Goal: Task Accomplishment & Management: Use online tool/utility

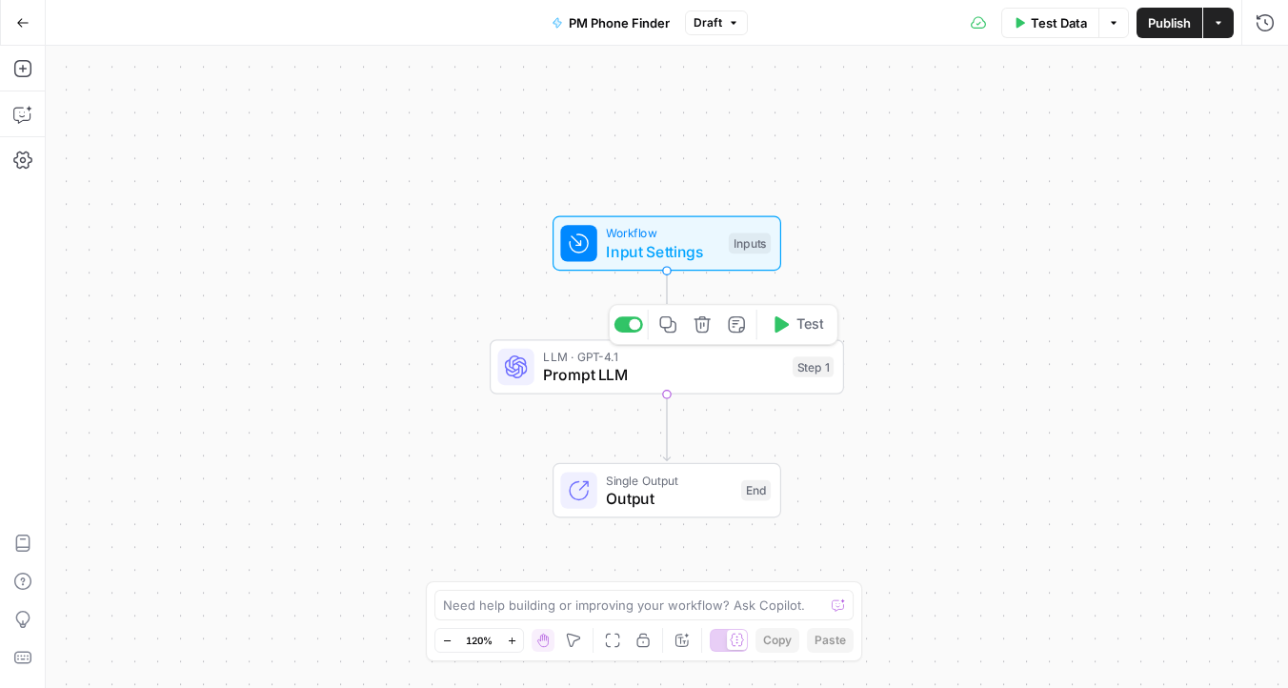
click at [602, 373] on span "Prompt LLM" at bounding box center [663, 374] width 240 height 23
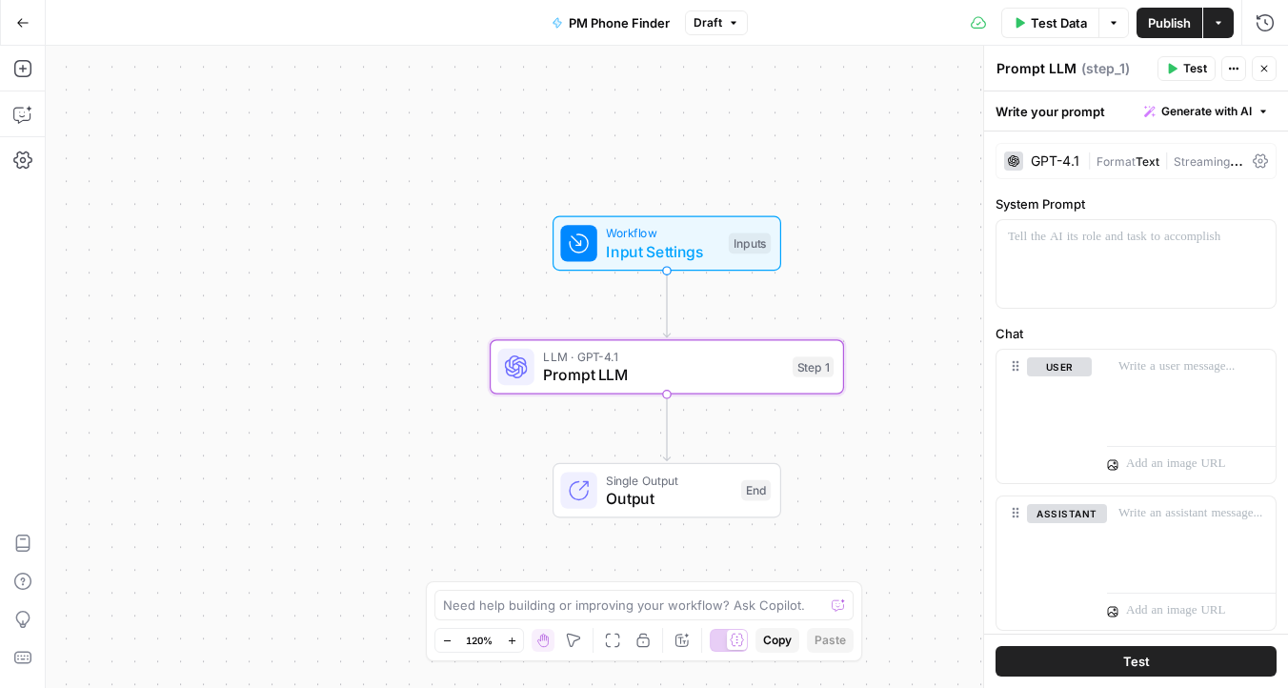
click at [1229, 111] on span "Generate with AI" at bounding box center [1206, 111] width 90 height 17
click at [1176, 152] on span "Generate" at bounding box center [1181, 153] width 139 height 19
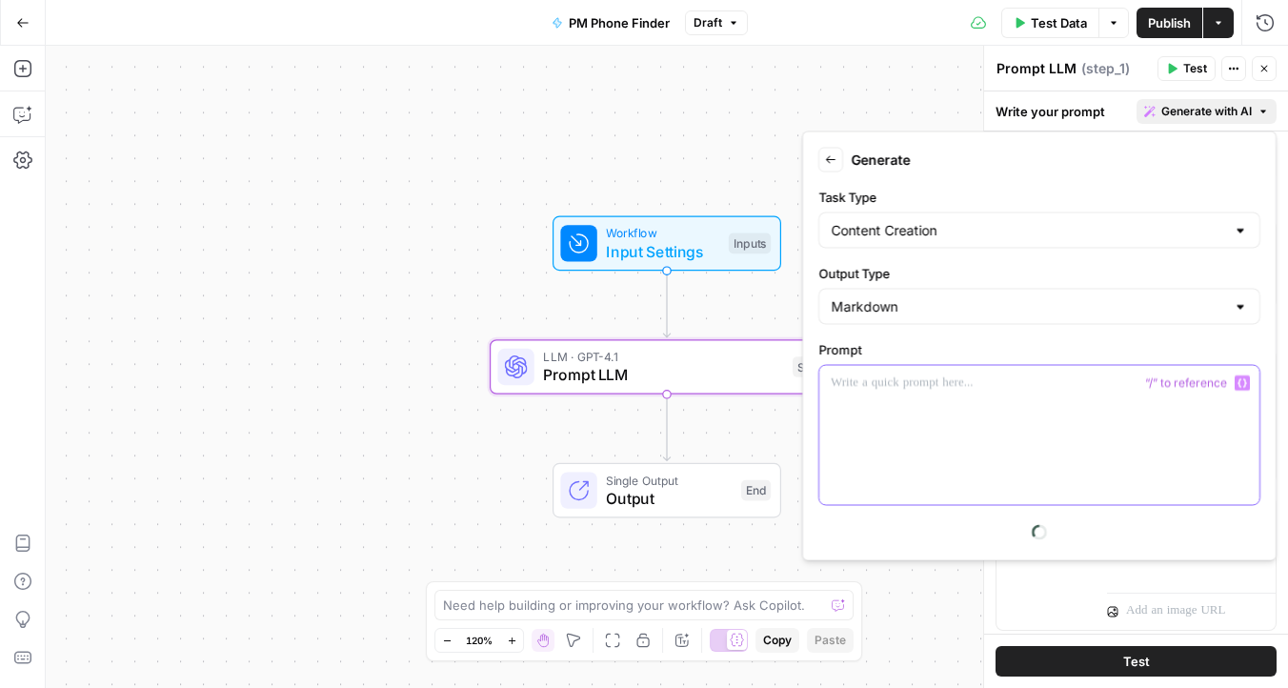
click at [950, 397] on div at bounding box center [1039, 435] width 440 height 139
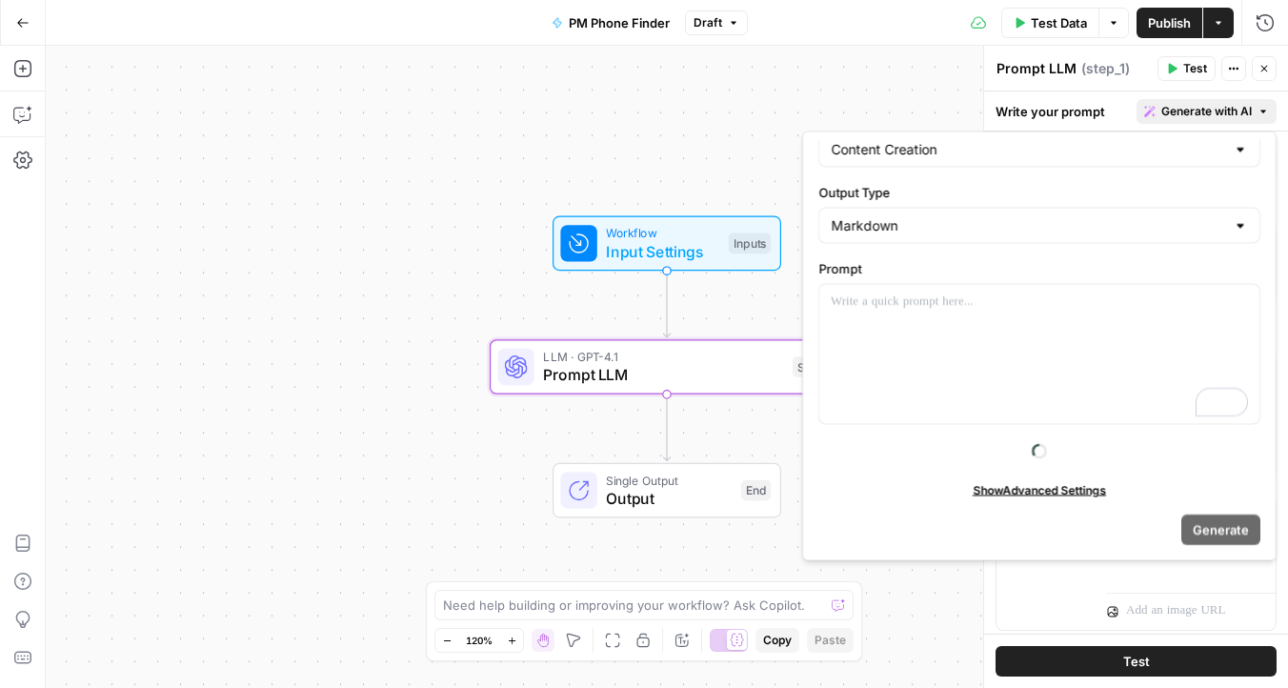
click at [1009, 492] on span "Show Advanced Settings" at bounding box center [1039, 489] width 133 height 17
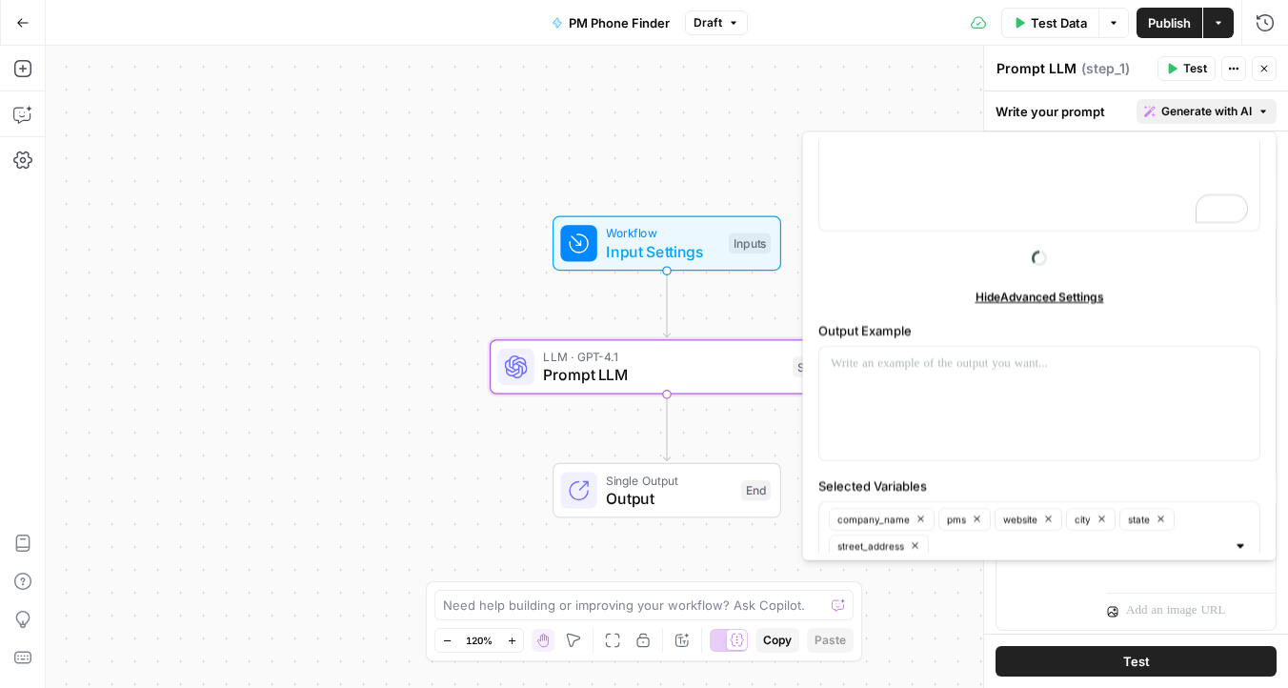
scroll to position [303, 0]
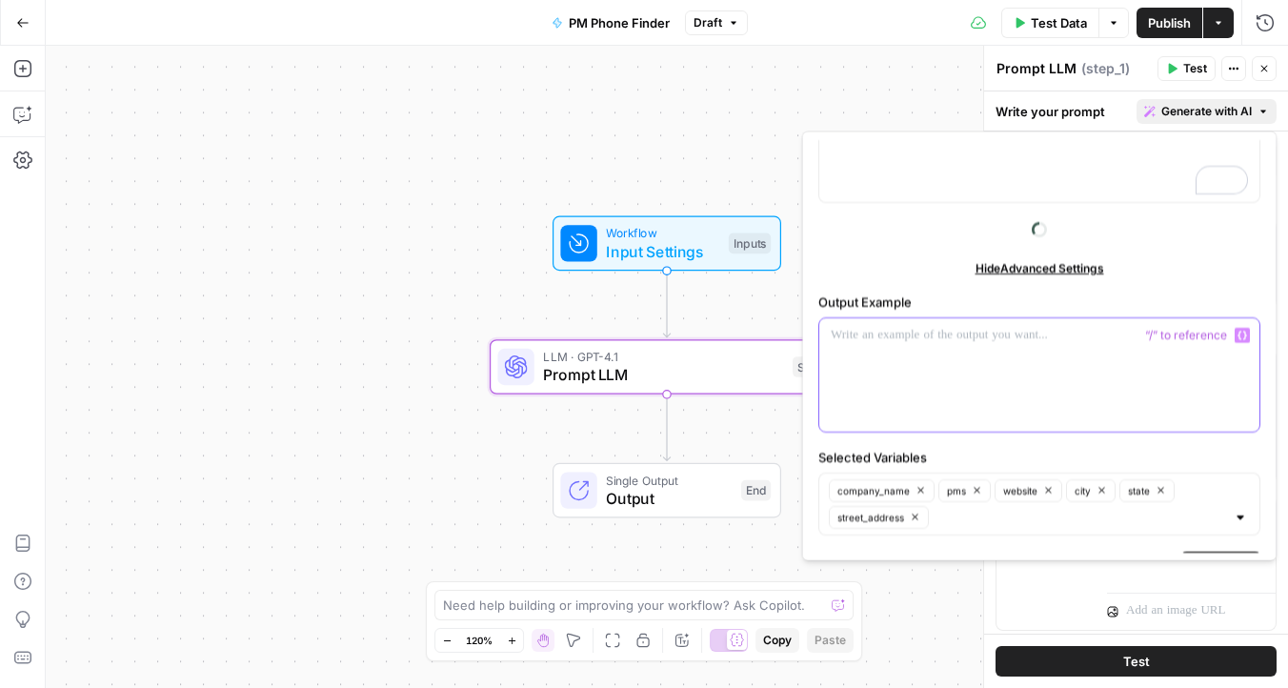
click at [960, 362] on div at bounding box center [1039, 373] width 440 height 113
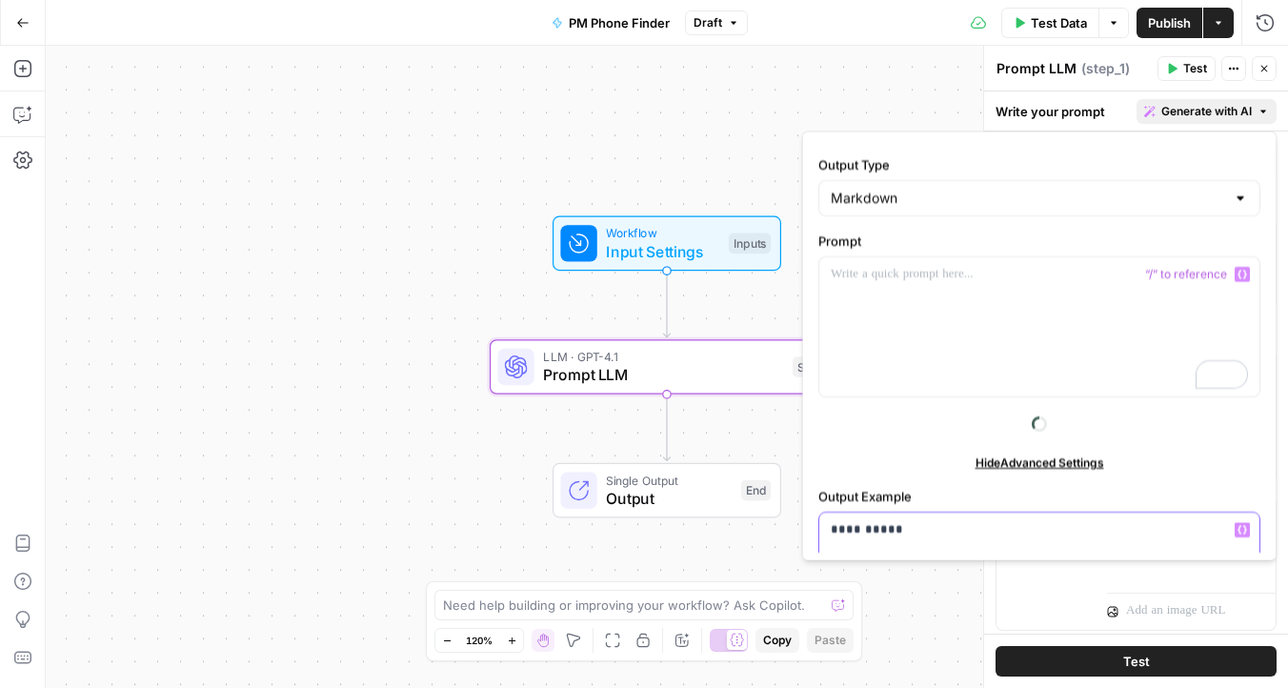
scroll to position [64, 0]
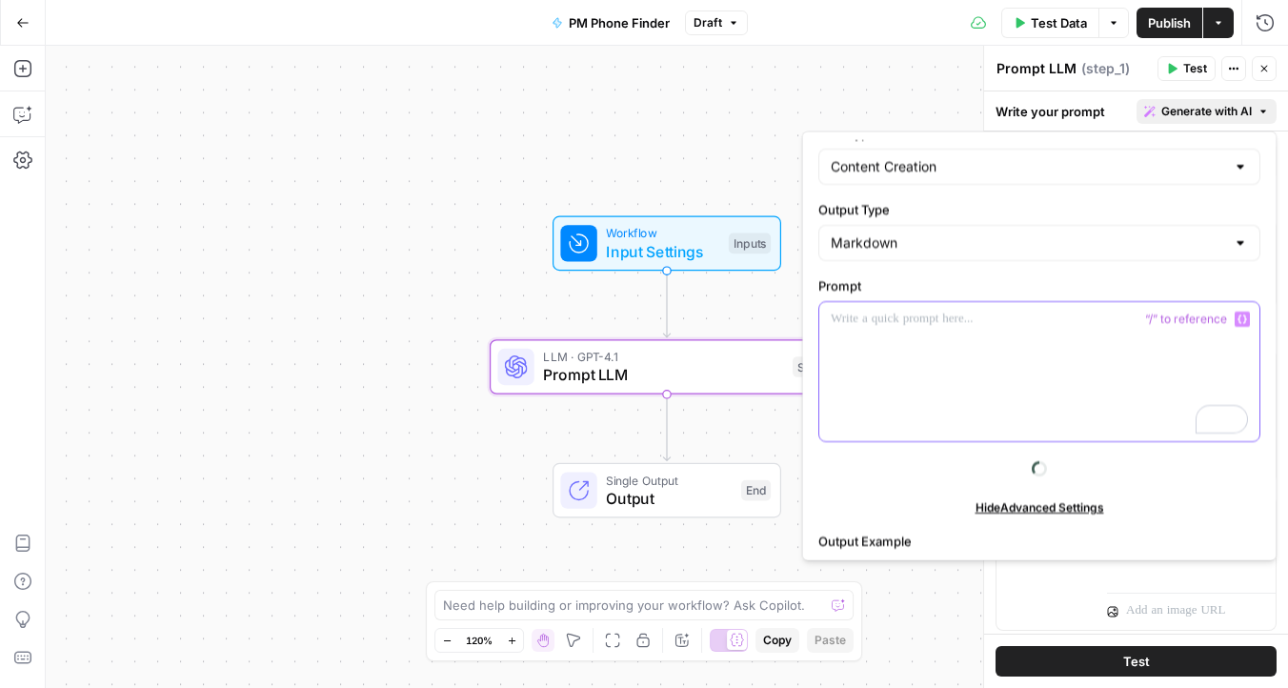
click at [935, 352] on div "To enrich screen reader interactions, please activate Accessibility in Grammarl…" at bounding box center [1039, 371] width 440 height 139
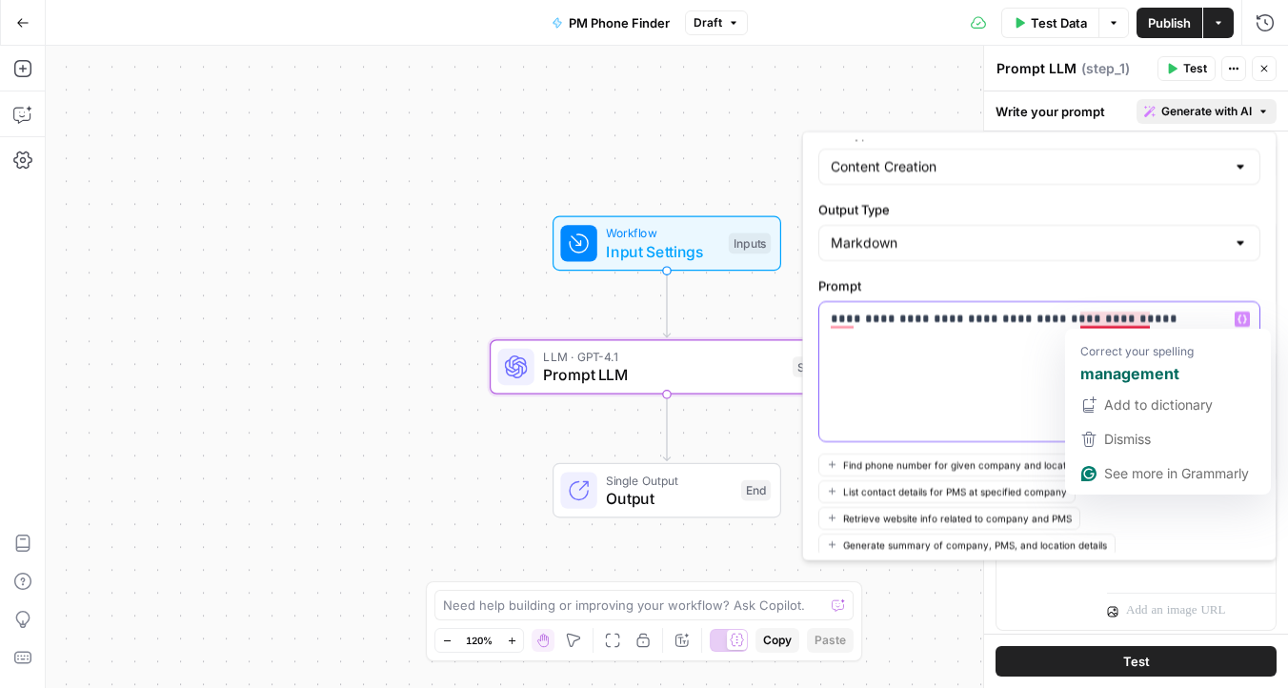
click at [1119, 322] on p "**********" at bounding box center [1039, 319] width 417 height 19
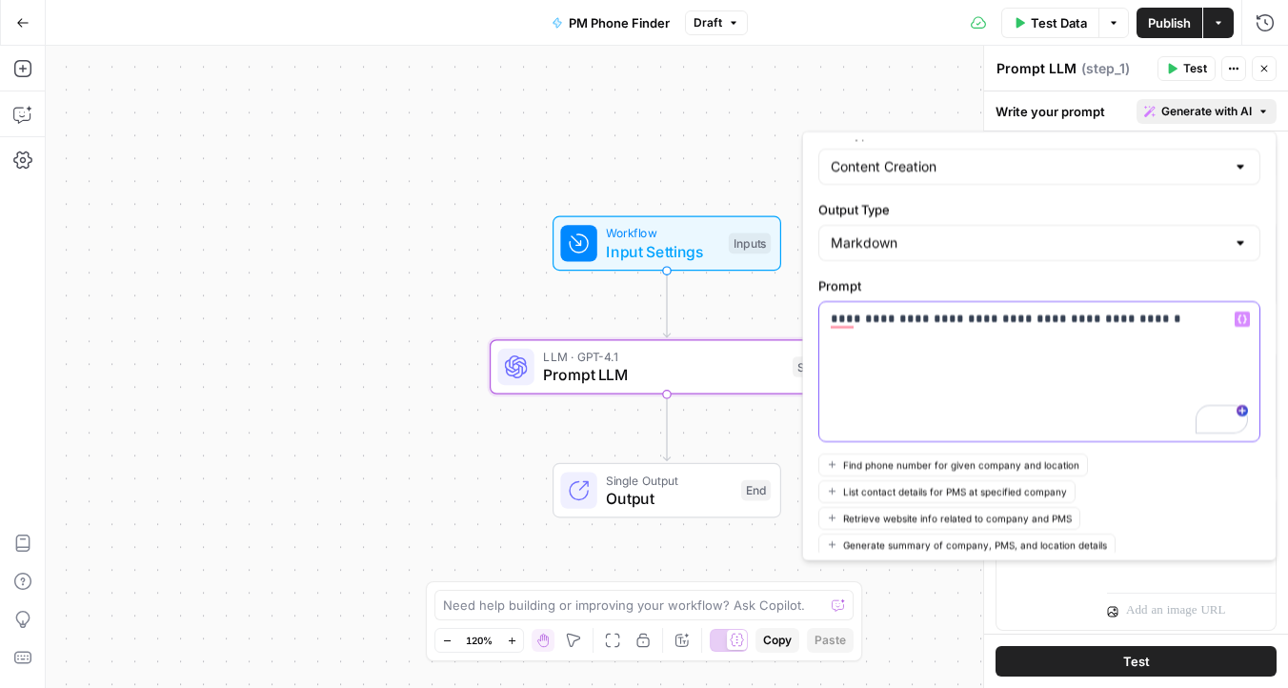
click at [1180, 323] on p "**********" at bounding box center [1039, 319] width 417 height 19
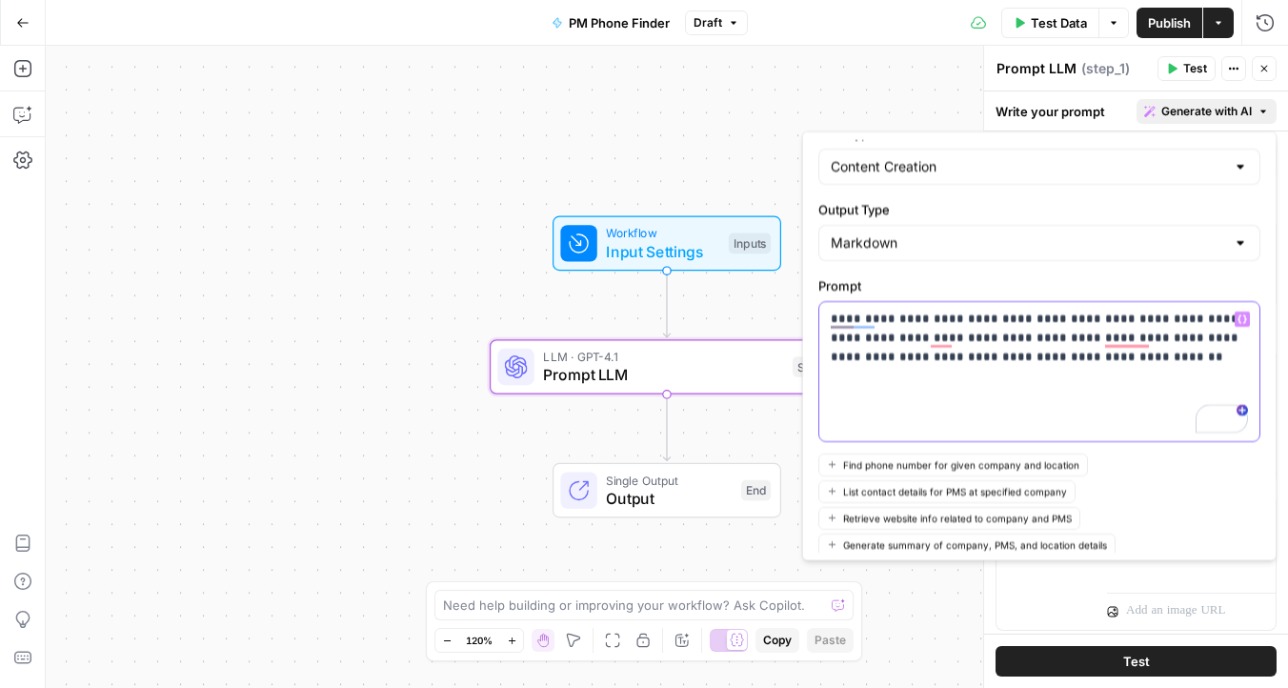
scroll to position [412, 0]
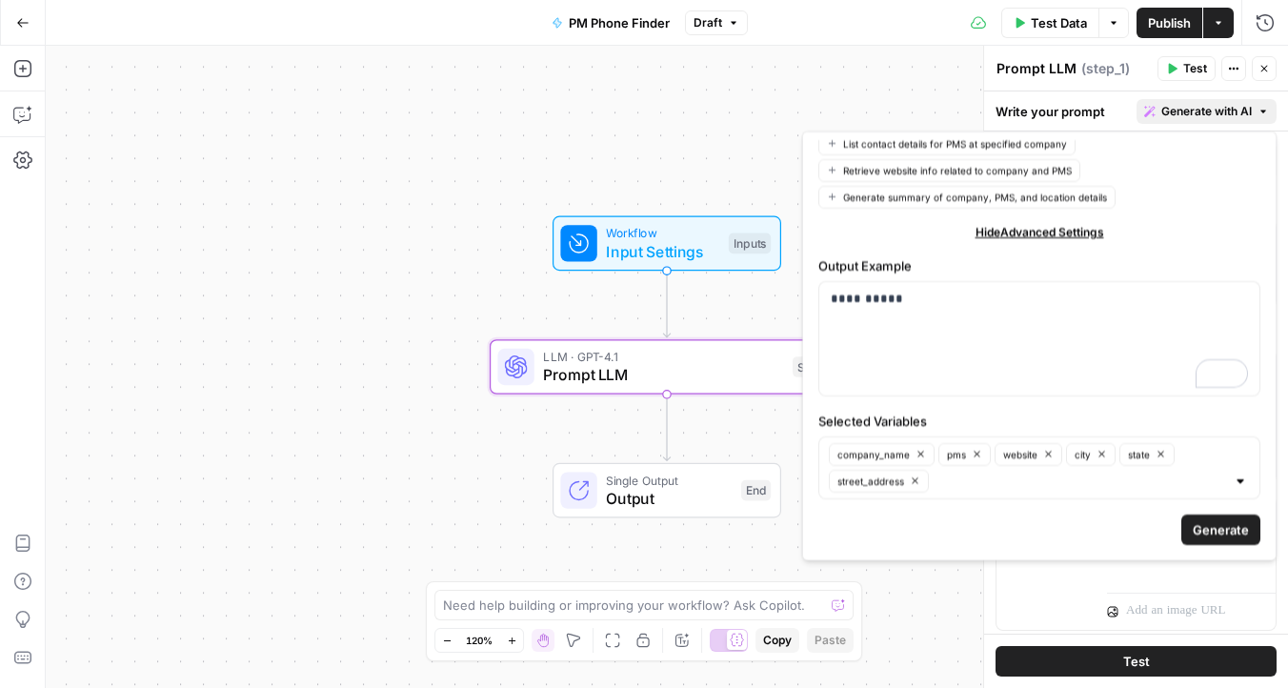
click at [1197, 525] on span "Generate" at bounding box center [1221, 528] width 56 height 19
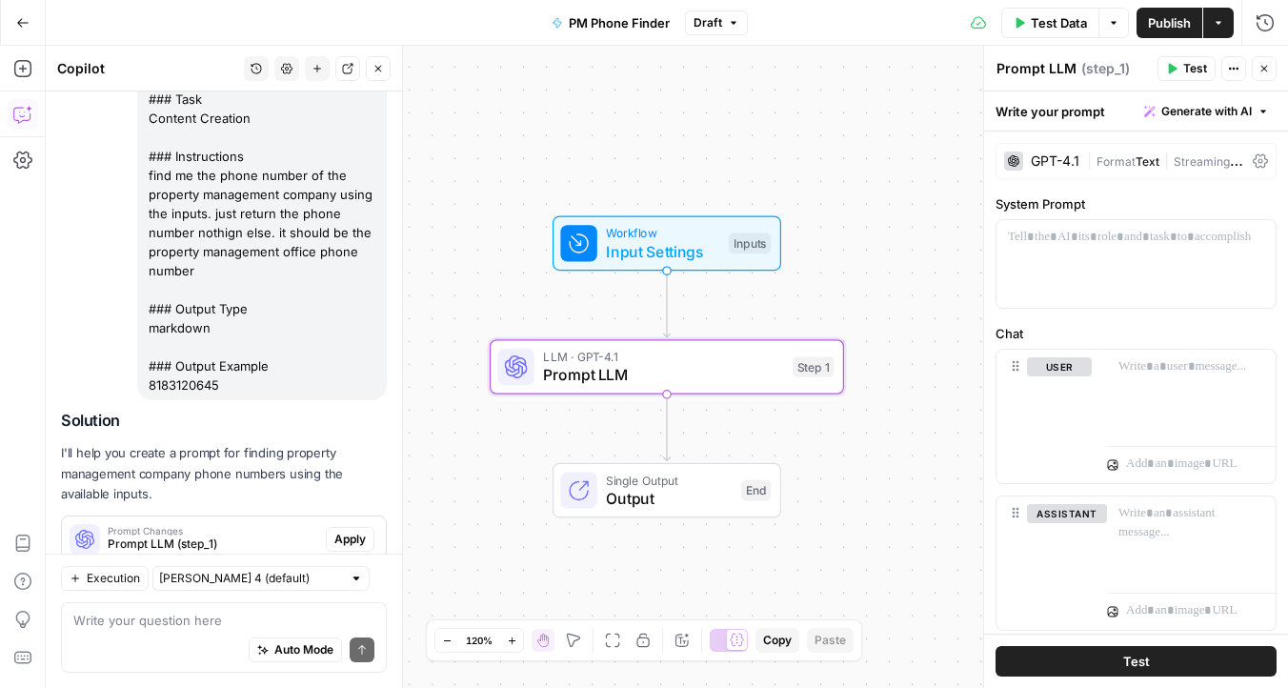
scroll to position [272, 0]
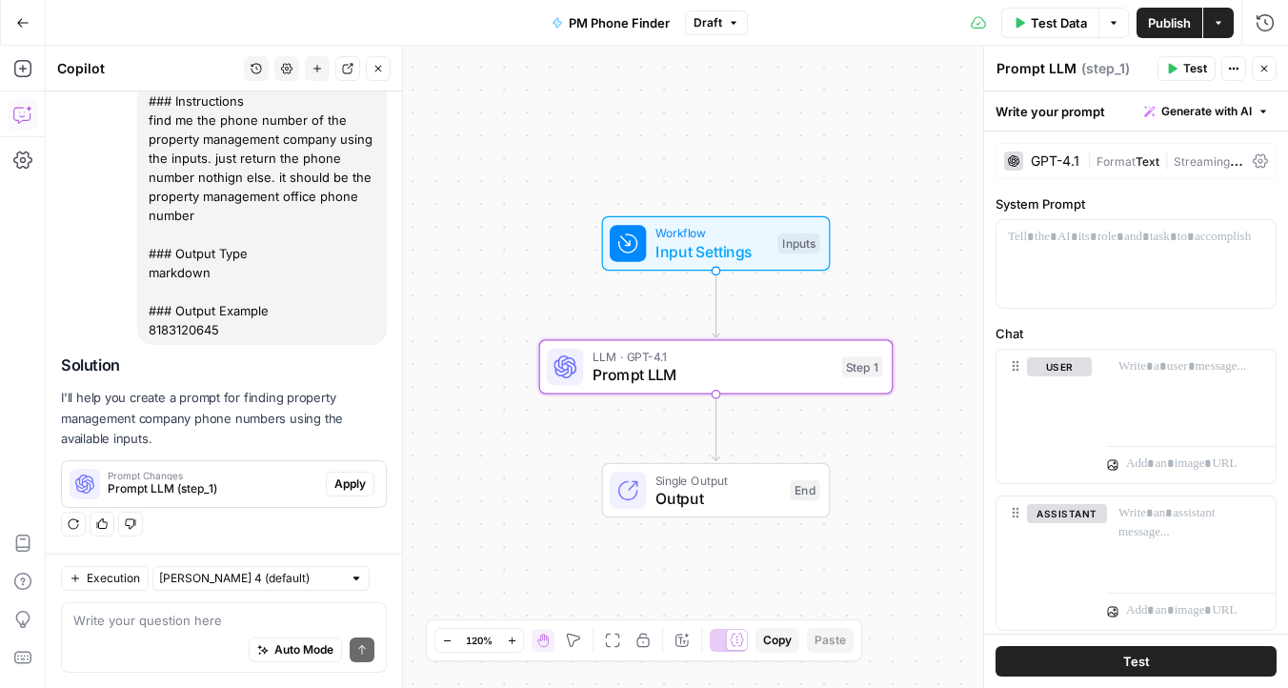
click at [349, 483] on span "Apply" at bounding box center [349, 483] width 31 height 17
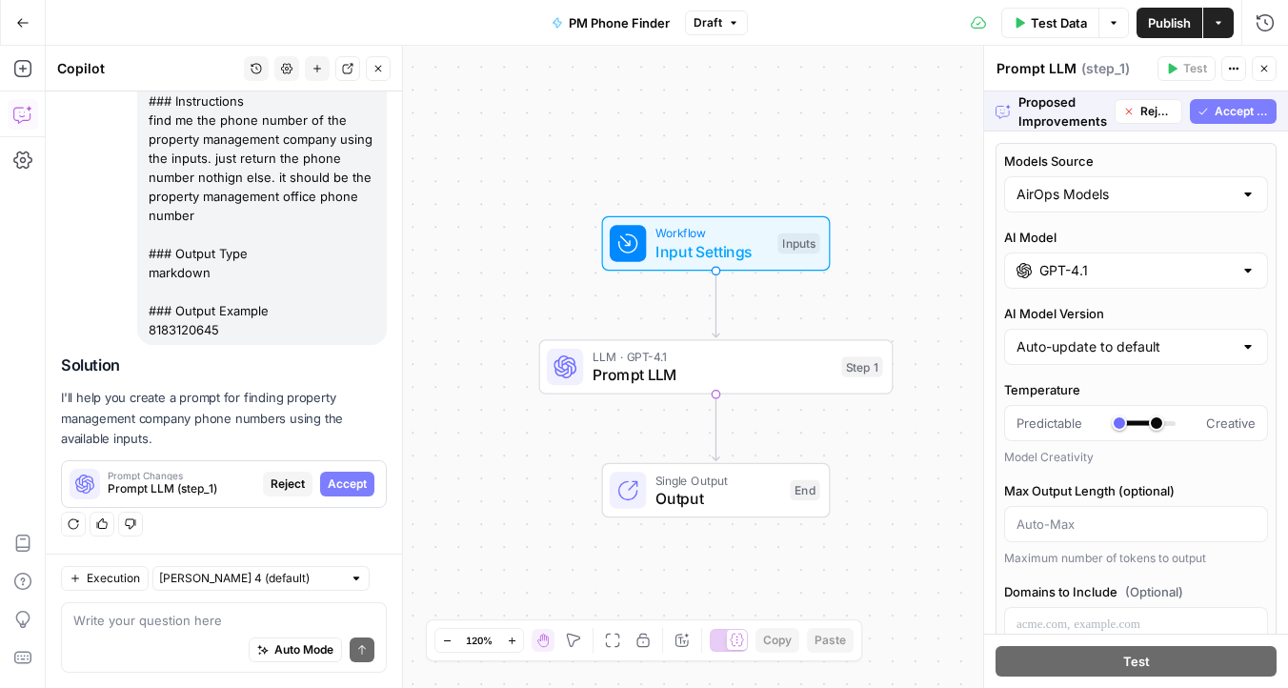
click at [1244, 116] on span "Accept All" at bounding box center [1242, 111] width 54 height 17
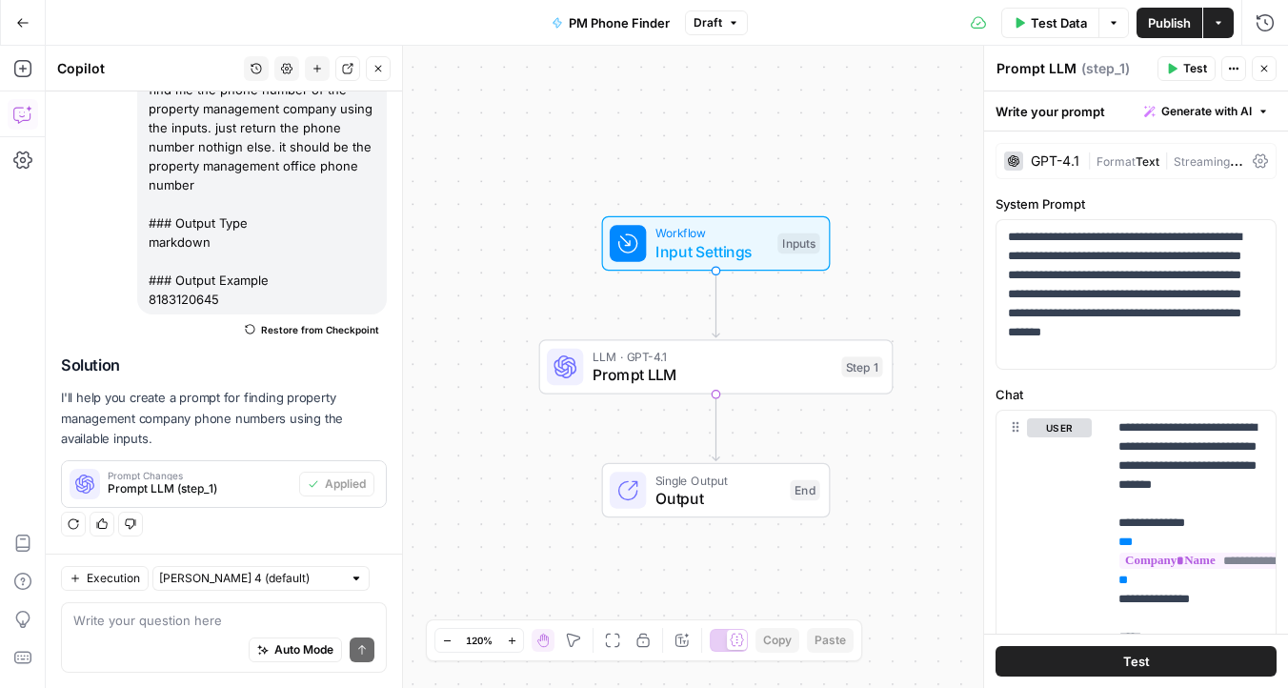
click at [1202, 168] on span "Streaming" at bounding box center [1209, 160] width 70 height 19
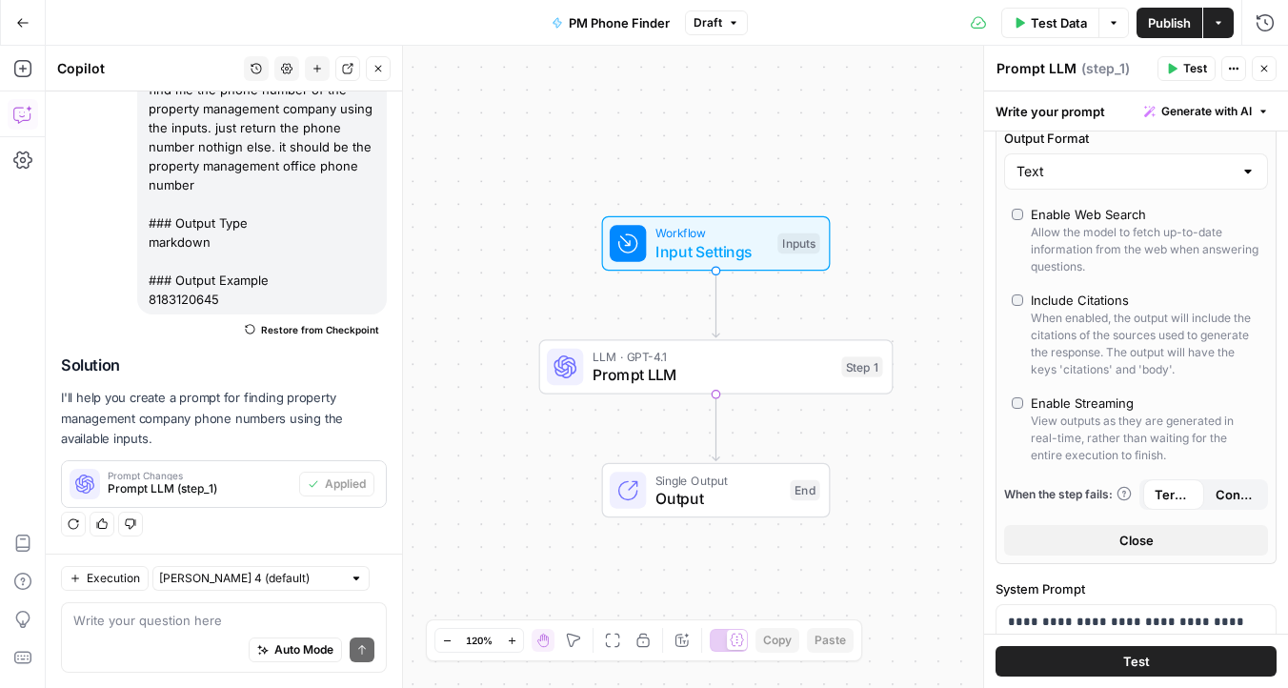
scroll to position [552, 0]
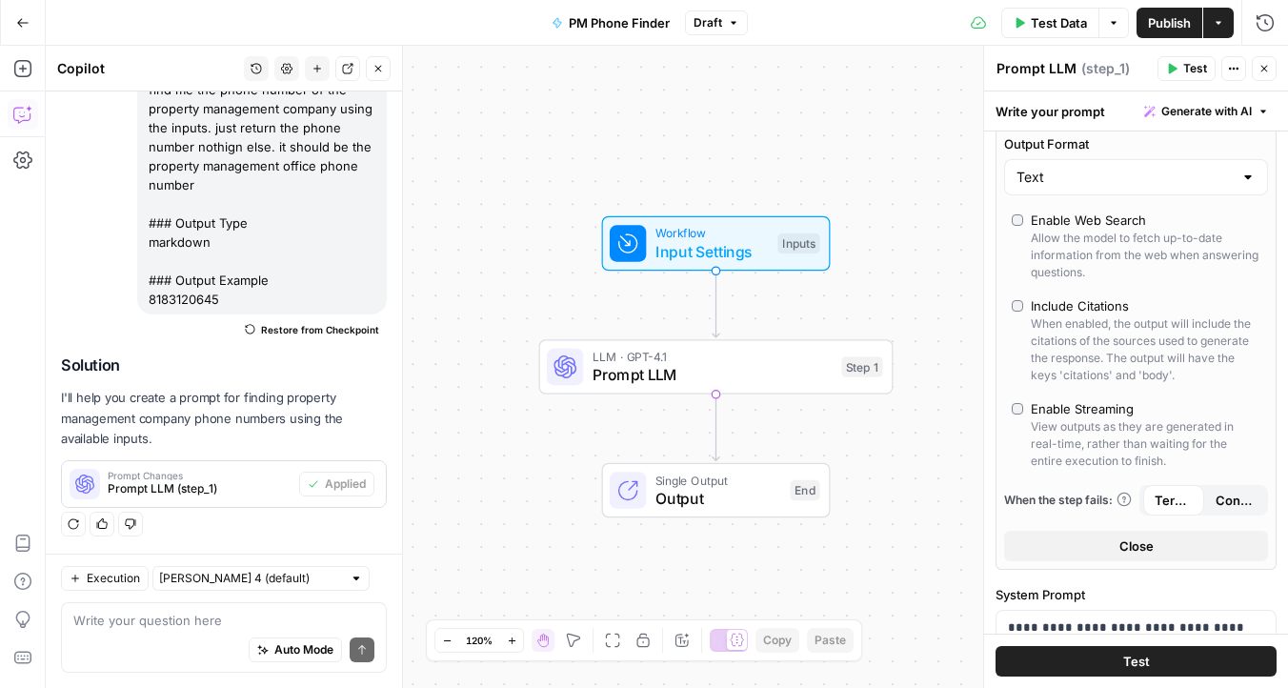
click at [1131, 252] on div "Allow the model to fetch up-to-date information from the web when answering que…" at bounding box center [1146, 255] width 230 height 51
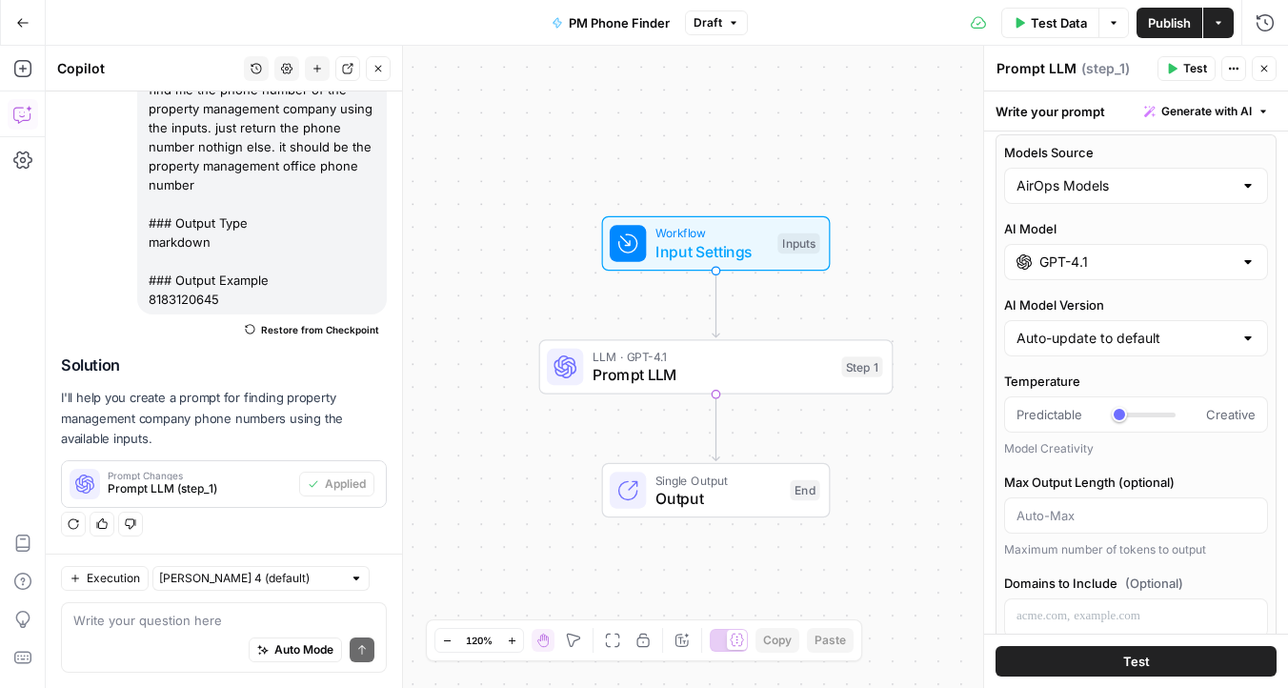
scroll to position [0, 0]
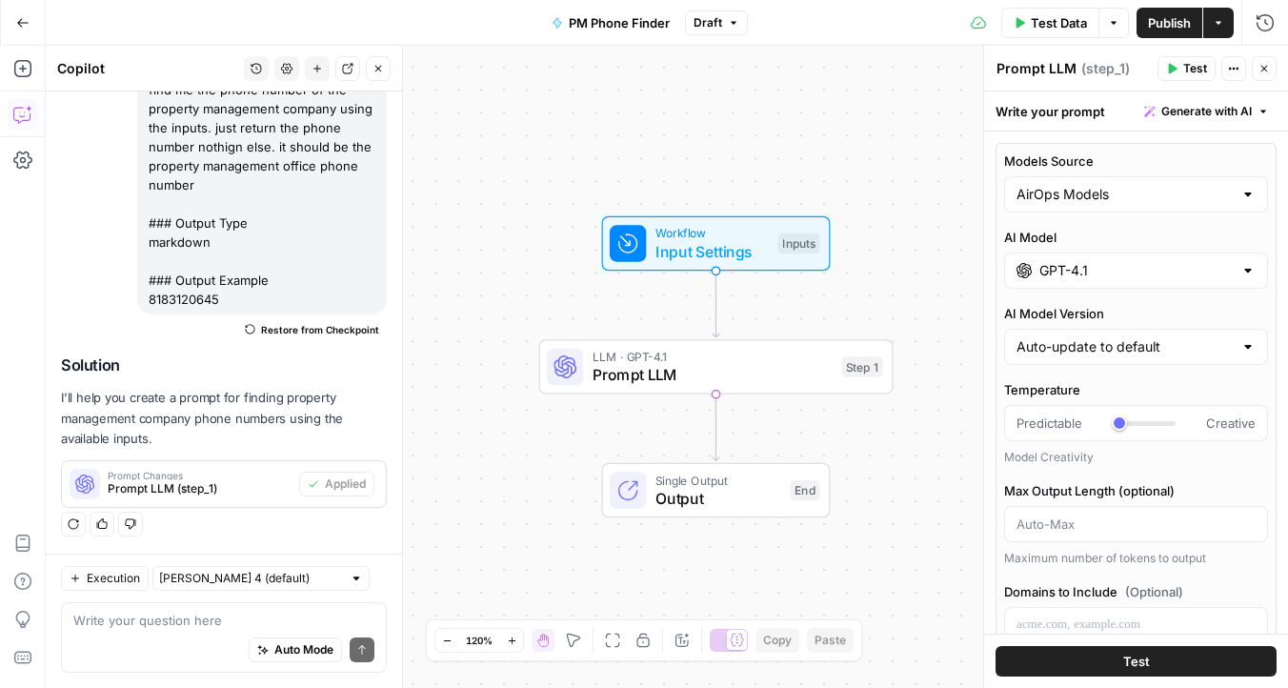
click at [1195, 19] on button "Publish" at bounding box center [1169, 23] width 66 height 30
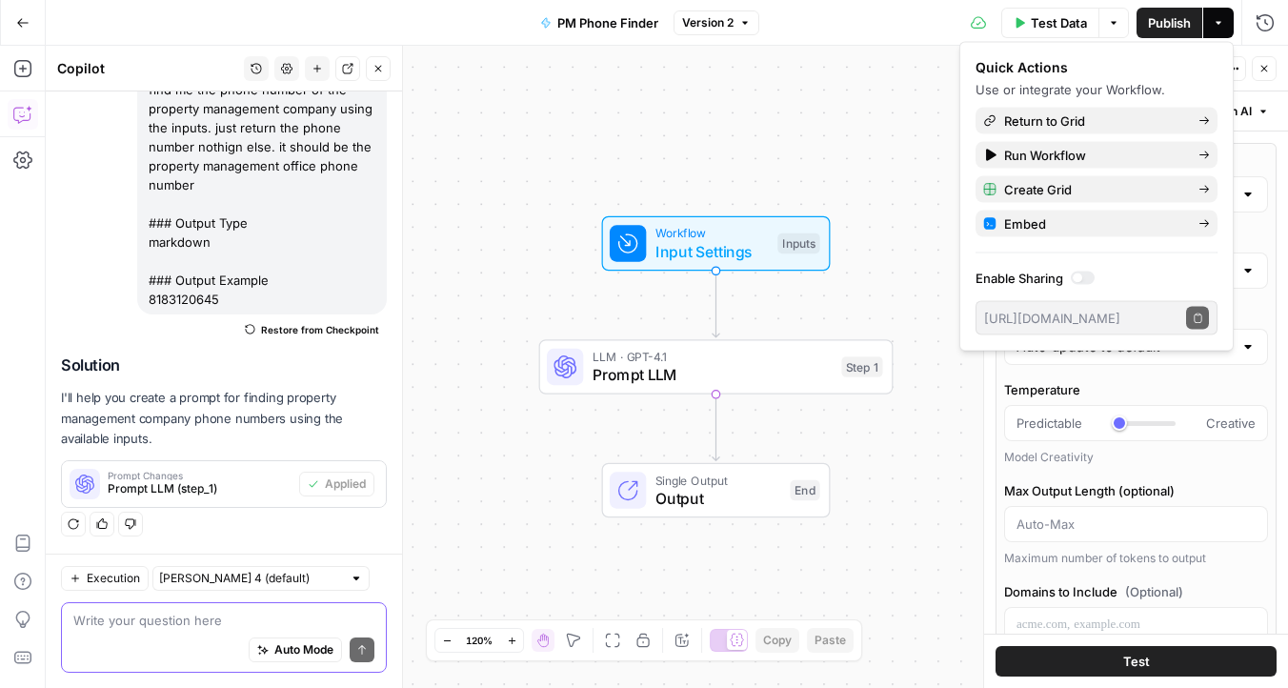
click at [156, 612] on textarea at bounding box center [223, 620] width 301 height 19
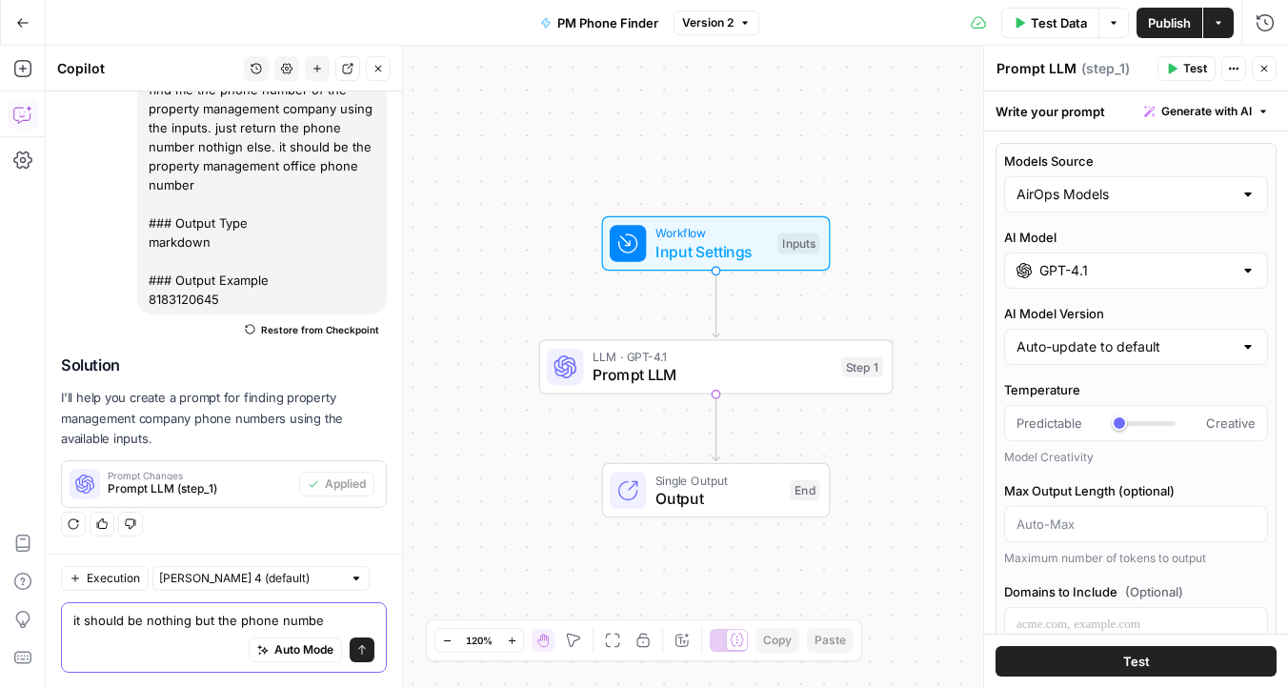
type textarea "it should be nothing but the phone number"
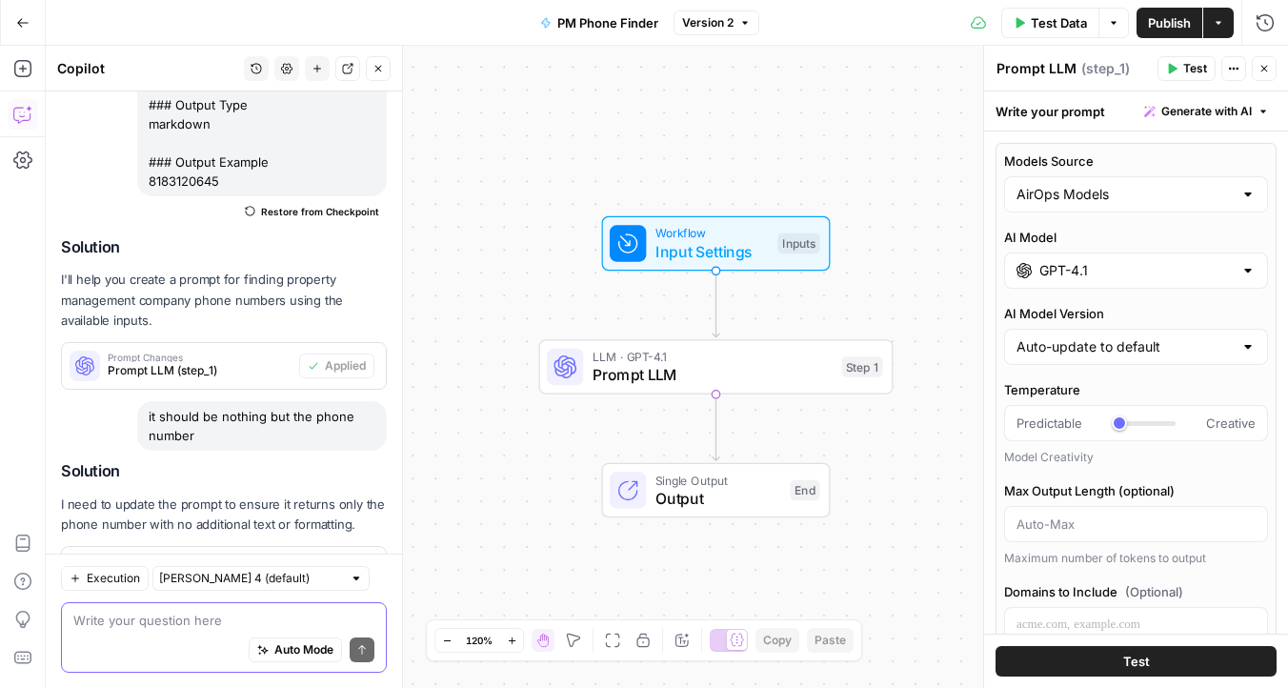
scroll to position [507, 0]
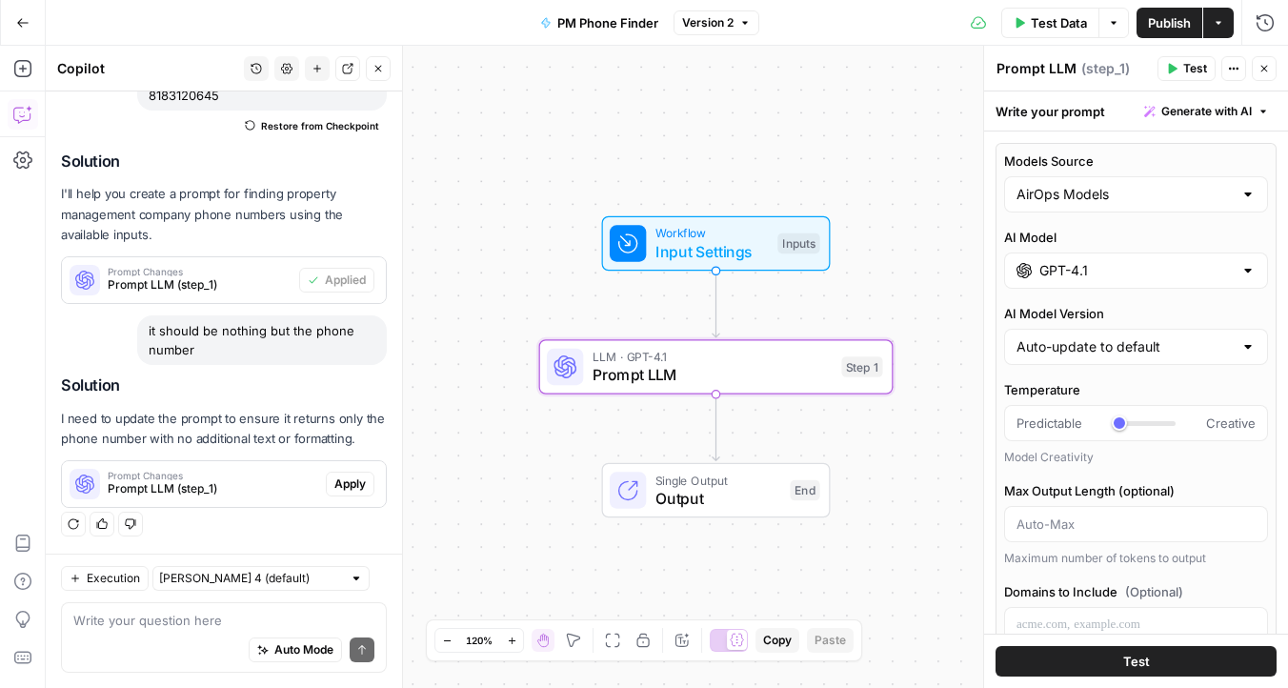
click at [356, 489] on span "Apply" at bounding box center [349, 483] width 31 height 17
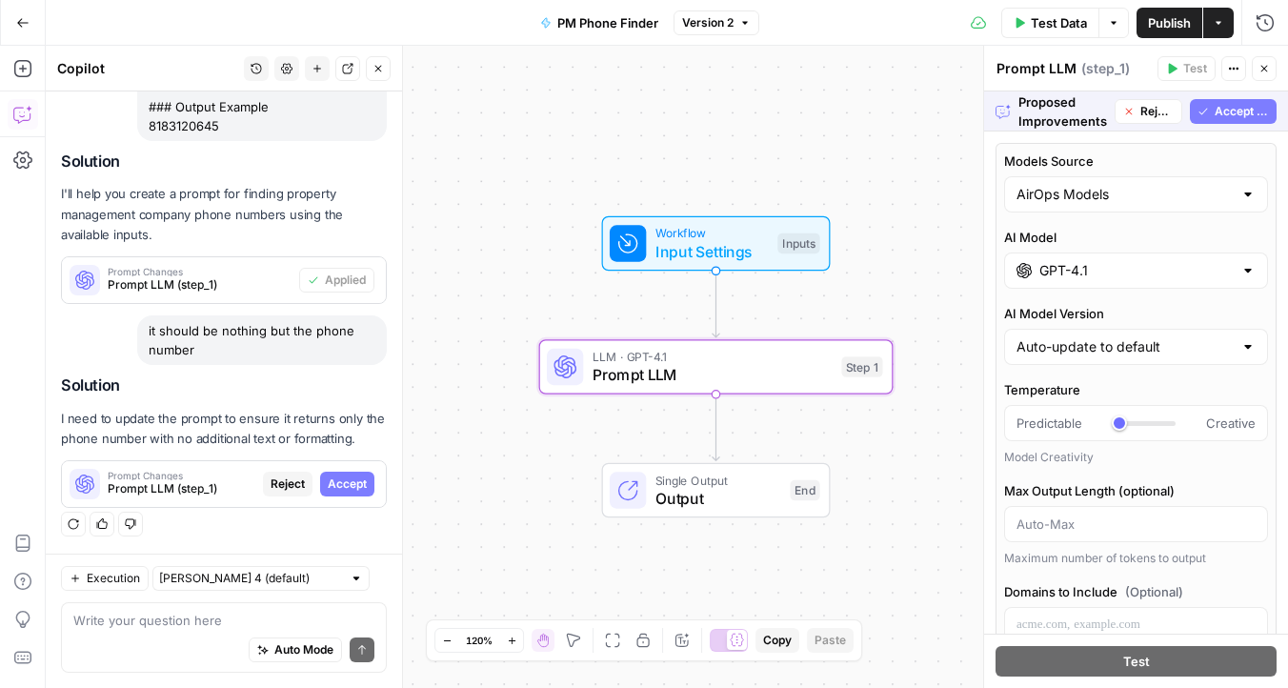
click at [348, 474] on button "Accept" at bounding box center [347, 484] width 54 height 25
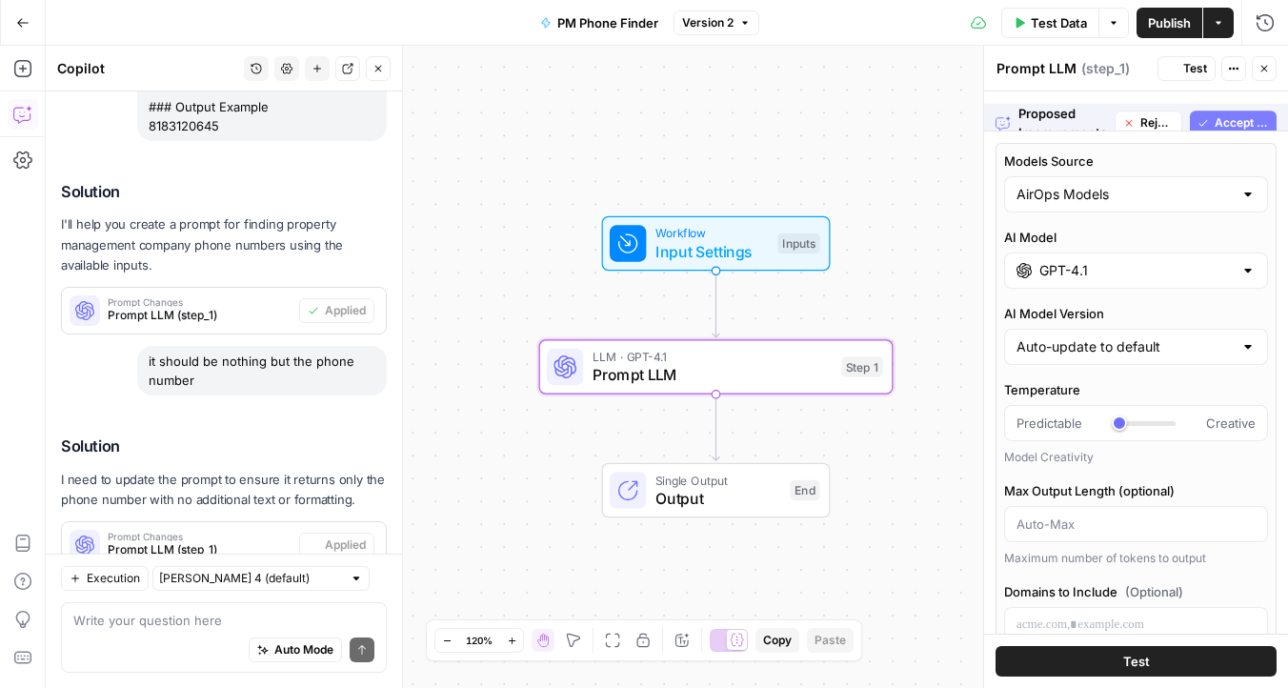
scroll to position [537, 0]
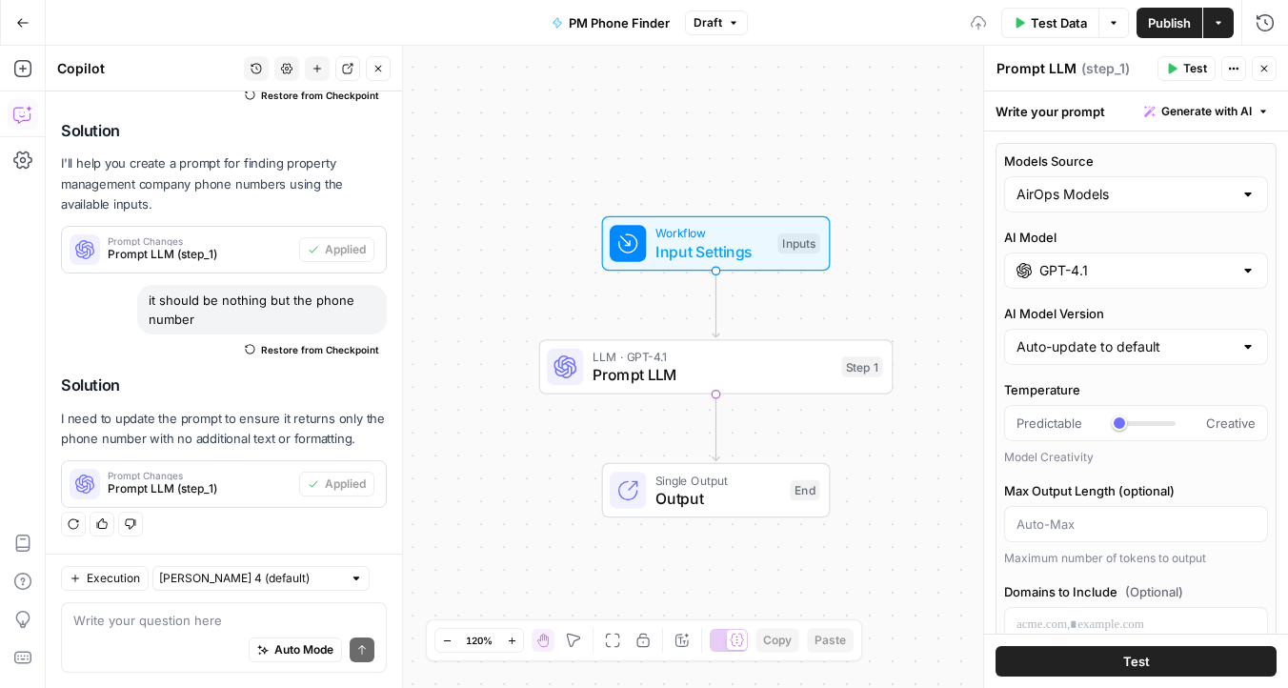
click at [1173, 23] on span "Publish" at bounding box center [1169, 22] width 43 height 19
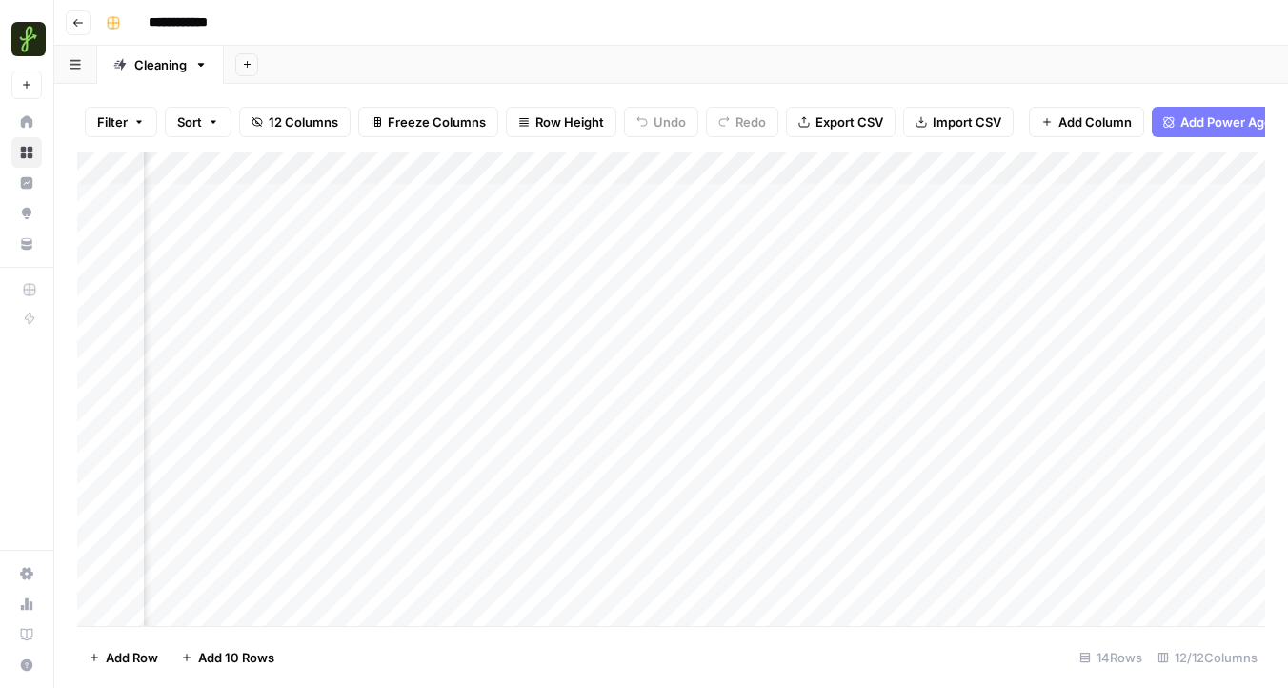
scroll to position [0, 1403]
click at [1133, 194] on div "Add Column" at bounding box center [671, 388] width 1188 height 473
click at [1160, 201] on div "Add Column" at bounding box center [1212, 388] width 105 height 473
click at [1066, 201] on div "Add Column" at bounding box center [671, 388] width 1188 height 473
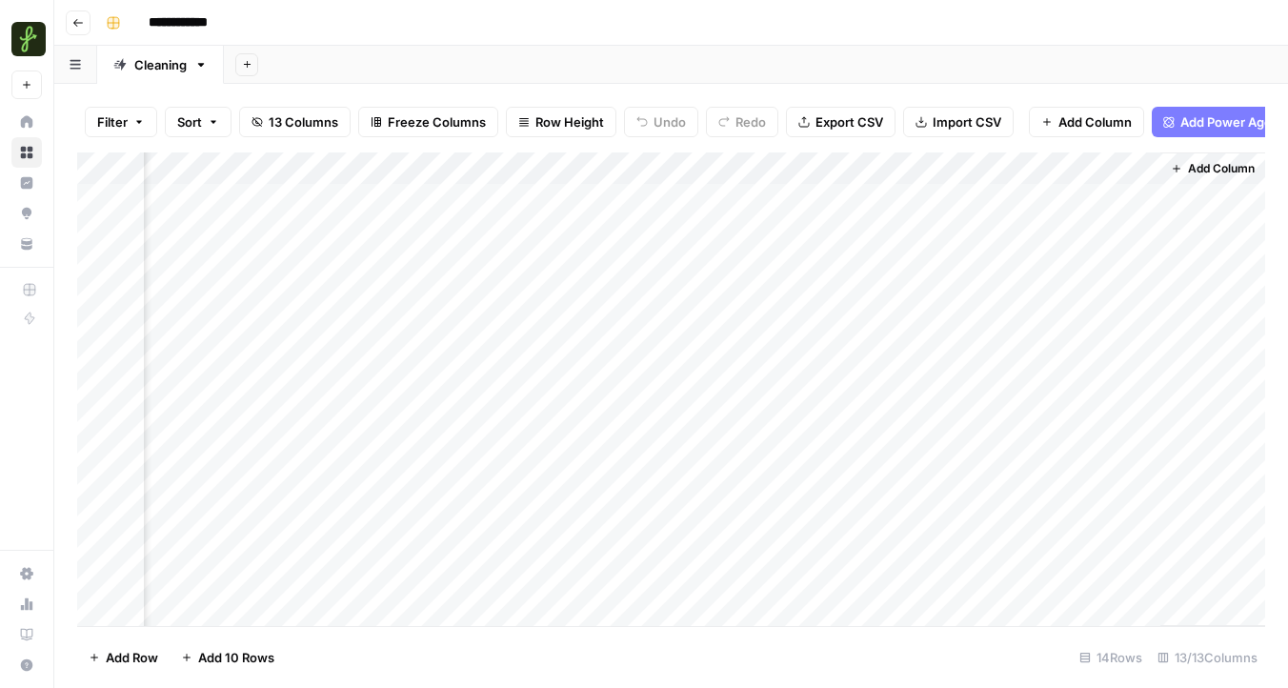
click at [1066, 201] on div "Add Column" at bounding box center [671, 388] width 1188 height 473
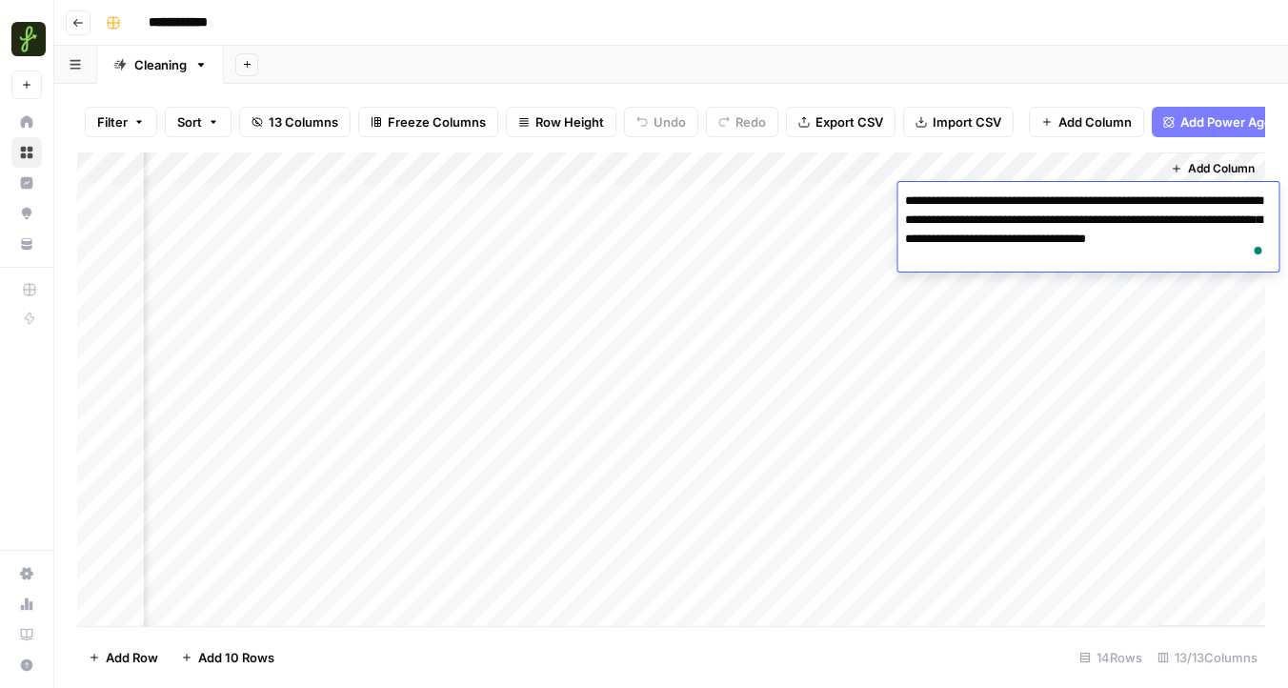
click at [1030, 355] on div "Add Column" at bounding box center [671, 388] width 1188 height 473
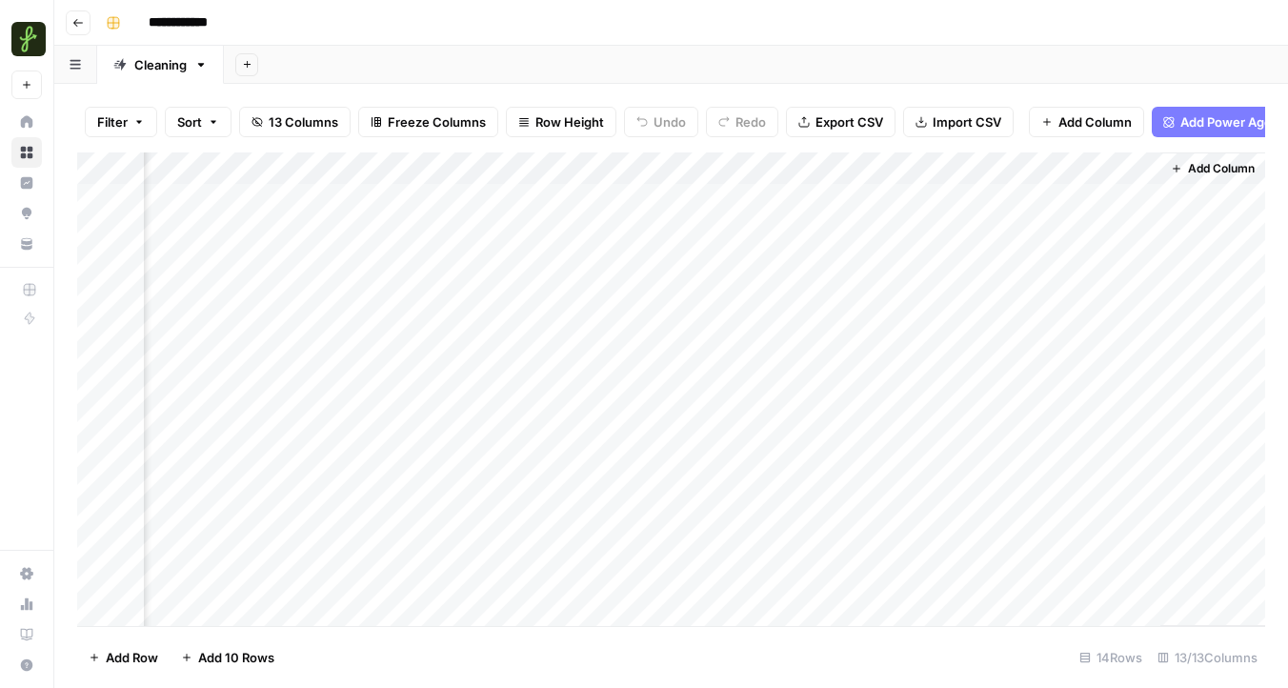
click at [944, 167] on div "Add Column" at bounding box center [671, 388] width 1188 height 473
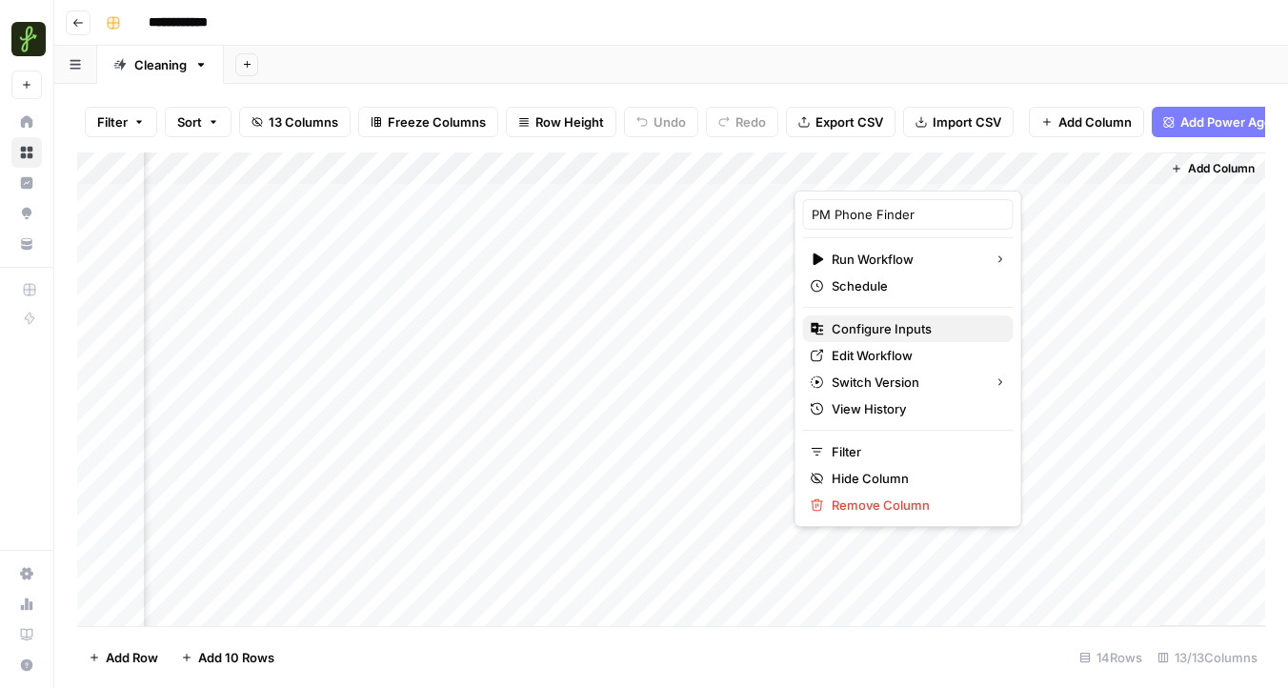
click at [884, 332] on span "Configure Inputs" at bounding box center [915, 328] width 167 height 19
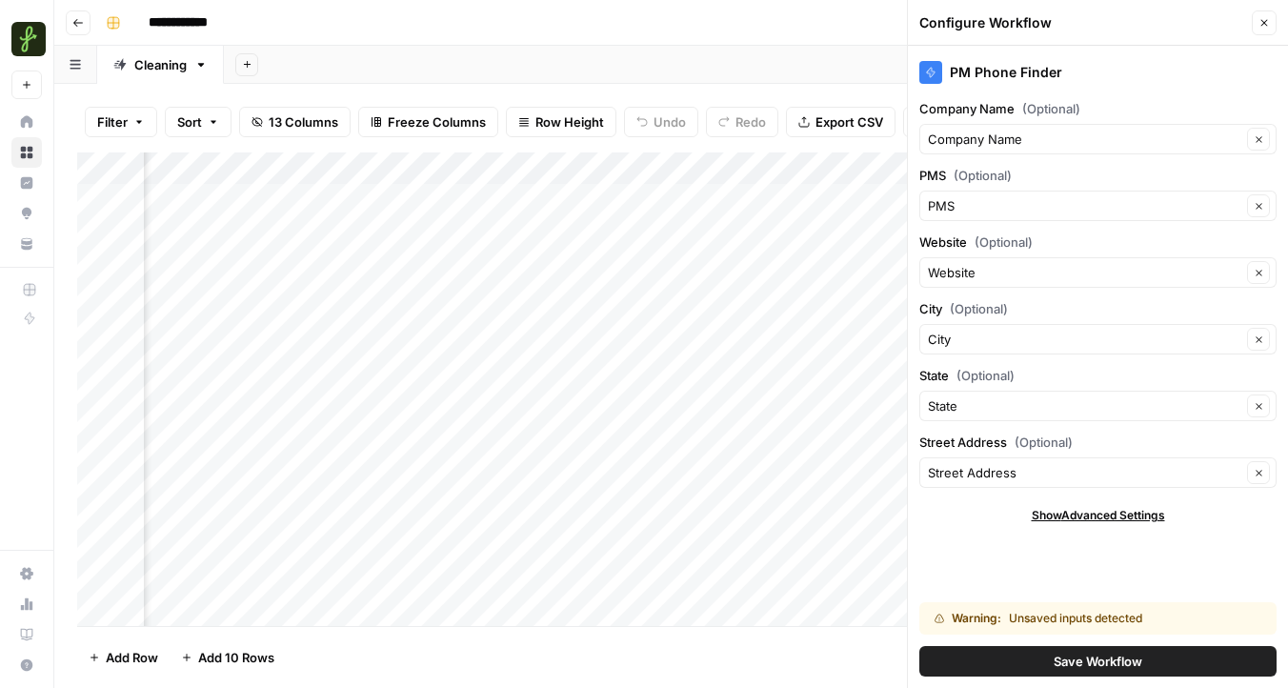
click at [1050, 664] on button "Save Workflow" at bounding box center [1097, 661] width 357 height 30
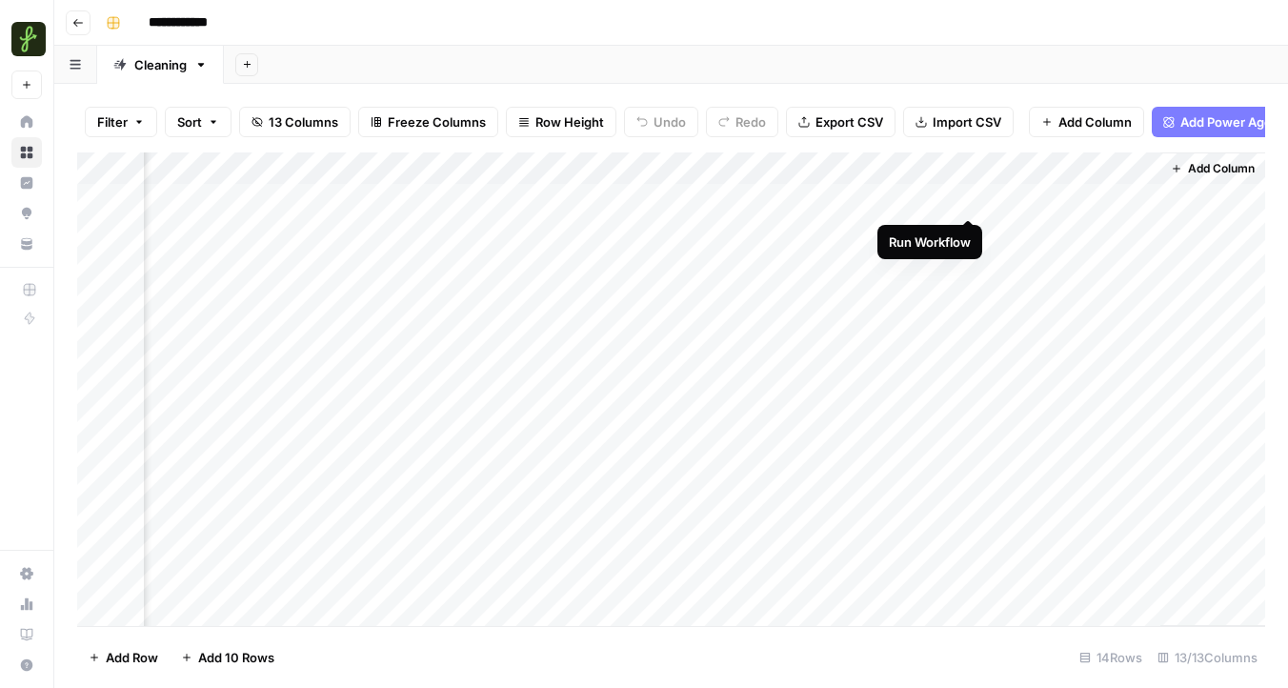
click at [962, 198] on div "Add Column" at bounding box center [671, 388] width 1188 height 473
click at [1028, 196] on div "Add Column" at bounding box center [671, 388] width 1188 height 473
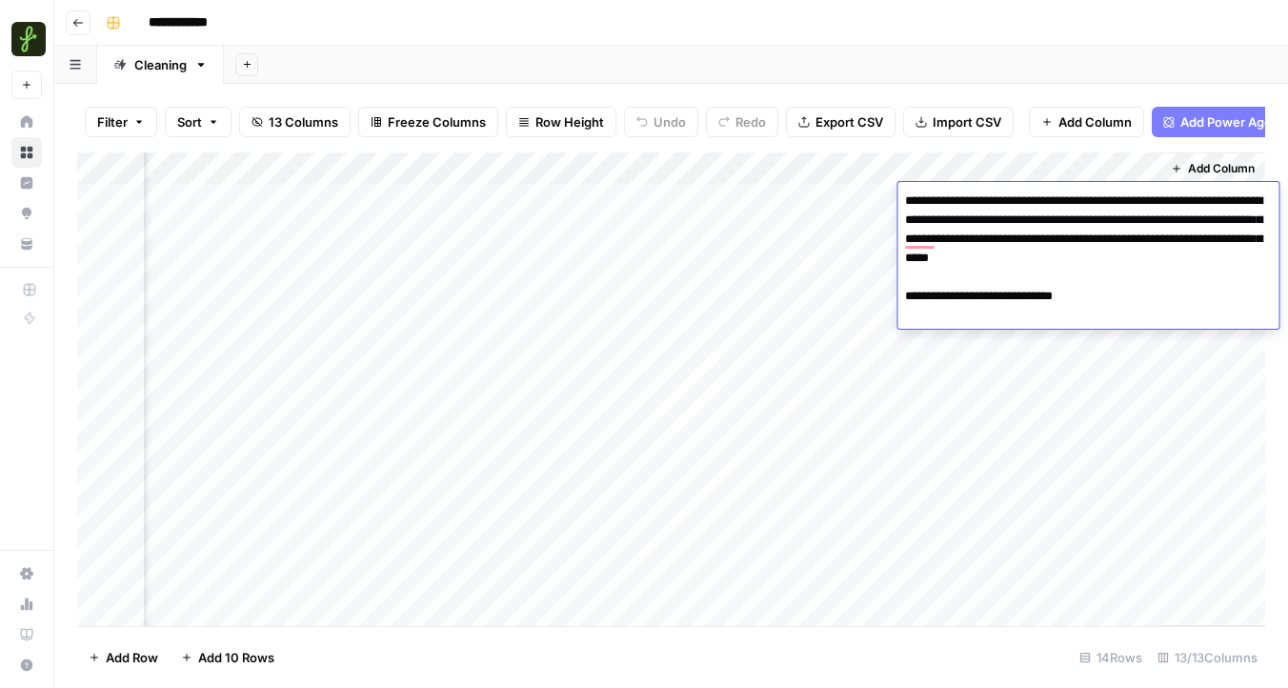
click at [1057, 505] on div "Add Column" at bounding box center [671, 388] width 1188 height 473
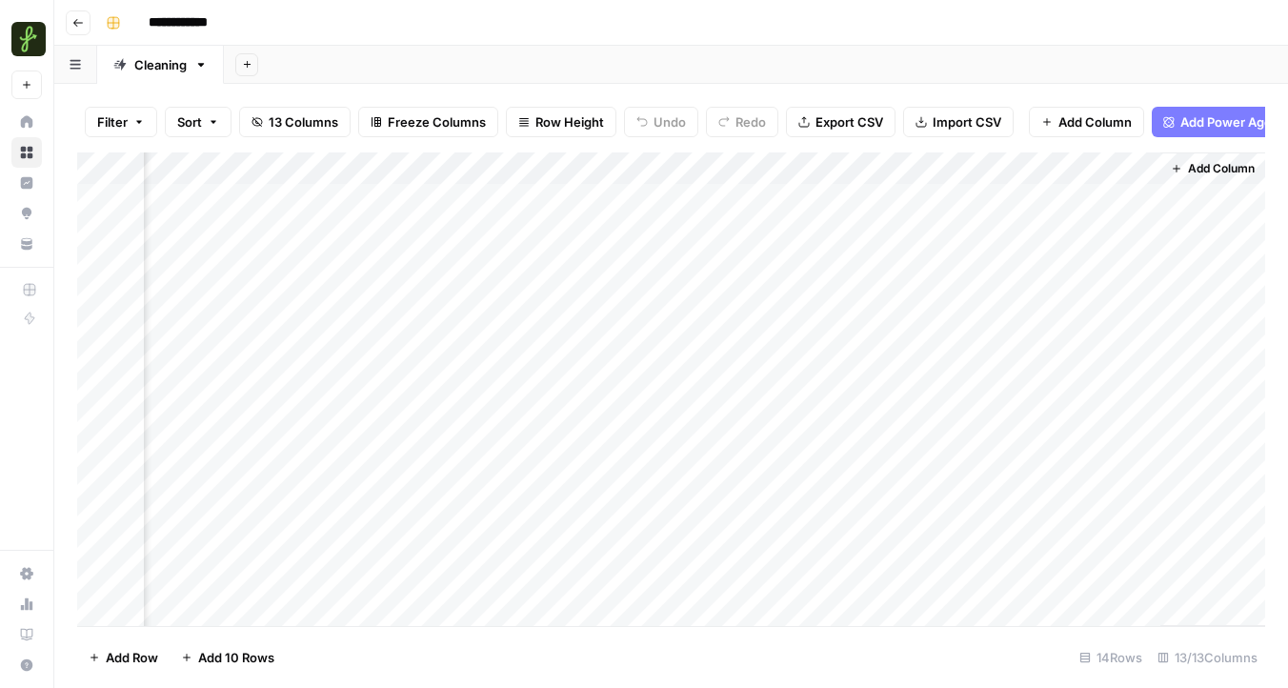
click at [967, 200] on div "Add Column" at bounding box center [671, 388] width 1188 height 473
click at [963, 169] on div "Add Column" at bounding box center [671, 388] width 1188 height 473
click at [996, 213] on span "All Rows" at bounding box center [1038, 212] width 120 height 19
click at [1199, 169] on span "Add Column" at bounding box center [1223, 168] width 67 height 17
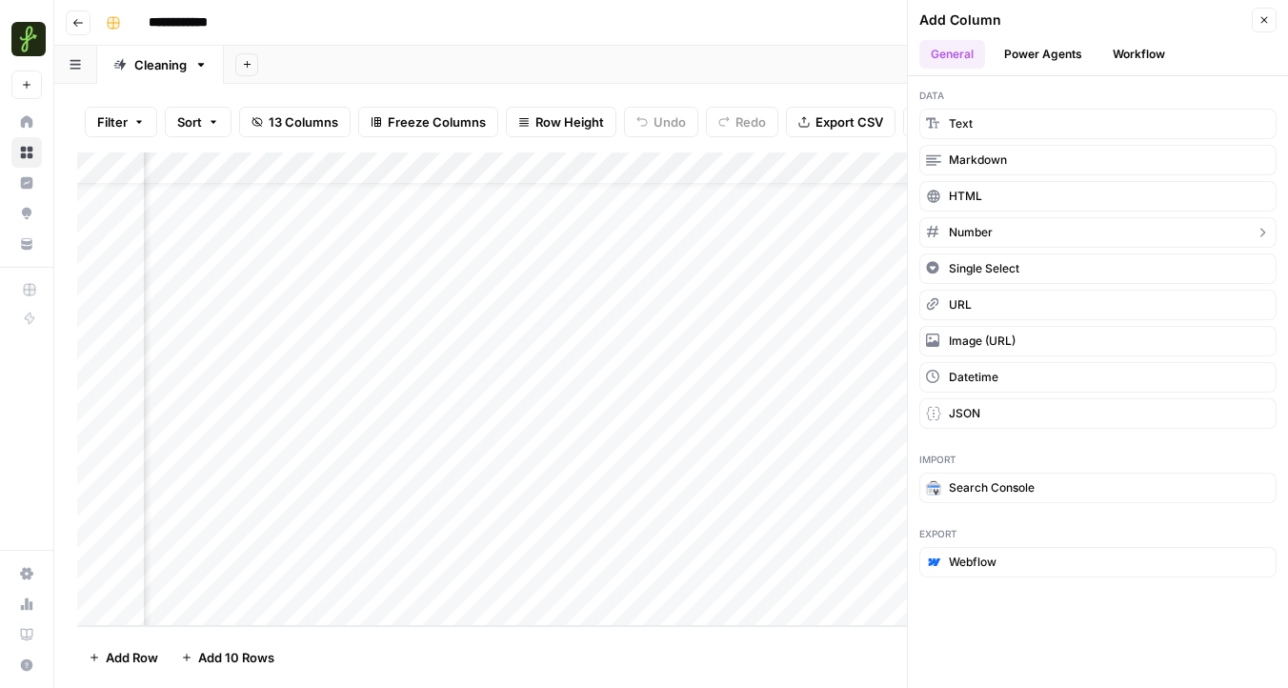
click at [991, 228] on span "Number" at bounding box center [971, 232] width 44 height 17
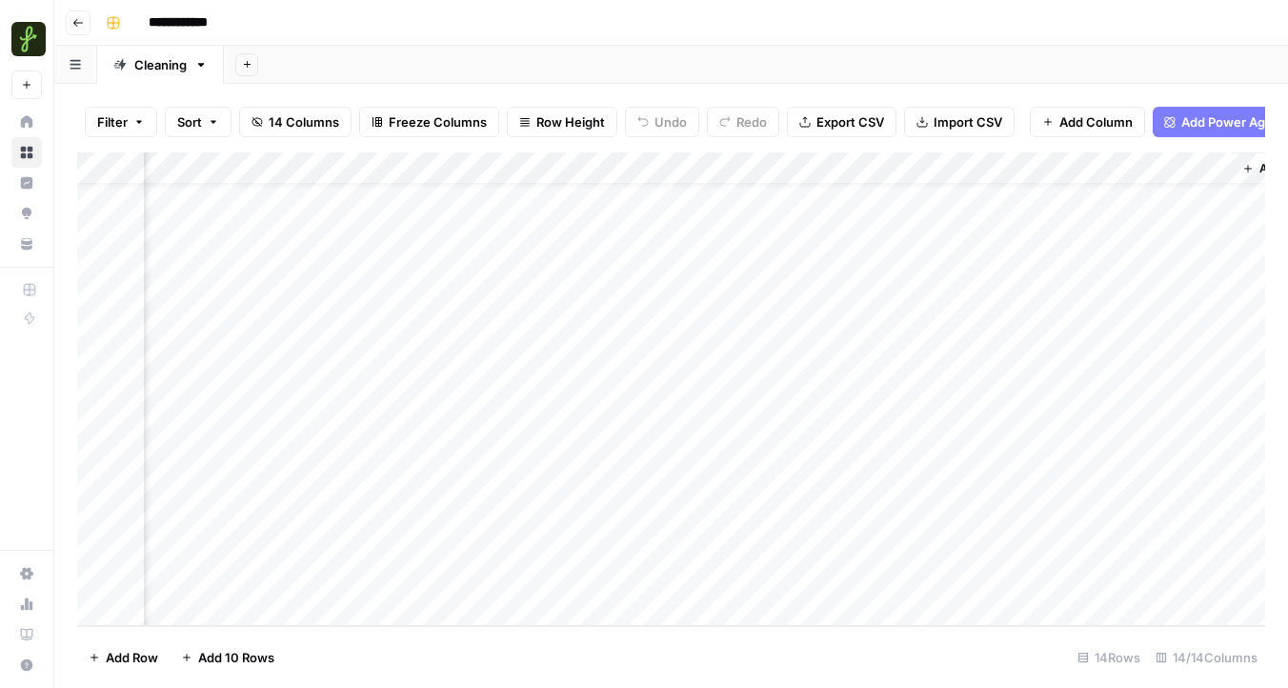
scroll to position [43, 1746]
click at [1048, 172] on div "Add Column" at bounding box center [671, 388] width 1188 height 473
click at [1056, 222] on input "New Column" at bounding box center [1100, 214] width 193 height 19
type input "Vacancies"
drag, startPoint x: 1059, startPoint y: 157, endPoint x: 218, endPoint y: 169, distance: 841.2
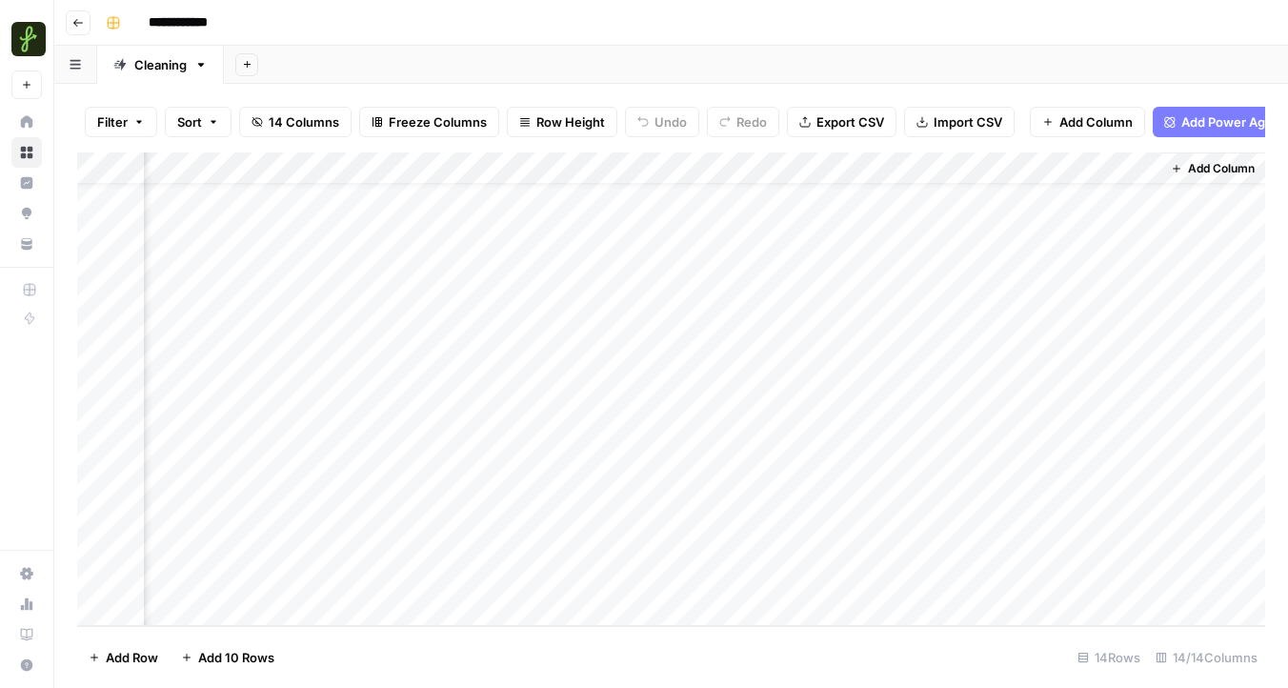
click at [218, 169] on div "Add Column" at bounding box center [671, 388] width 1188 height 473
drag, startPoint x: 783, startPoint y: 164, endPoint x: 258, endPoint y: 176, distance: 525.0
click at [258, 176] on div "Add Column" at bounding box center [671, 388] width 1188 height 473
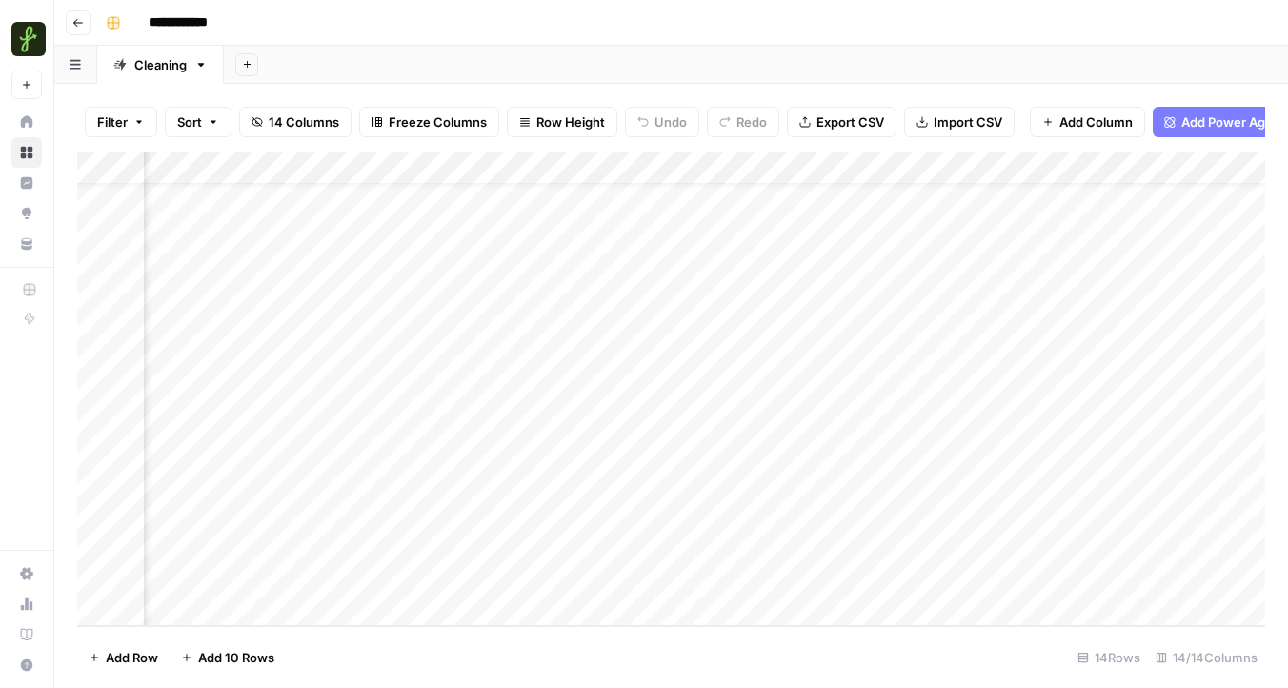
drag, startPoint x: 988, startPoint y: 165, endPoint x: 361, endPoint y: 159, distance: 626.9
click at [361, 159] on div "Add Column" at bounding box center [671, 388] width 1188 height 473
click at [504, 568] on div "Add Column" at bounding box center [671, 388] width 1188 height 473
drag, startPoint x: 513, startPoint y: 171, endPoint x: 214, endPoint y: 149, distance: 300.0
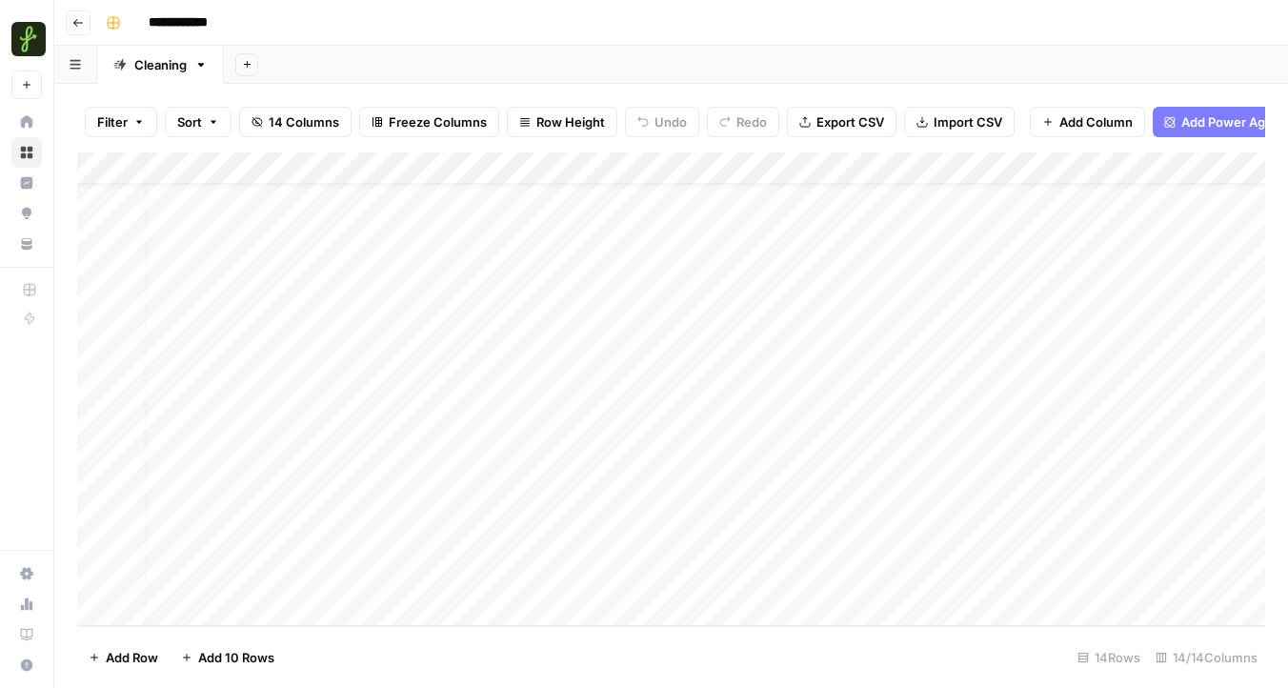
click at [214, 149] on div "Filter Sort 14 Columns Freeze Columns Row Height Undo Redo Export CSV Import CS…" at bounding box center [671, 386] width 1234 height 604
click at [332, 538] on div "Add Column" at bounding box center [671, 388] width 1188 height 473
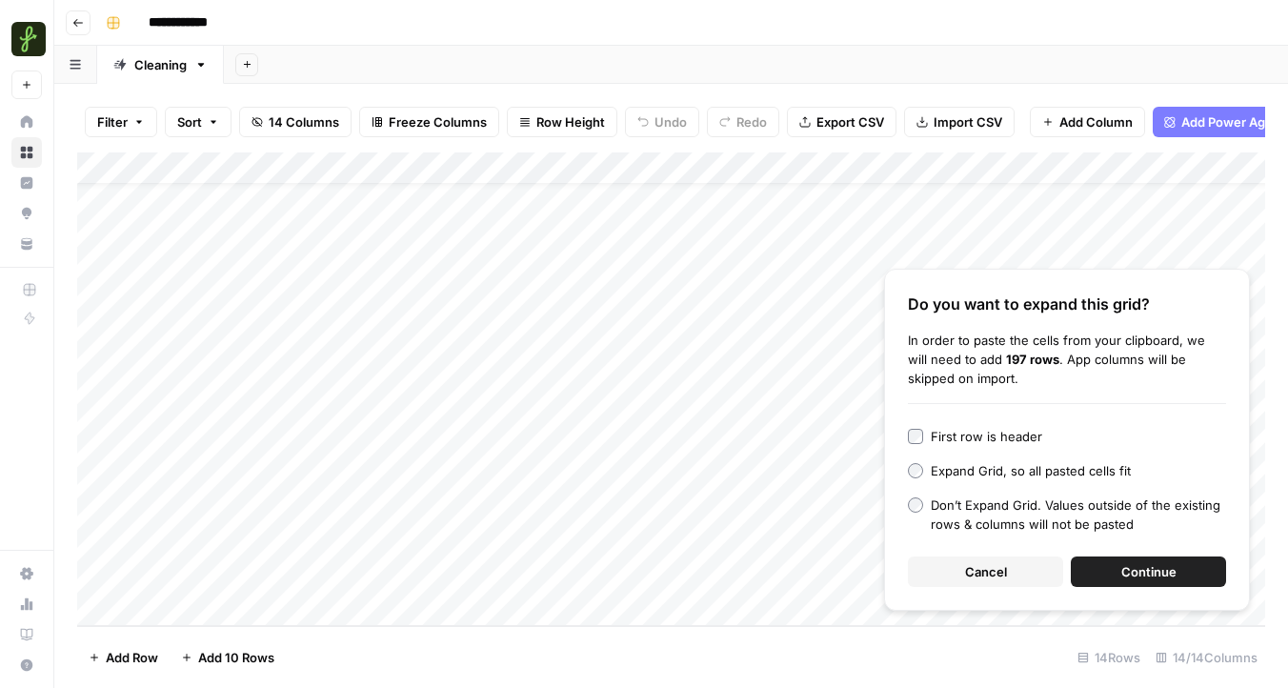
click at [1113, 571] on button "Continue" at bounding box center [1148, 571] width 155 height 30
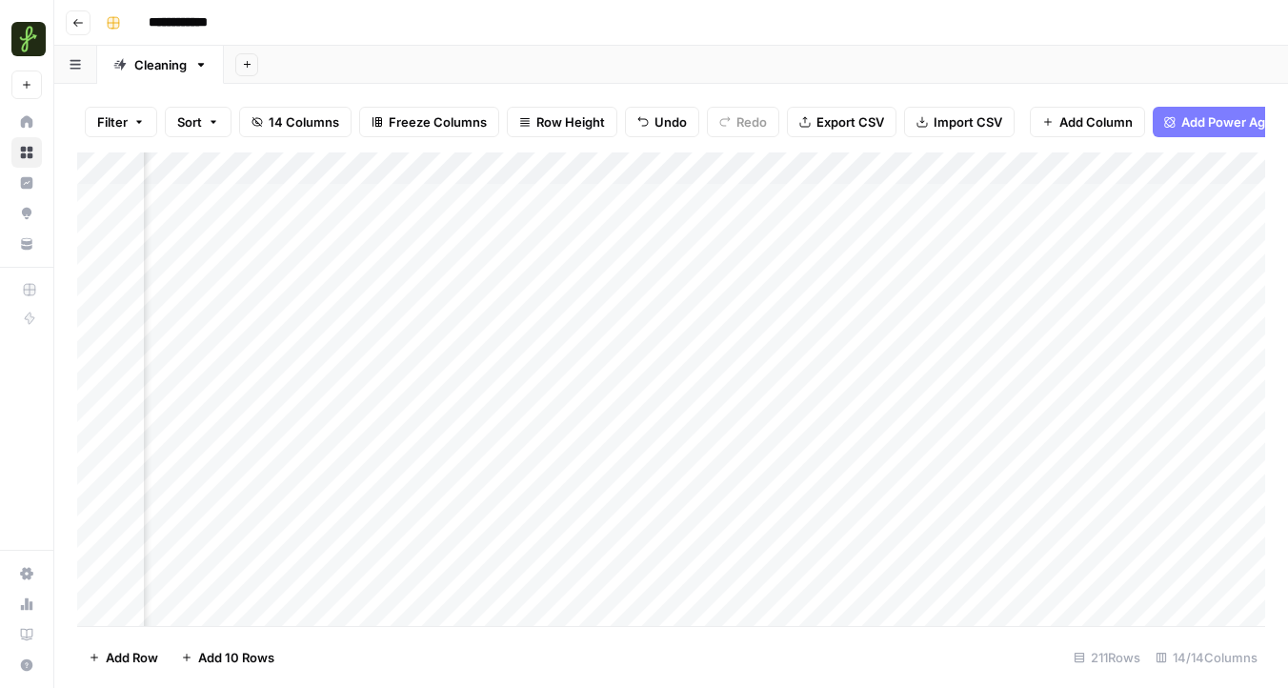
scroll to position [0, 1746]
click at [1200, 166] on span "Add Column" at bounding box center [1221, 168] width 67 height 17
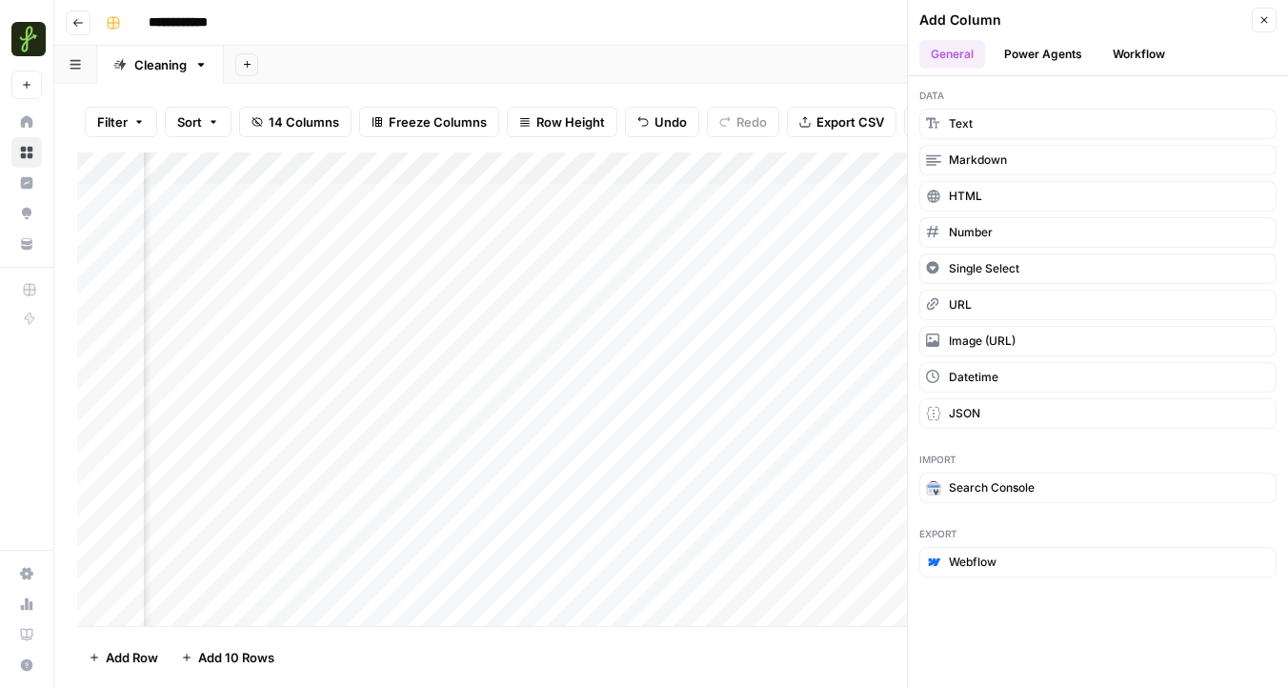
click at [1042, 65] on button "Power Agents" at bounding box center [1043, 54] width 101 height 29
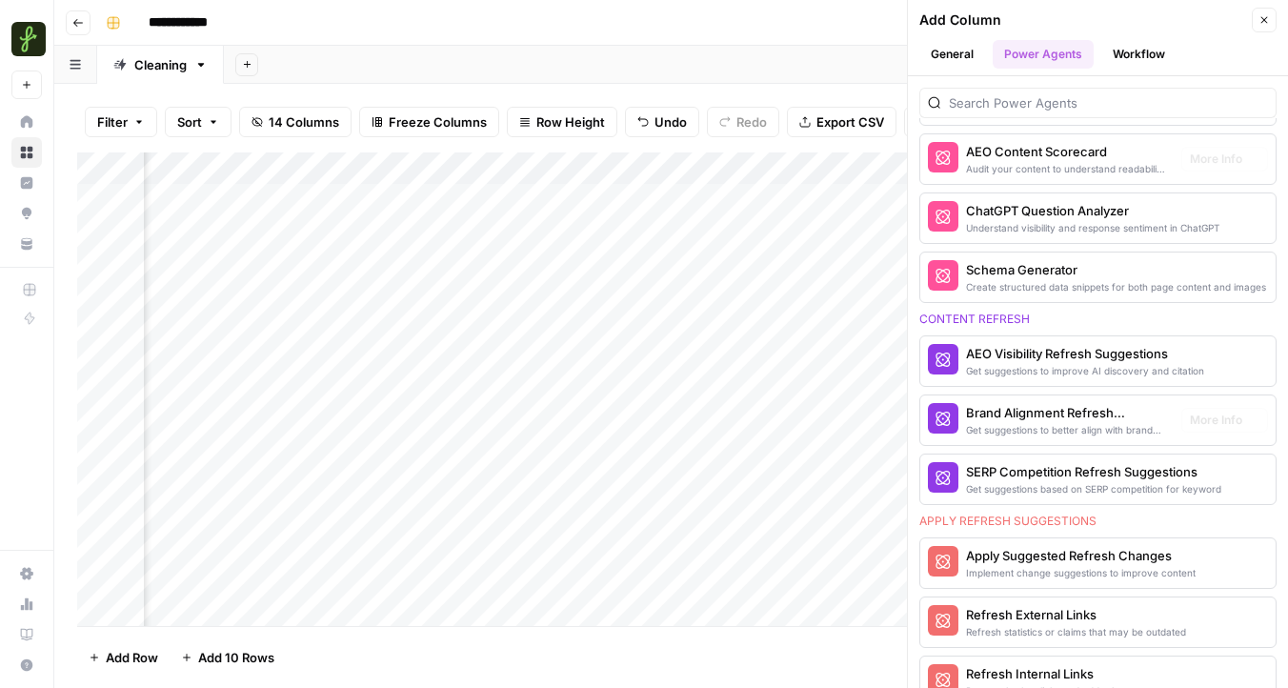
scroll to position [0, 0]
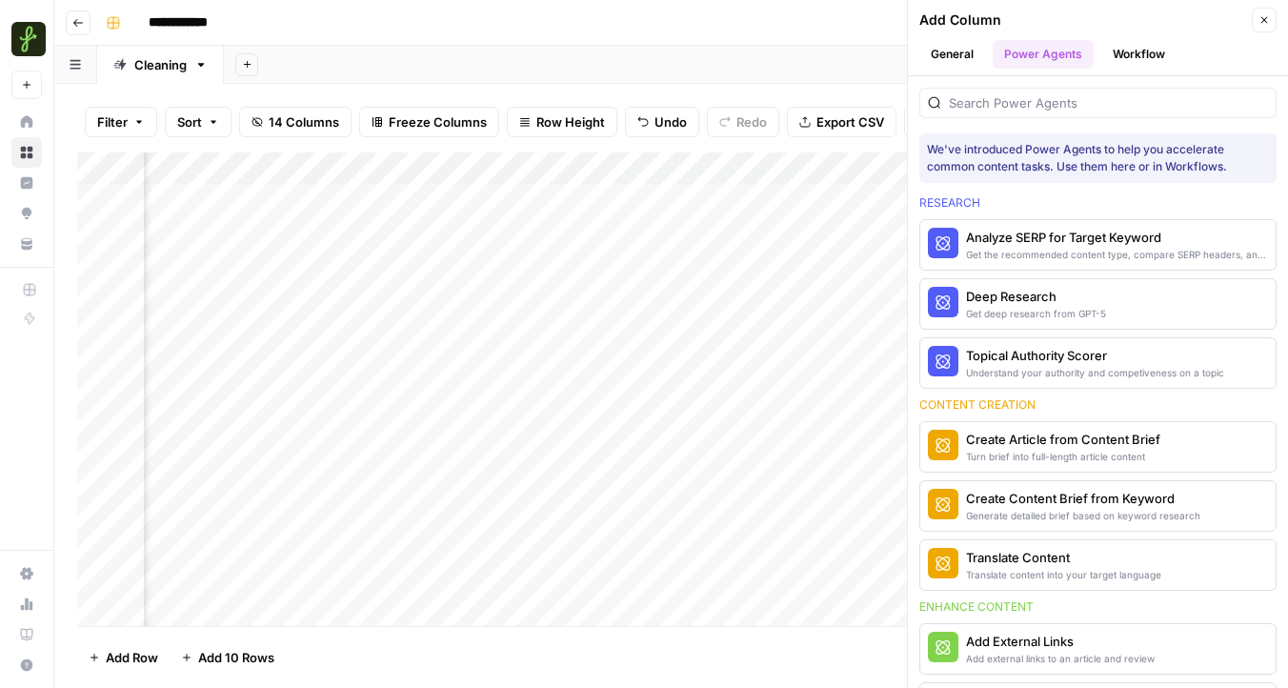
click at [1145, 51] on button "Workflow" at bounding box center [1138, 54] width 75 height 29
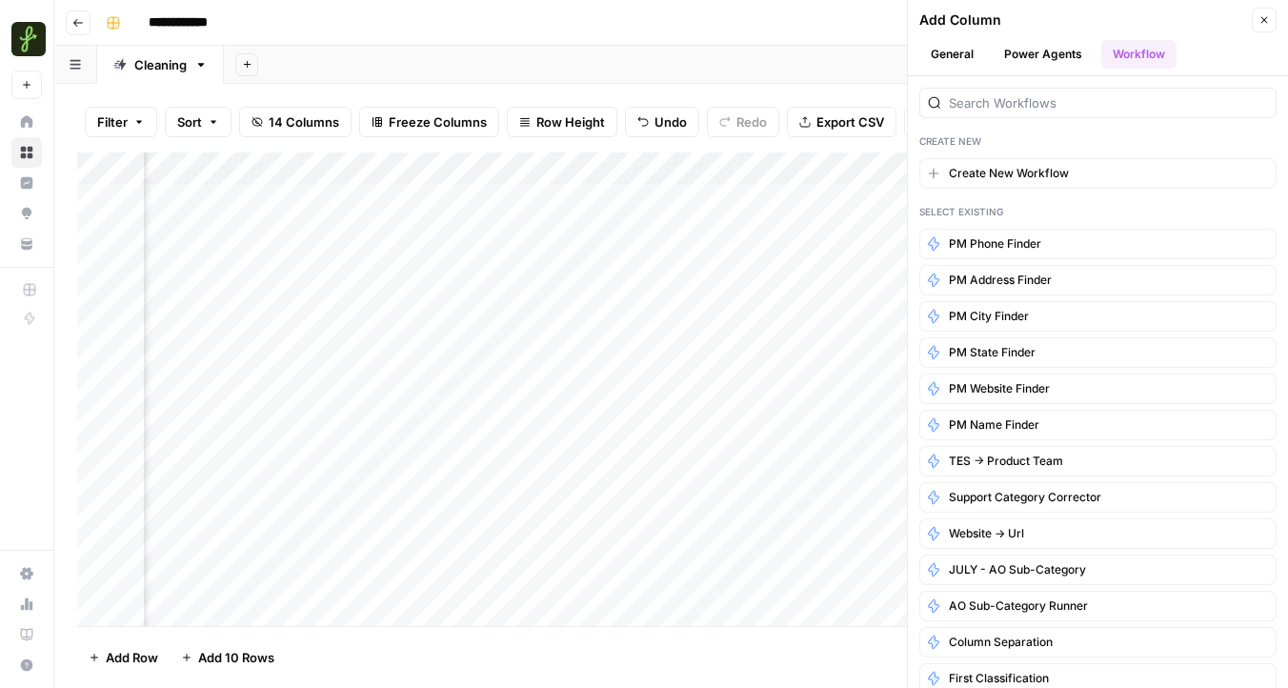
click at [968, 59] on button "General" at bounding box center [952, 54] width 66 height 29
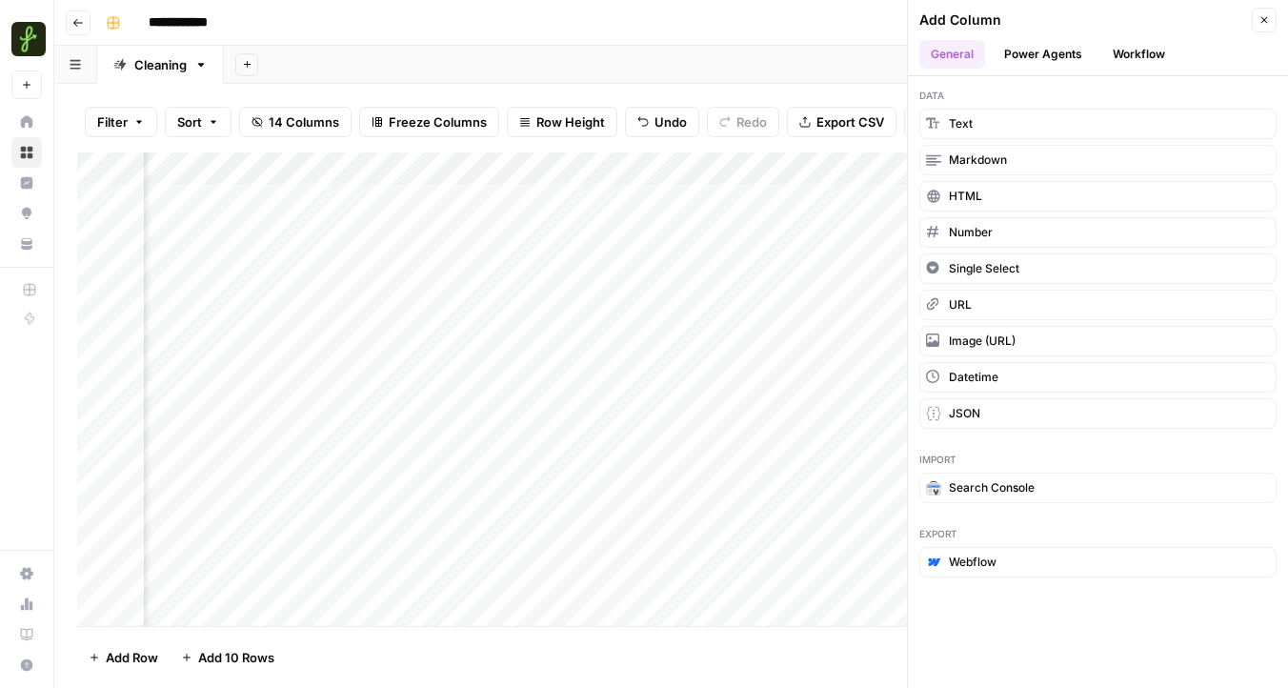
click at [1064, 57] on button "Power Agents" at bounding box center [1043, 54] width 101 height 29
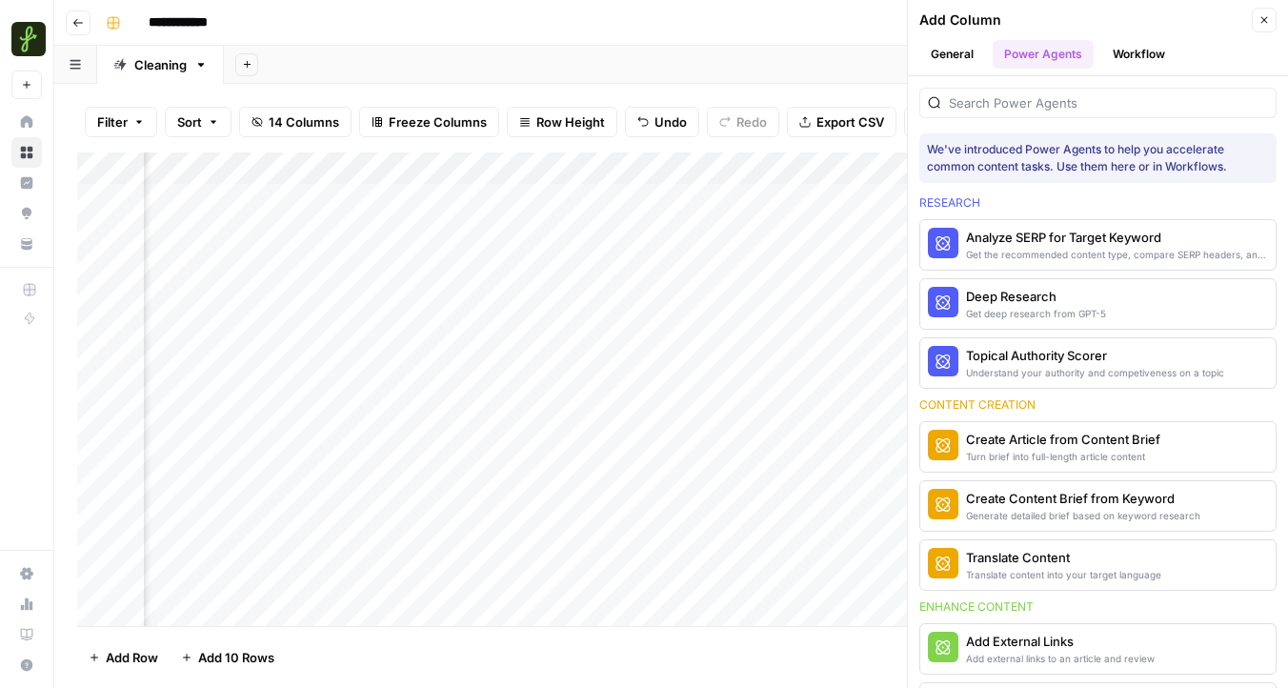
click at [1109, 57] on button "Workflow" at bounding box center [1138, 54] width 75 height 29
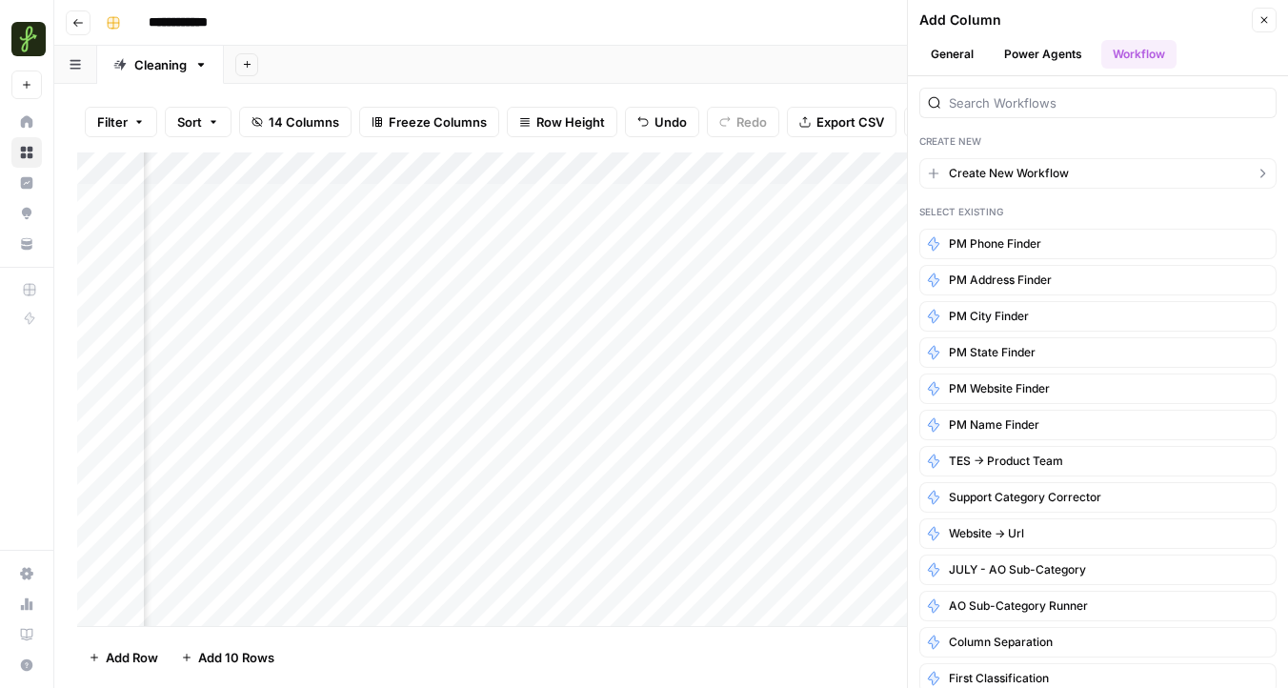
click at [993, 173] on span "Create New Workflow" at bounding box center [1009, 173] width 120 height 17
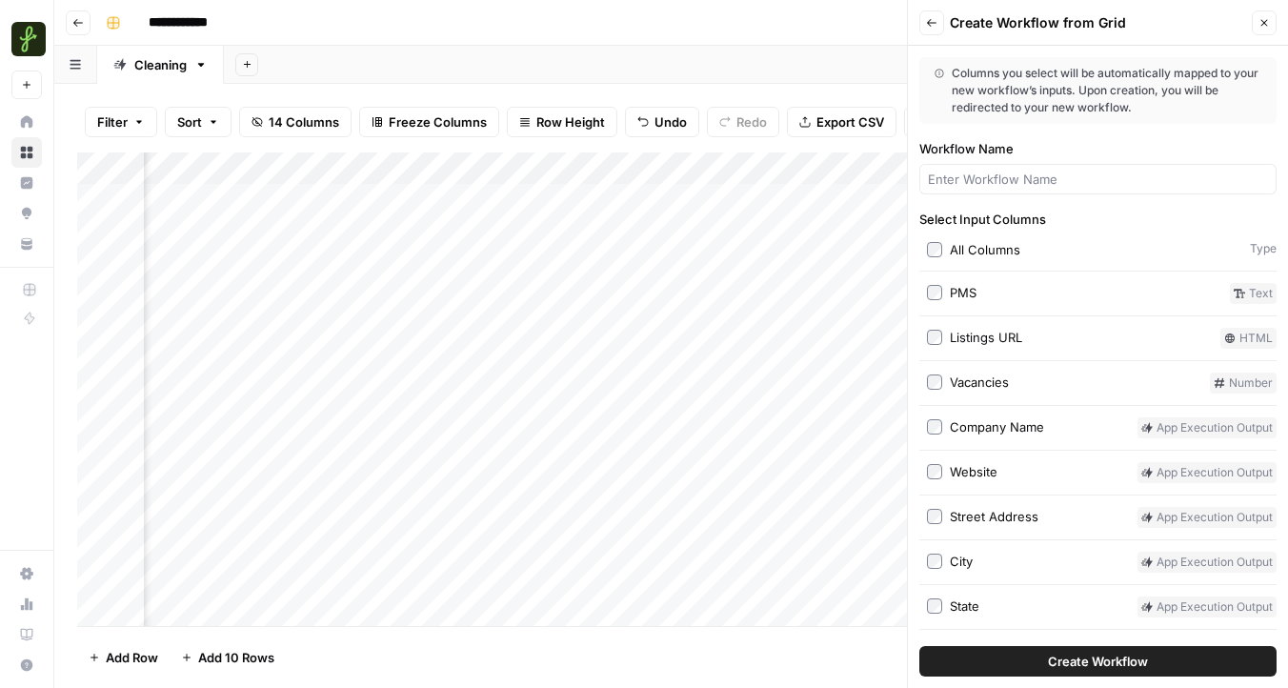
scroll to position [88, 0]
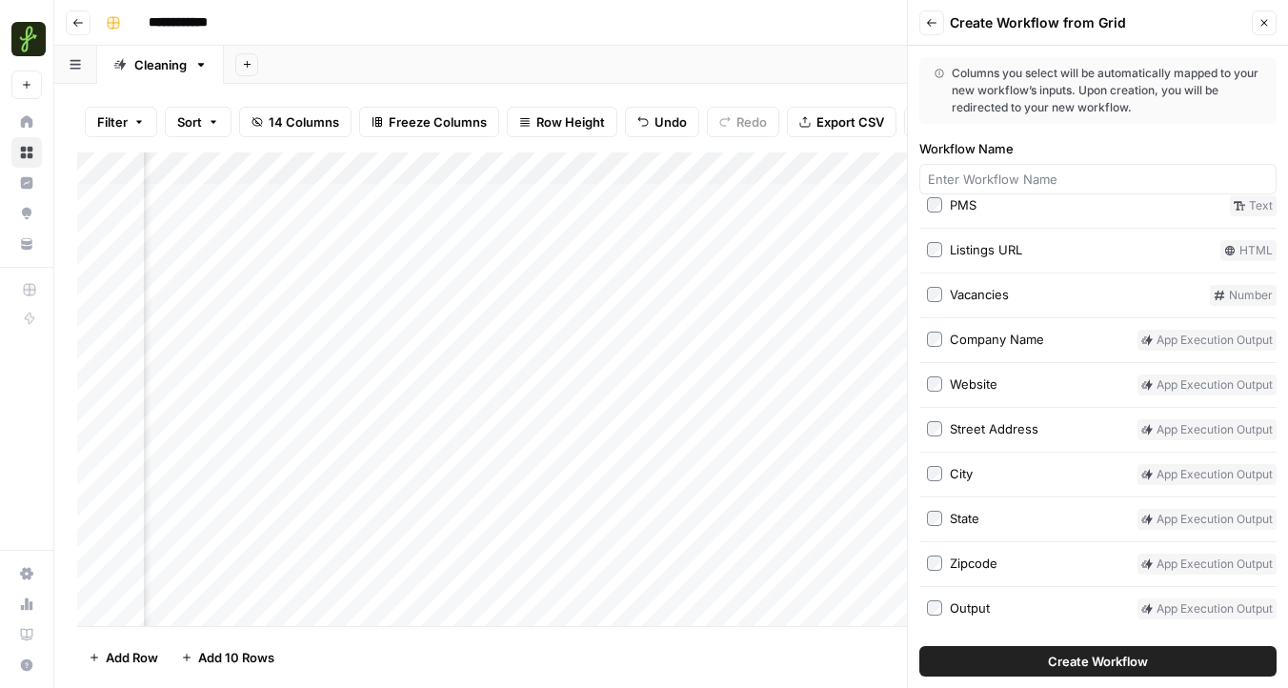
click at [993, 657] on button "Create Workflow" at bounding box center [1097, 661] width 357 height 30
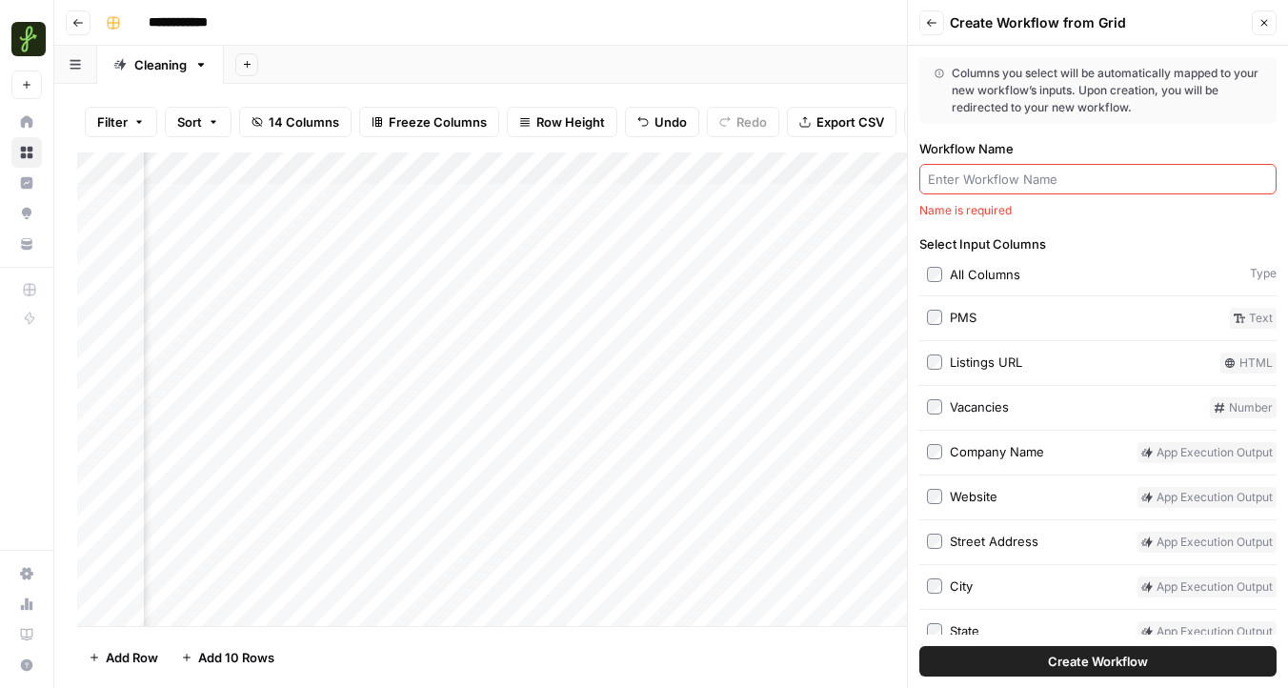
click at [958, 172] on input "Workflow Name" at bounding box center [1098, 179] width 340 height 19
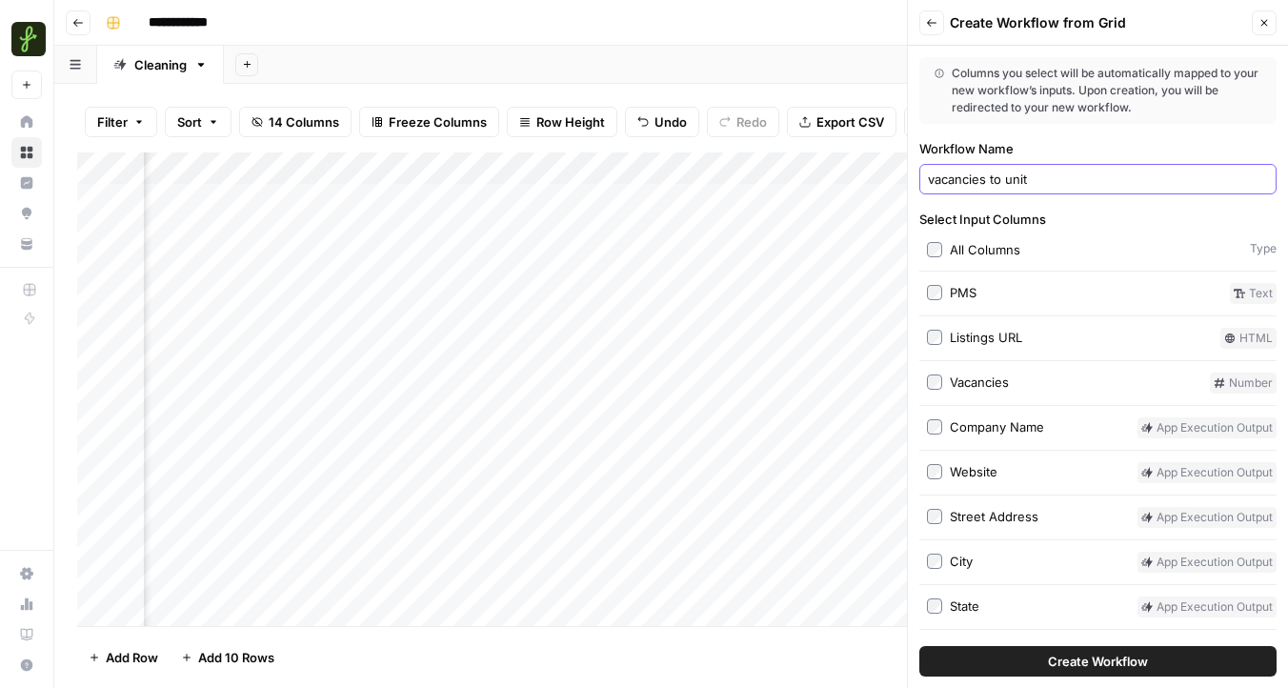
type input "vacancies to unit"
click at [1000, 667] on button "Create Workflow" at bounding box center [1097, 661] width 357 height 30
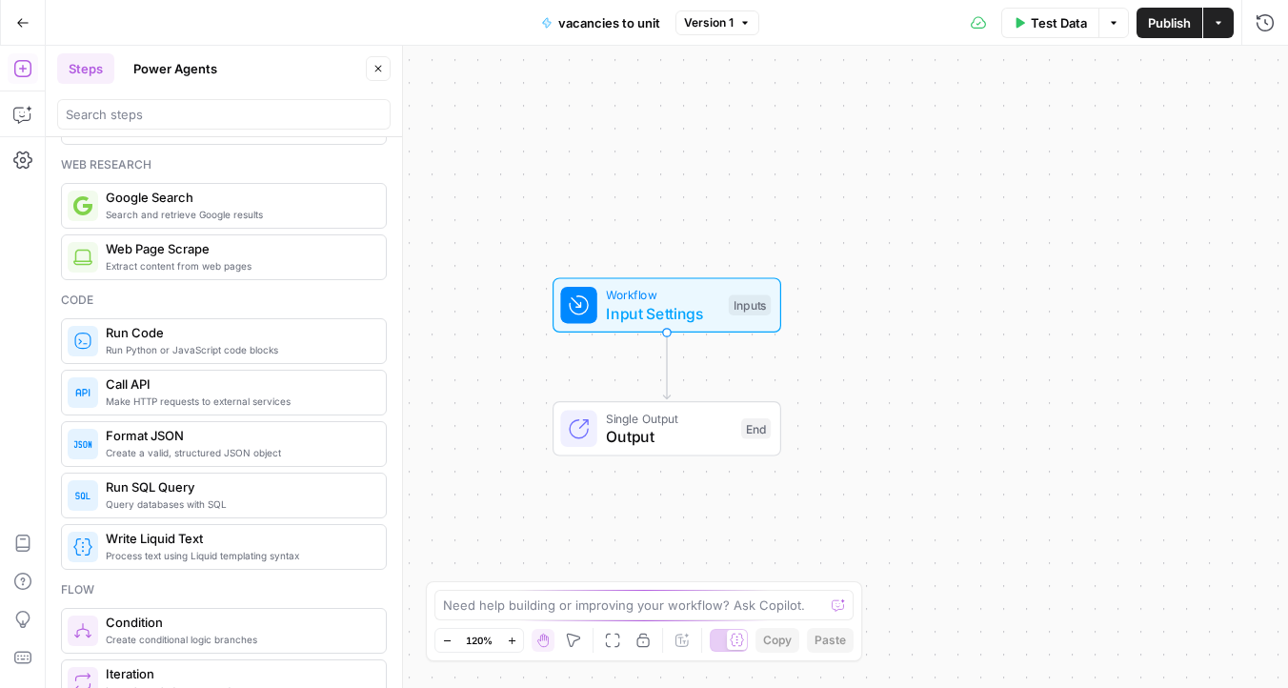
scroll to position [129, 0]
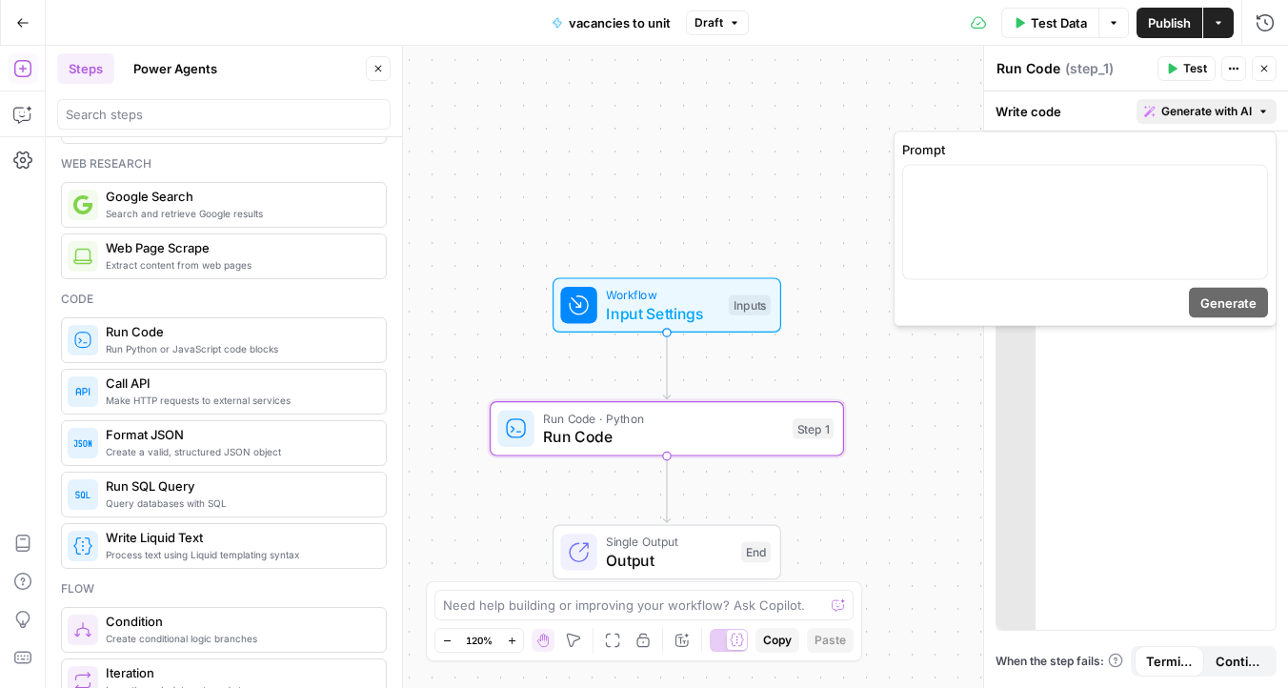
click at [1191, 120] on button "Generate with AI" at bounding box center [1206, 111] width 140 height 25
click at [1028, 219] on div "To enrich screen reader interactions, please activate Accessibility in Grammarl…" at bounding box center [1085, 222] width 364 height 113
click at [1216, 311] on span "Generate" at bounding box center [1228, 302] width 56 height 19
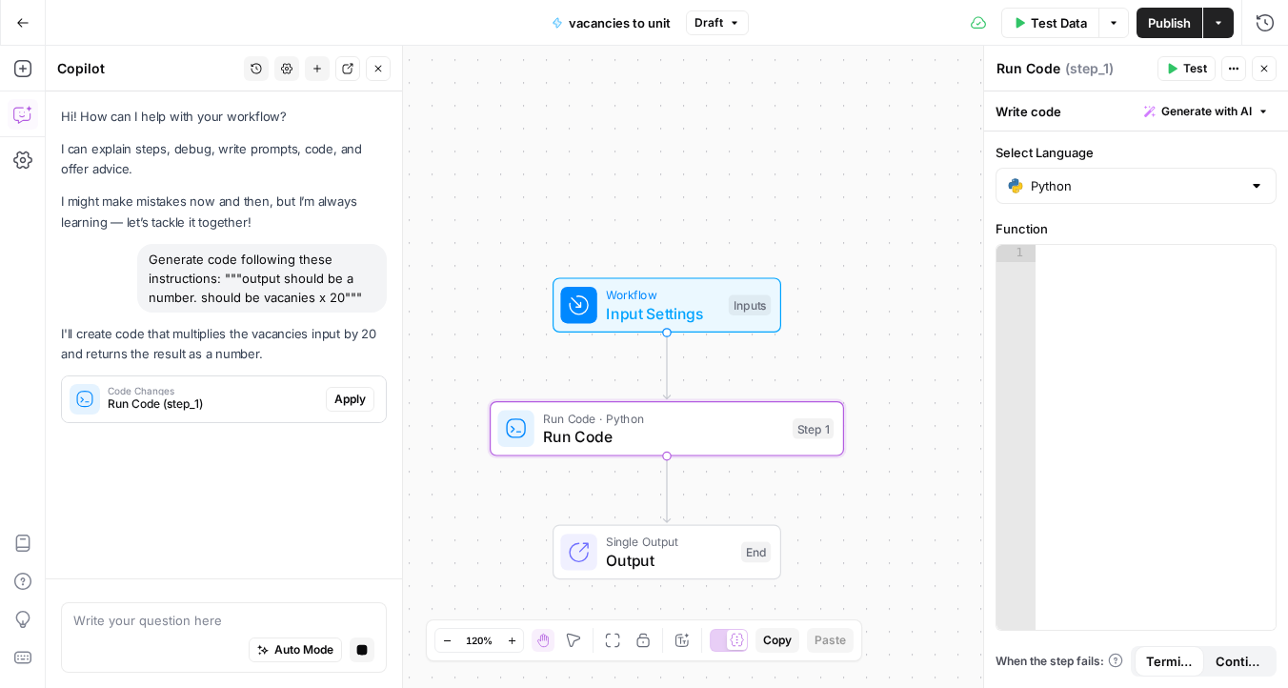
scroll to position [0, 0]
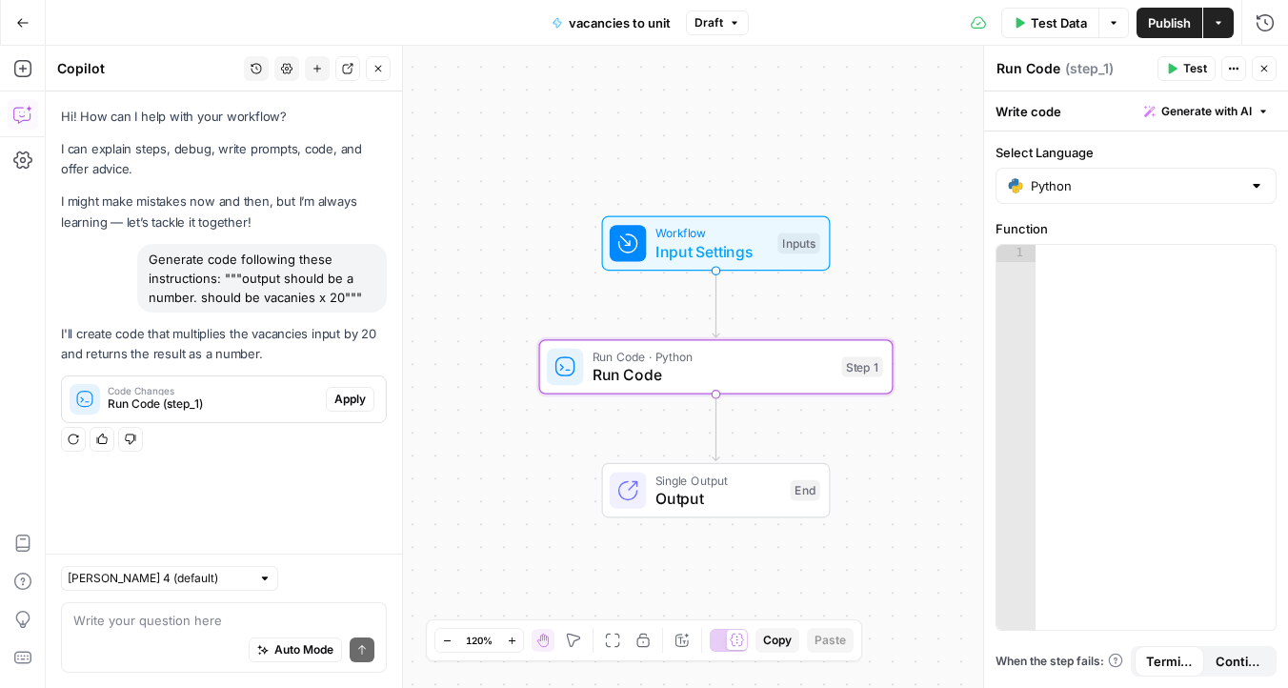
click at [347, 404] on span "Apply" at bounding box center [349, 399] width 31 height 17
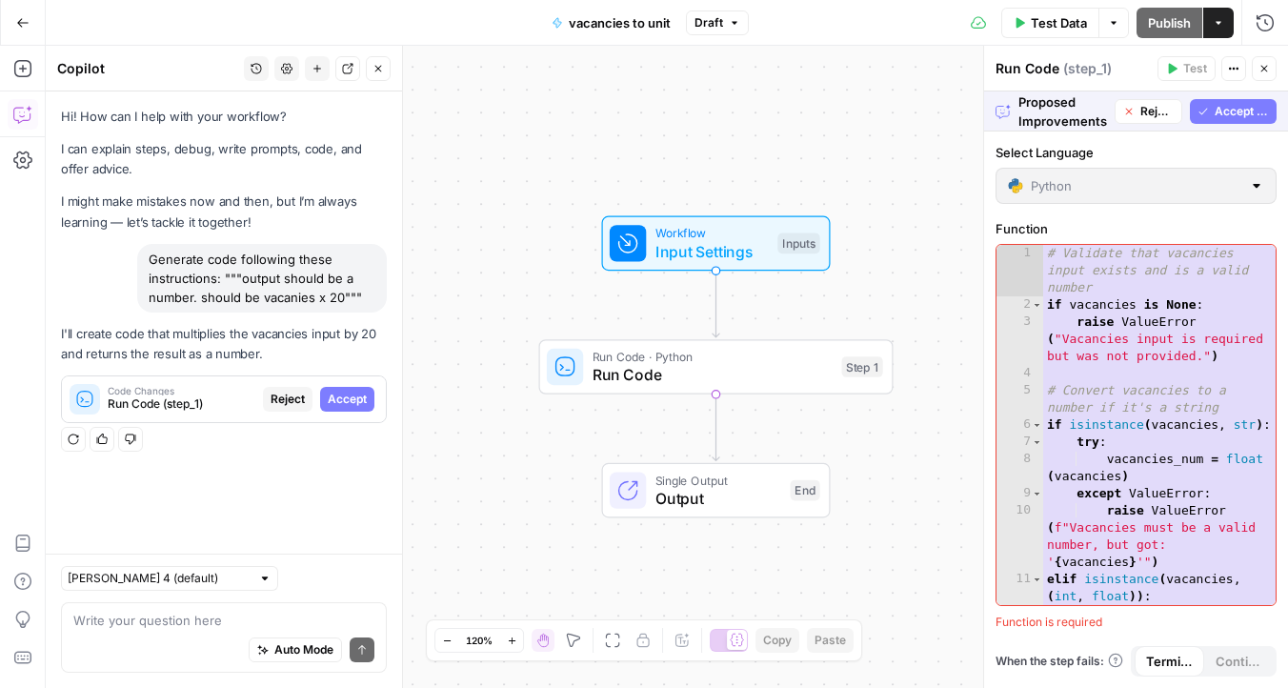
click at [1219, 116] on span "Accept All" at bounding box center [1242, 111] width 54 height 17
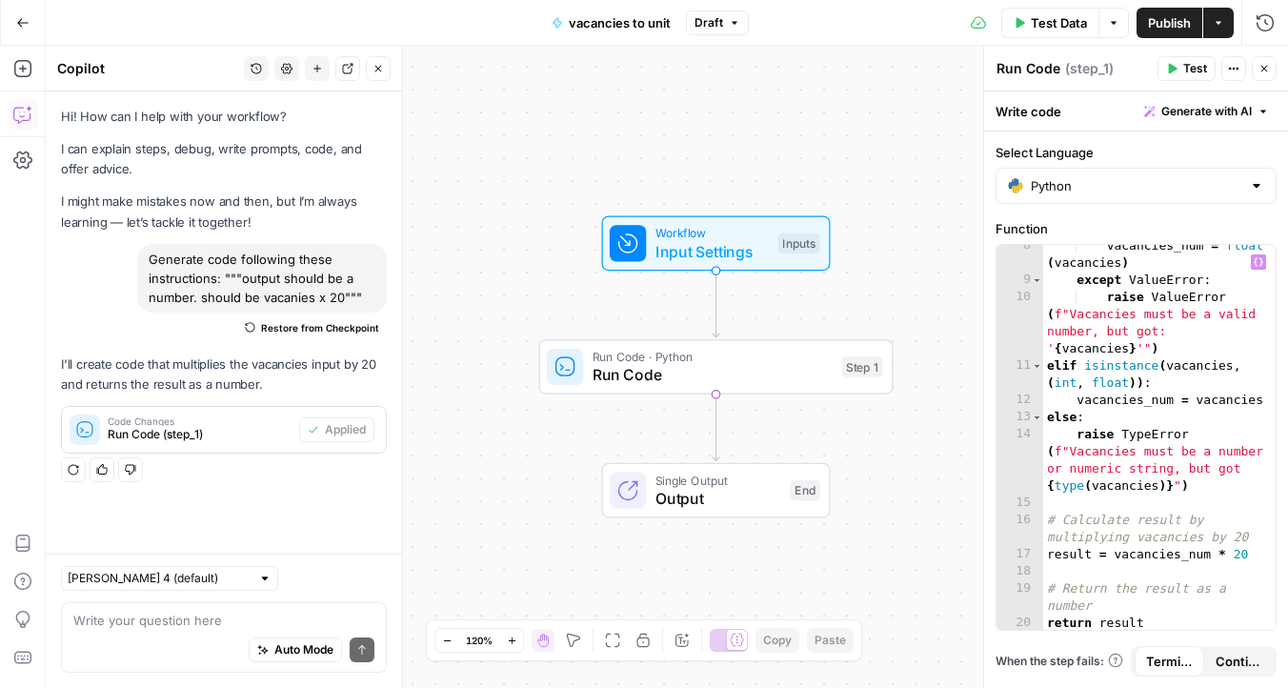
scroll to position [215, 0]
click at [1163, 16] on span "Publish" at bounding box center [1169, 22] width 43 height 19
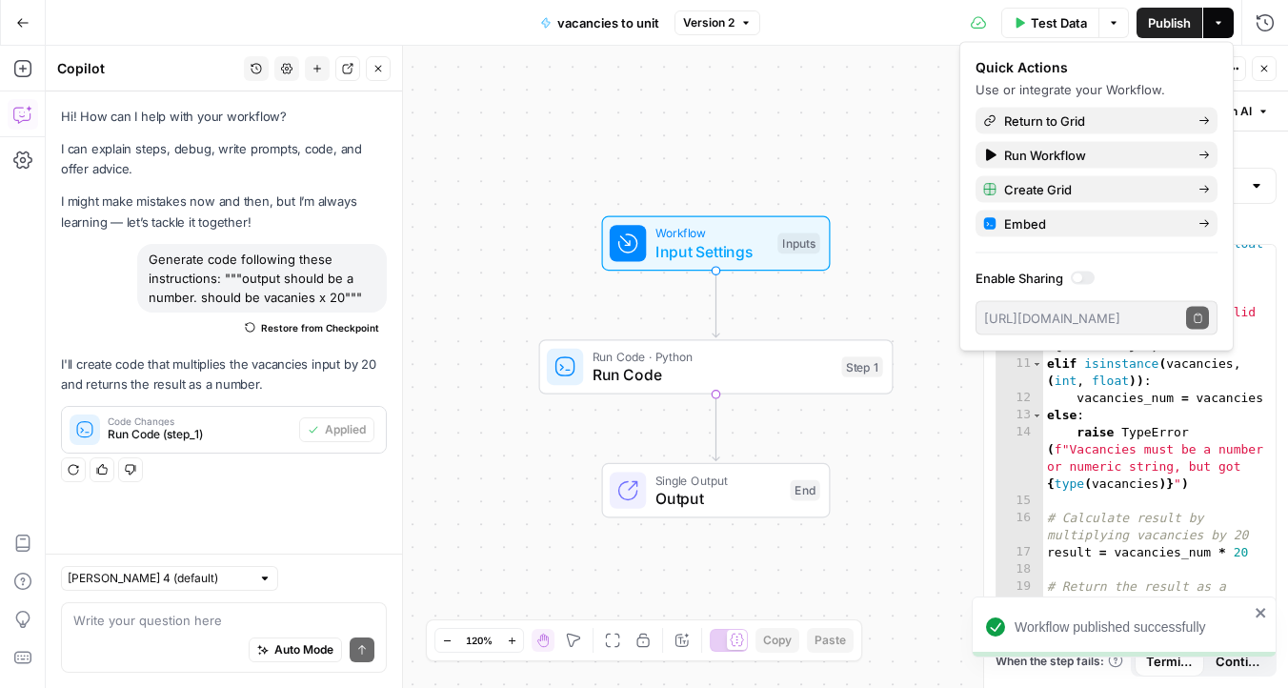
click at [1042, 10] on button "Test Data" at bounding box center [1050, 23] width 98 height 30
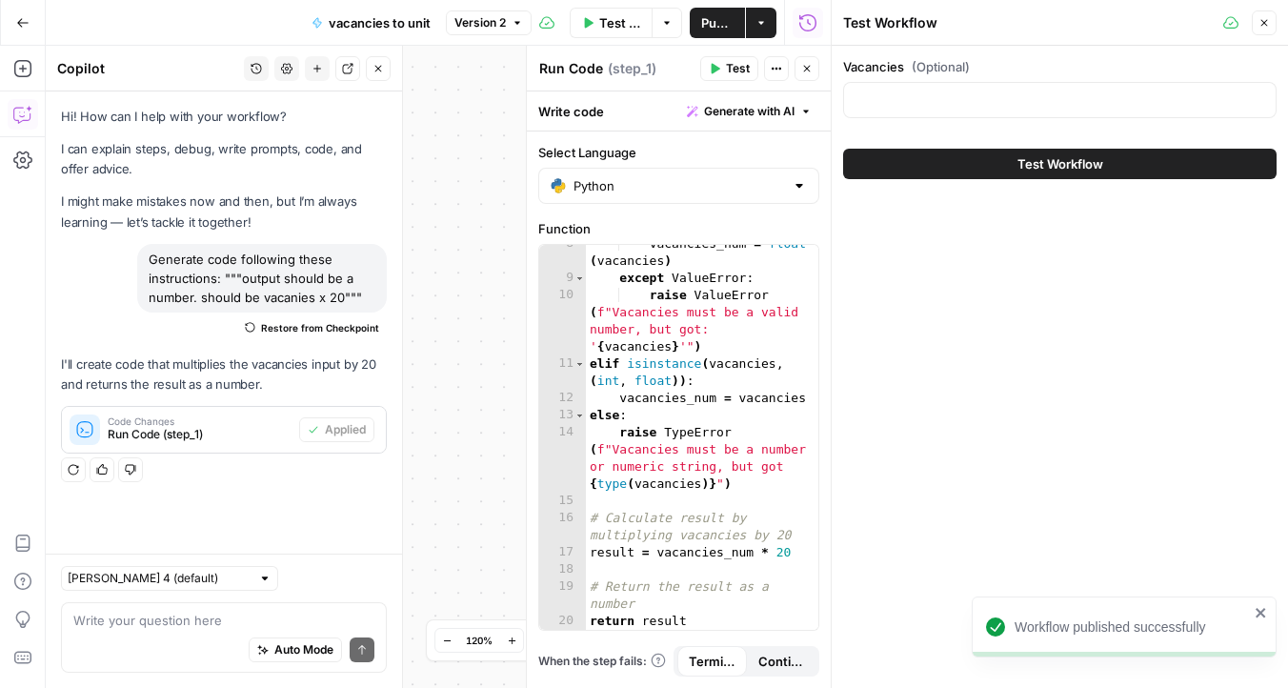
click at [922, 118] on div "Vacancies (Optional)" at bounding box center [1059, 91] width 433 height 69
click at [918, 105] on input "Vacancies (Optional)" at bounding box center [1059, 99] width 409 height 19
type input "8"
click at [948, 158] on button "Test Workflow" at bounding box center [1059, 164] width 433 height 30
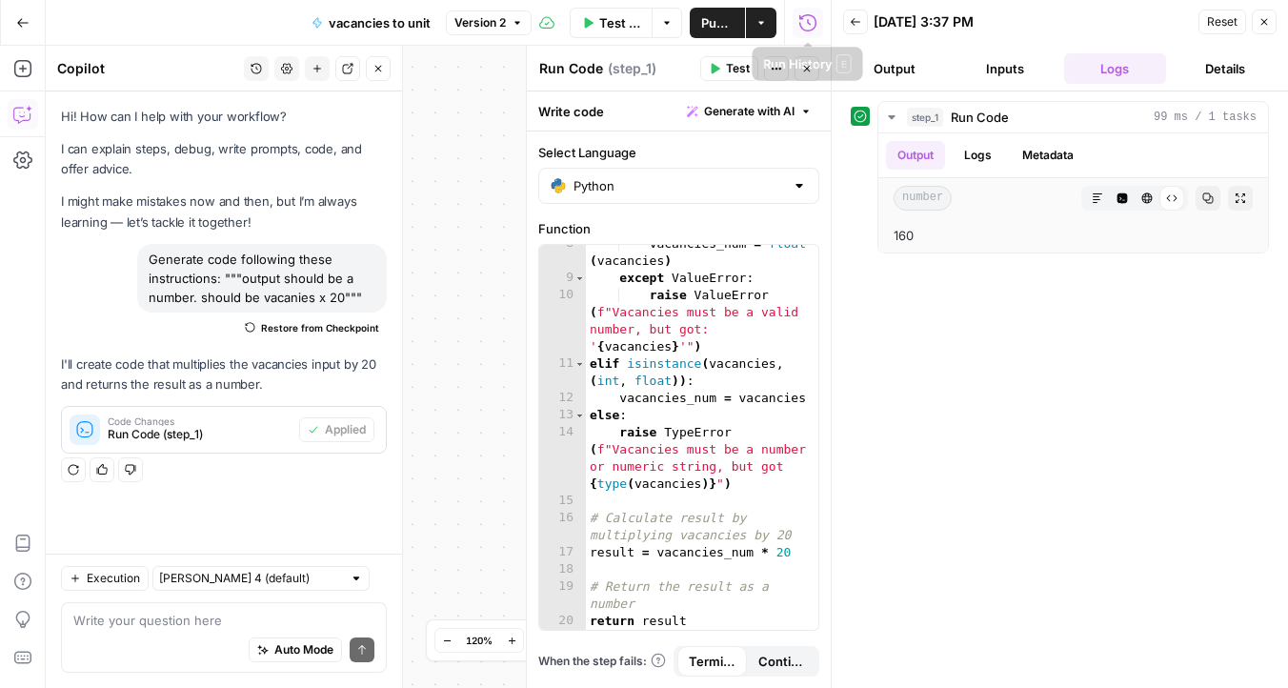
click at [727, 29] on span "Publish" at bounding box center [717, 22] width 32 height 19
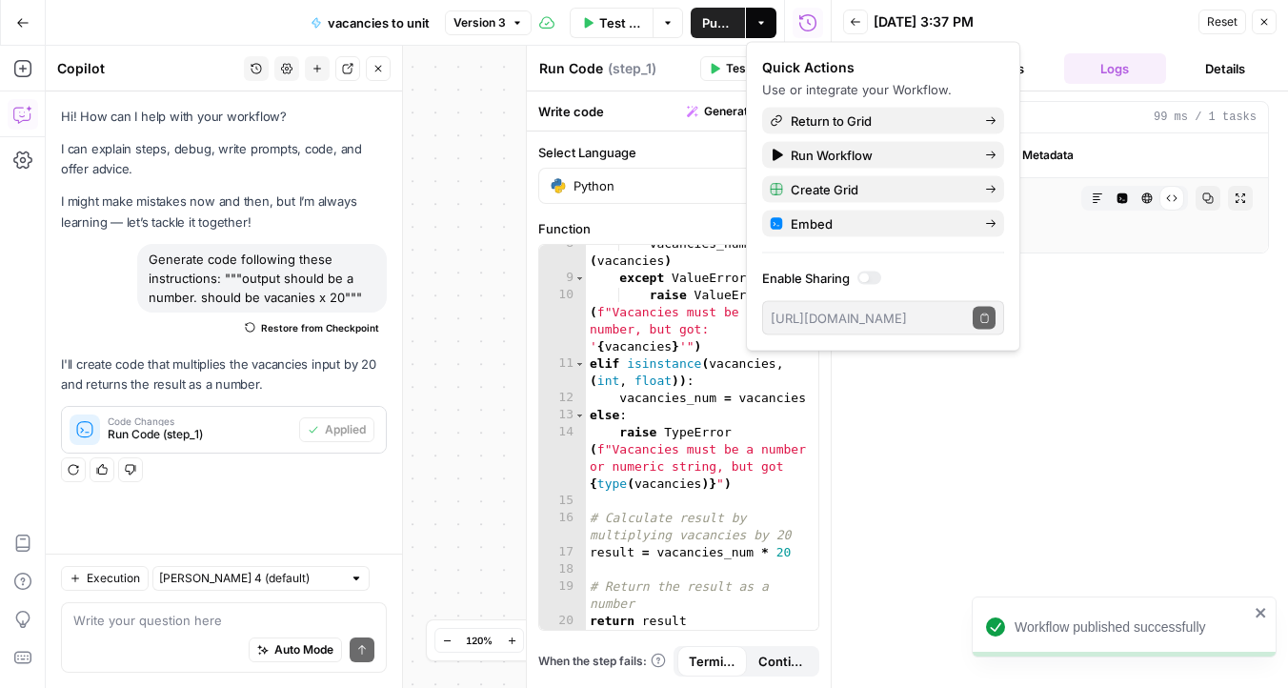
click at [14, 18] on button "Go Back" at bounding box center [23, 23] width 34 height 34
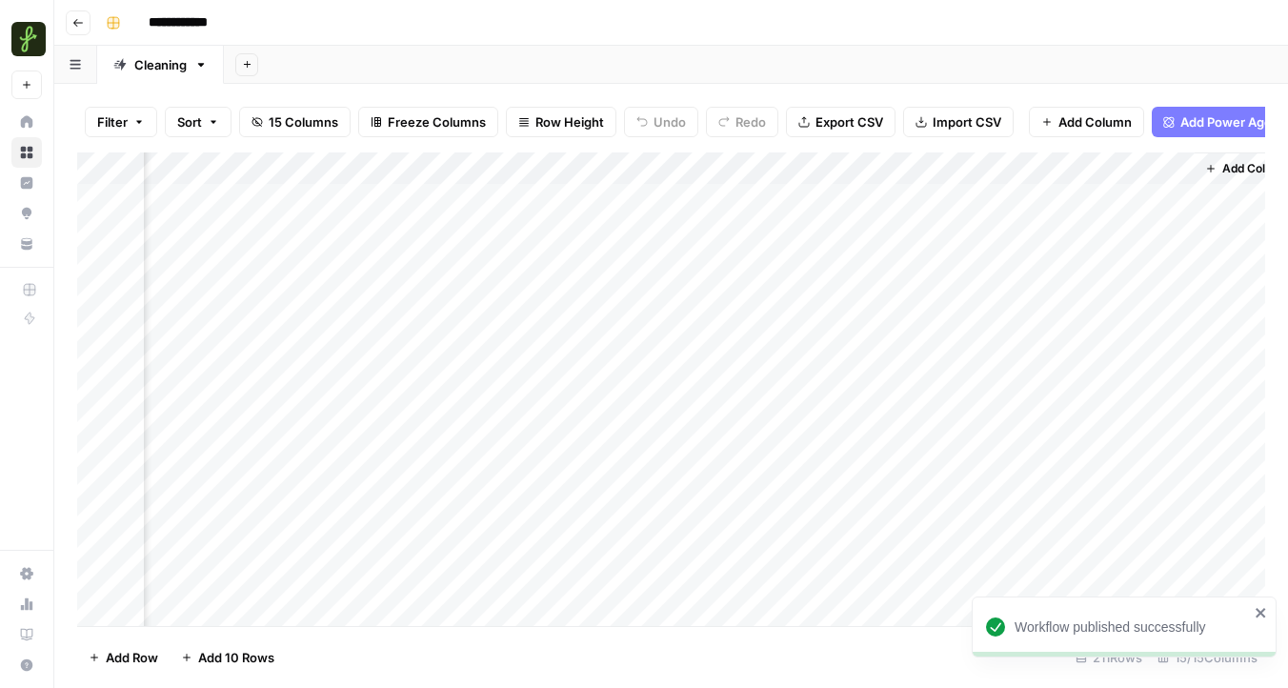
scroll to position [0, 1938]
drag, startPoint x: 1095, startPoint y: 165, endPoint x: 160, endPoint y: 162, distance: 934.5
click at [160, 162] on div "Add Column" at bounding box center [671, 388] width 1188 height 473
drag, startPoint x: 938, startPoint y: 164, endPoint x: 311, endPoint y: 175, distance: 627.9
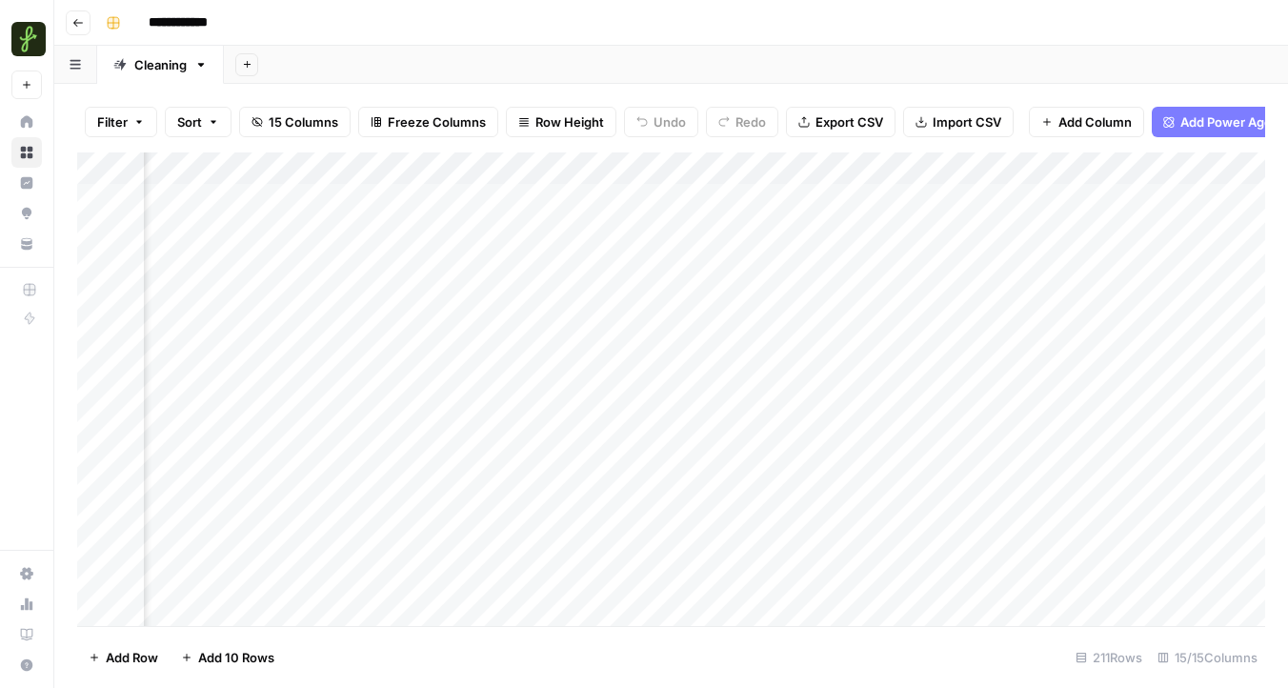
click at [311, 175] on div "Add Column" at bounding box center [671, 388] width 1188 height 473
drag, startPoint x: 502, startPoint y: 157, endPoint x: 181, endPoint y: 165, distance: 321.1
click at [181, 165] on div "Add Column" at bounding box center [671, 388] width 1188 height 473
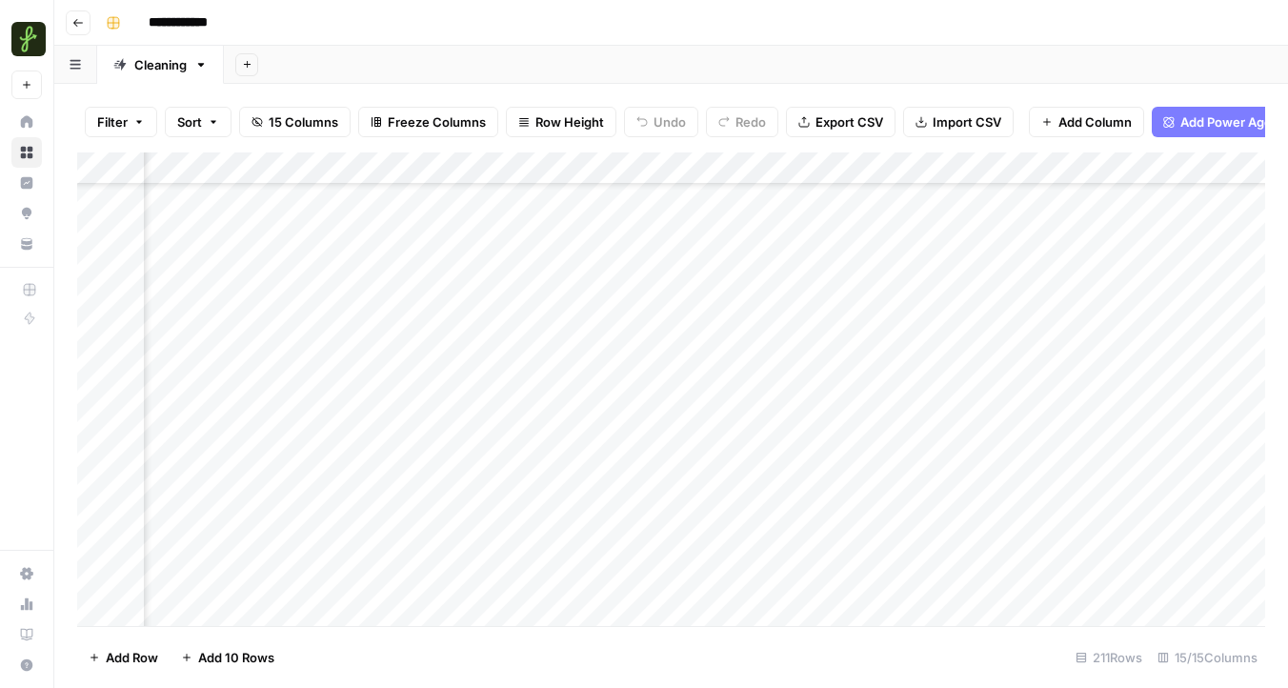
click at [535, 488] on div "Add Column" at bounding box center [671, 388] width 1188 height 473
click at [675, 167] on div "Add Column" at bounding box center [671, 388] width 1188 height 473
drag, startPoint x: 707, startPoint y: 209, endPoint x: 596, endPoint y: 208, distance: 110.5
click at [596, 208] on body "**********" at bounding box center [644, 344] width 1288 height 688
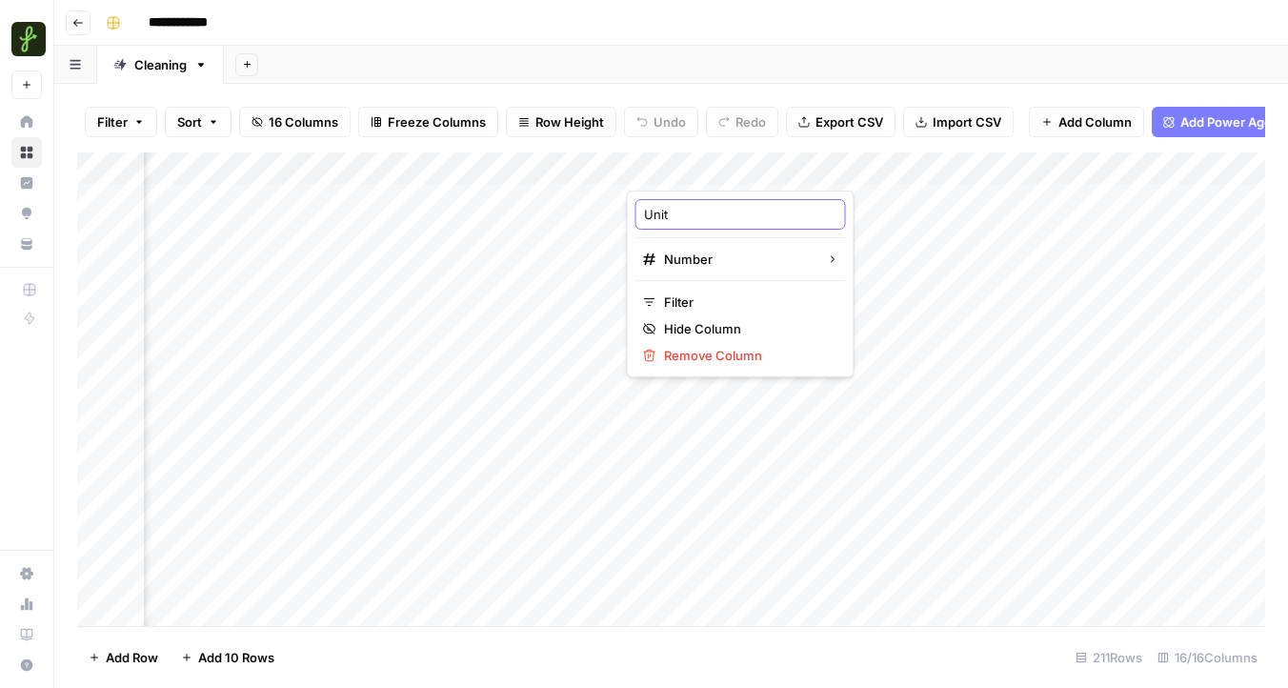
type input "Units"
click at [786, 169] on div "Add Column" at bounding box center [671, 388] width 1188 height 473
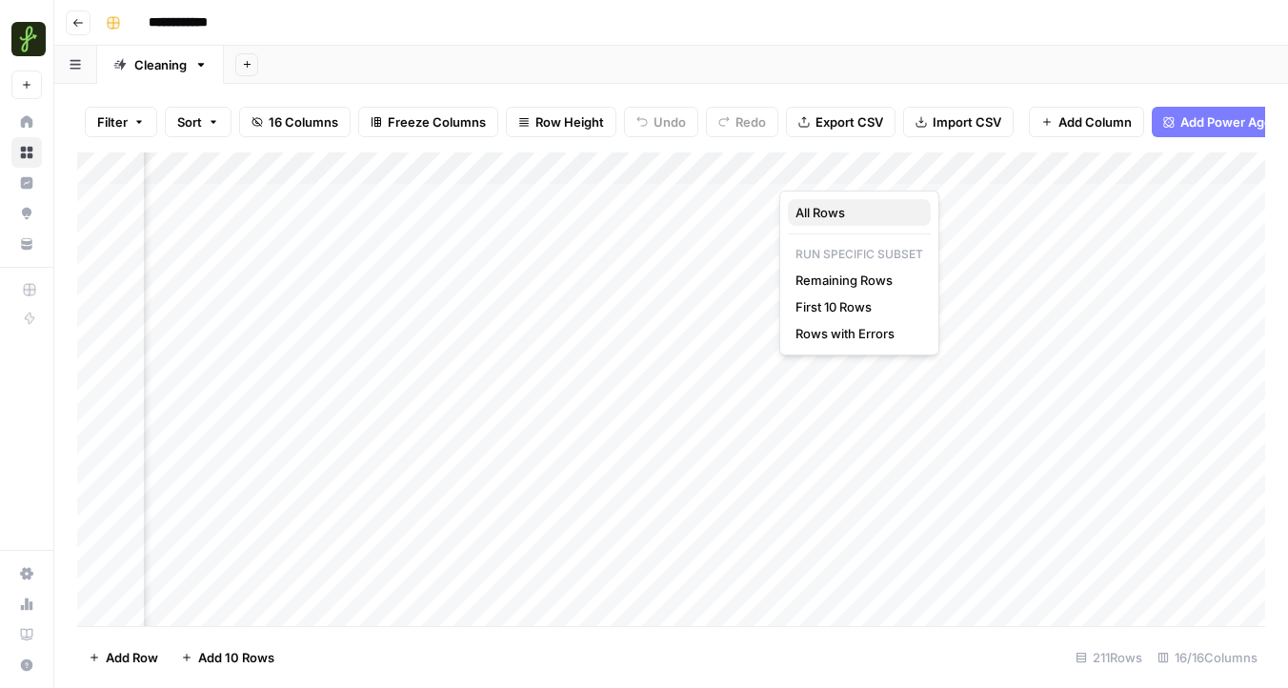
click at [818, 216] on span "All Rows" at bounding box center [855, 212] width 120 height 19
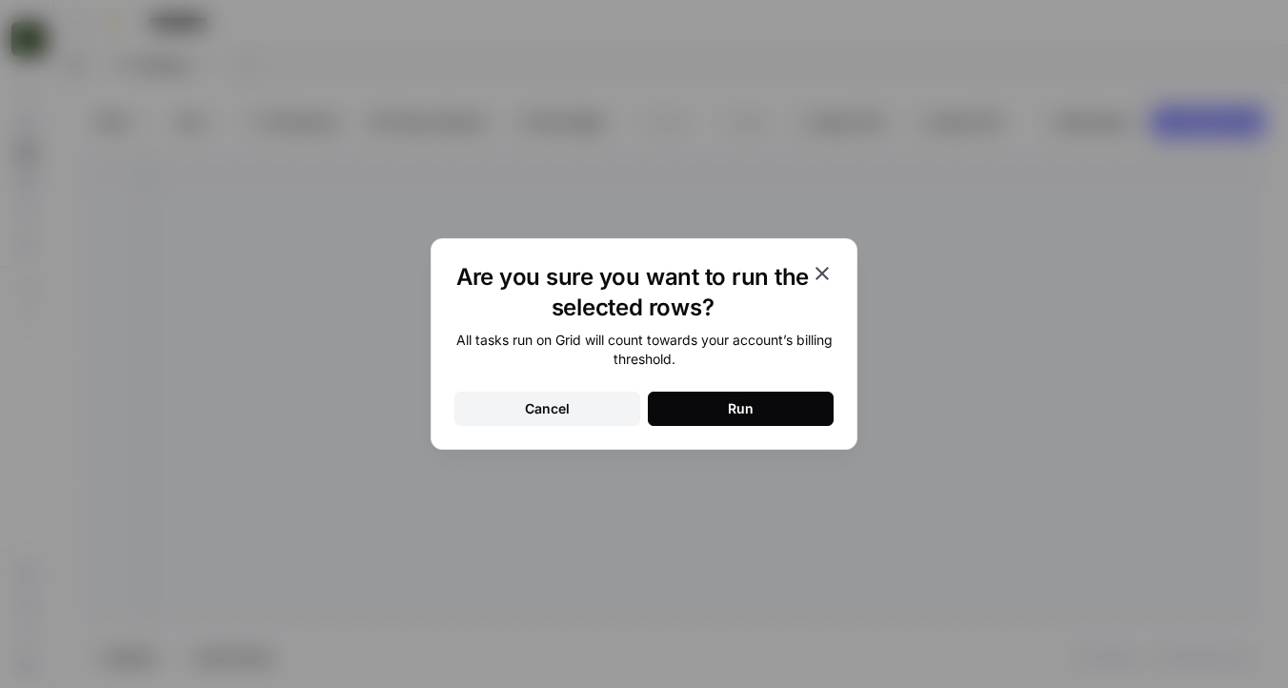
click at [828, 273] on icon "button" at bounding box center [822, 273] width 23 height 23
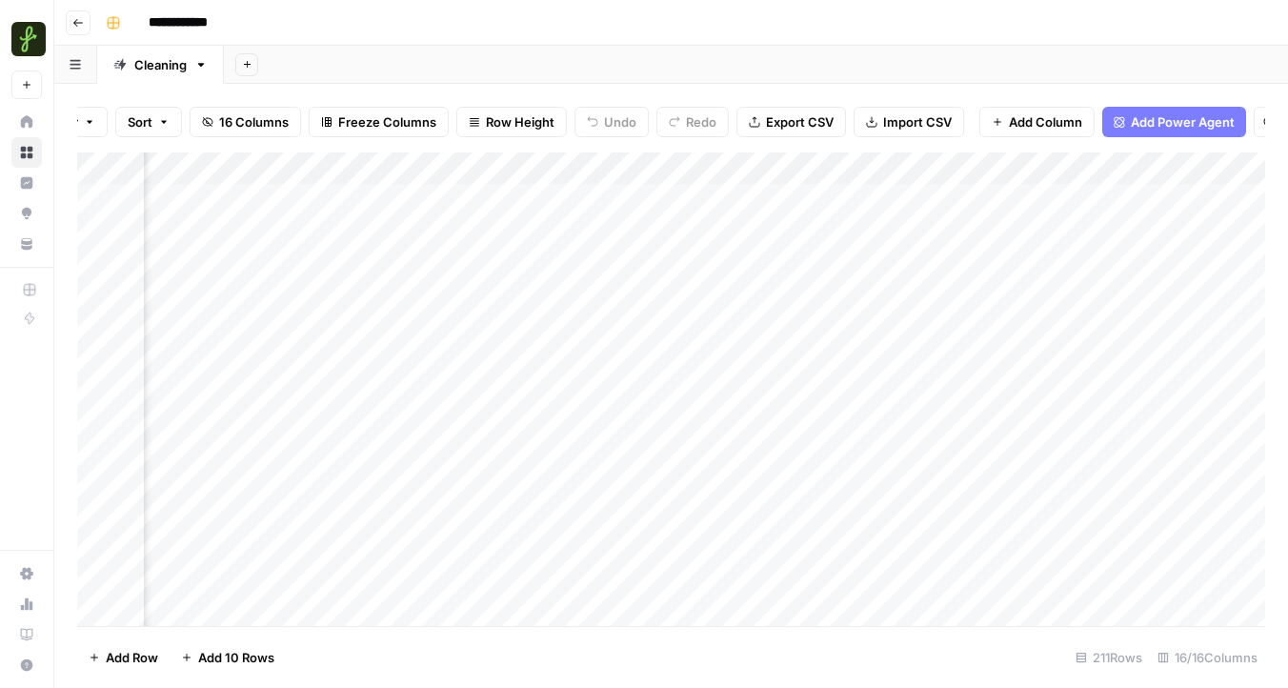
scroll to position [0, 279]
click at [758, 174] on div "Add Column" at bounding box center [671, 388] width 1188 height 473
click at [796, 222] on button "All Rows" at bounding box center [831, 212] width 143 height 27
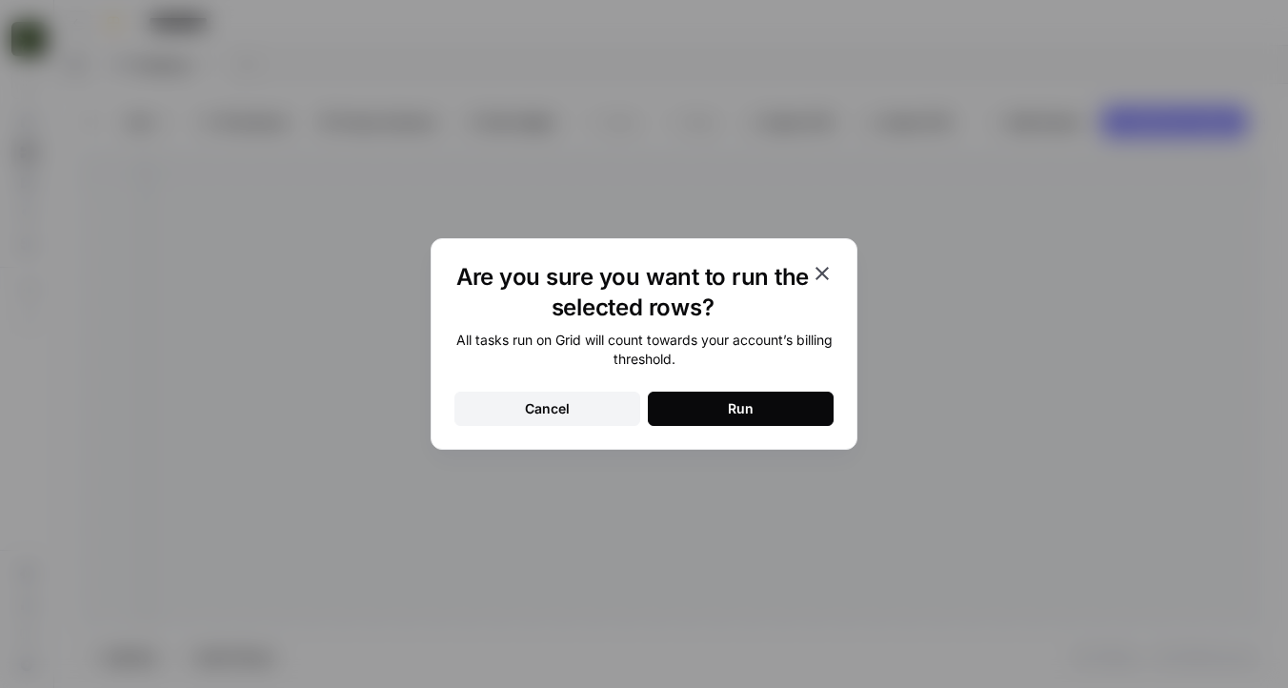
click at [720, 413] on button "Run" at bounding box center [741, 409] width 186 height 34
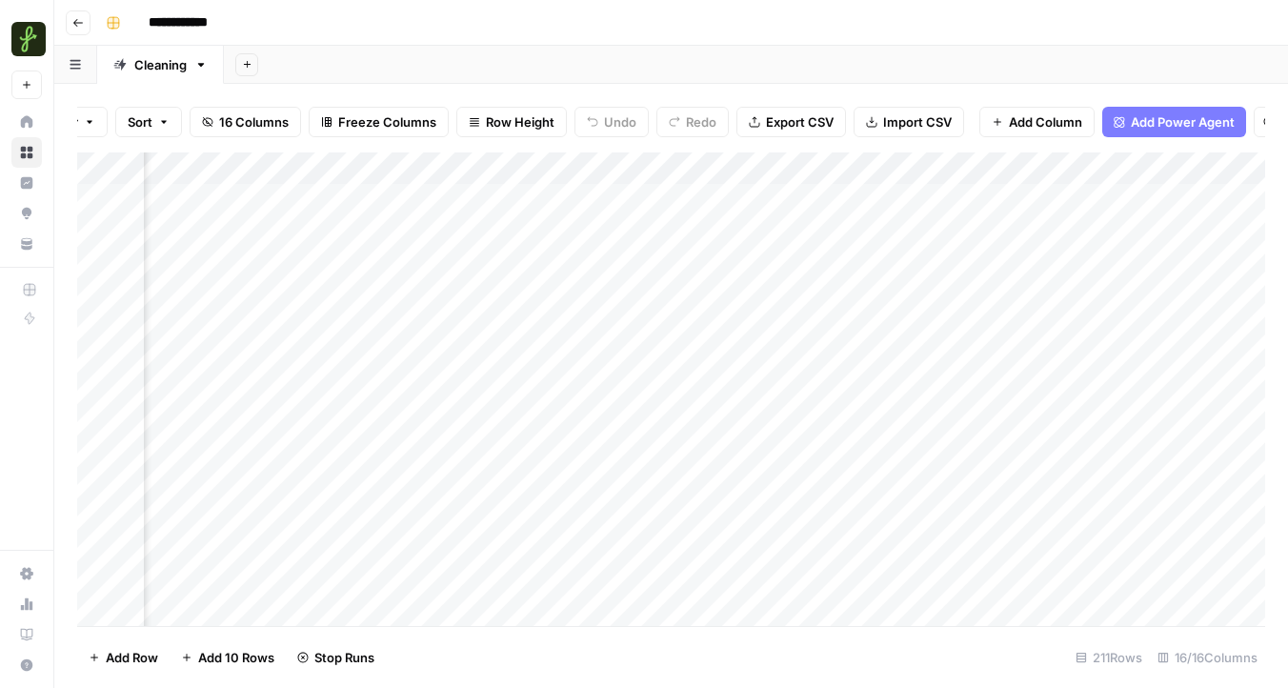
scroll to position [0, 564]
click at [886, 169] on div "Add Column" at bounding box center [671, 388] width 1188 height 473
click at [923, 286] on span "Remaining Rows" at bounding box center [956, 280] width 120 height 19
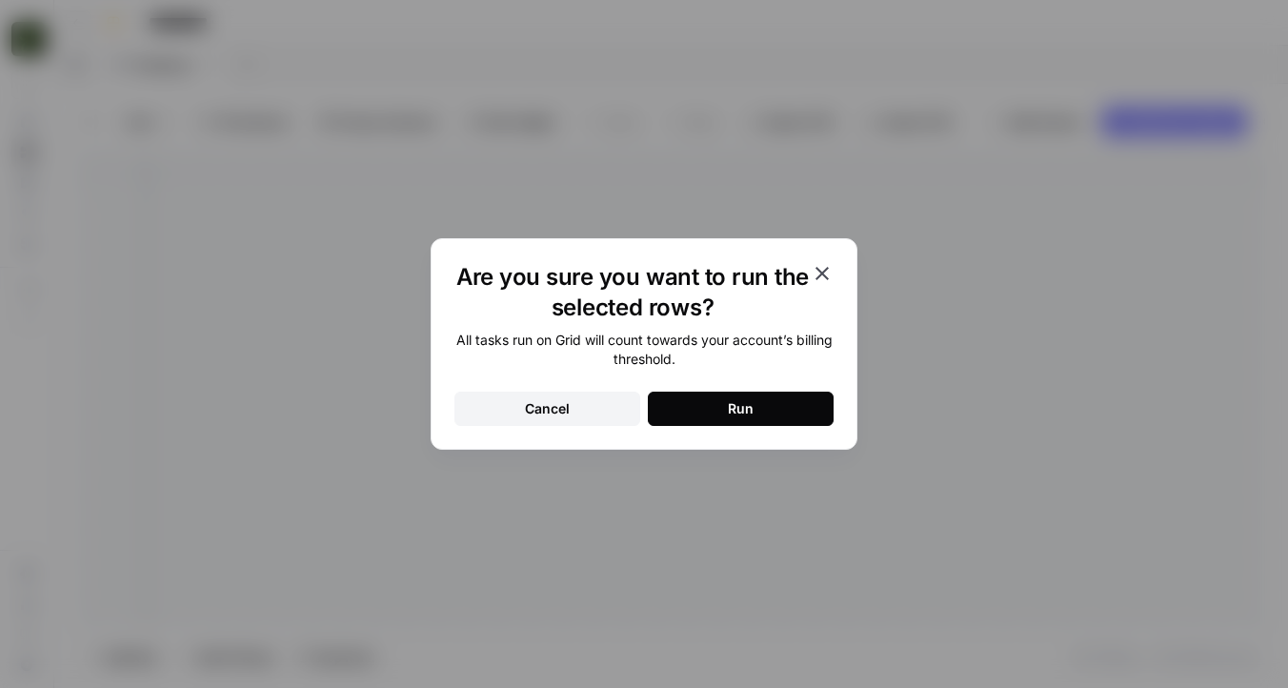
click at [766, 409] on button "Run" at bounding box center [741, 409] width 186 height 34
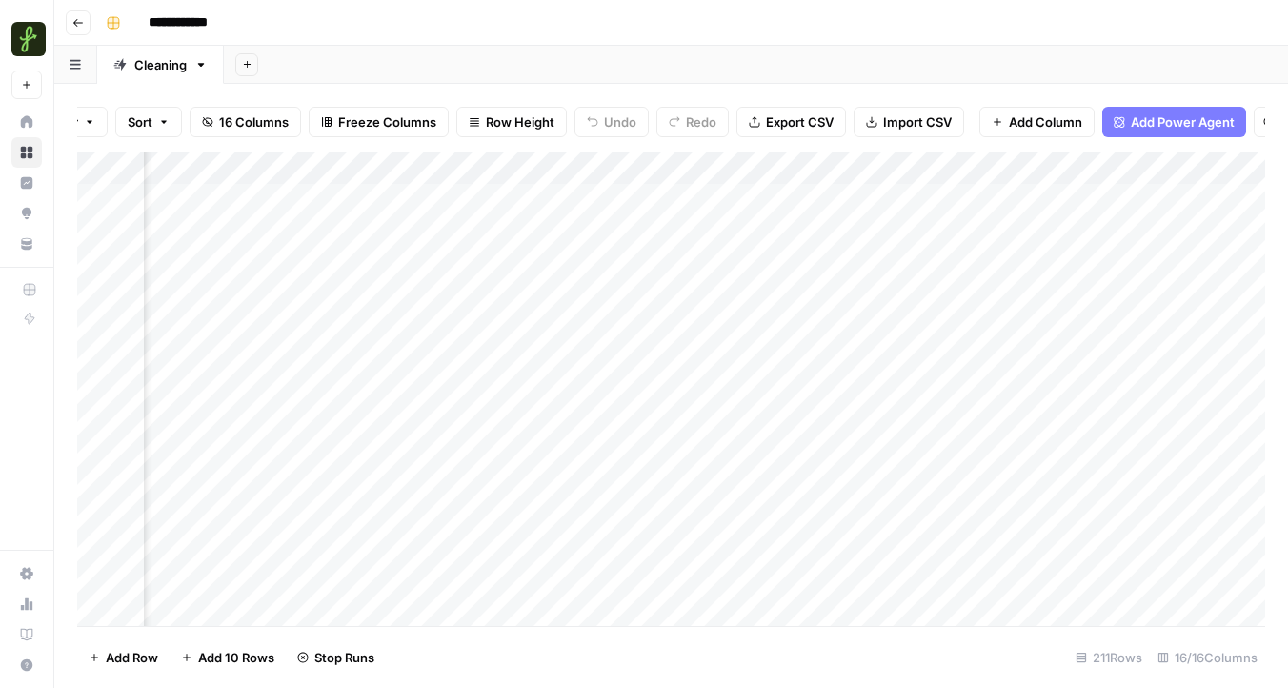
scroll to position [0, 584]
click at [560, 361] on div "Add Column" at bounding box center [671, 388] width 1188 height 473
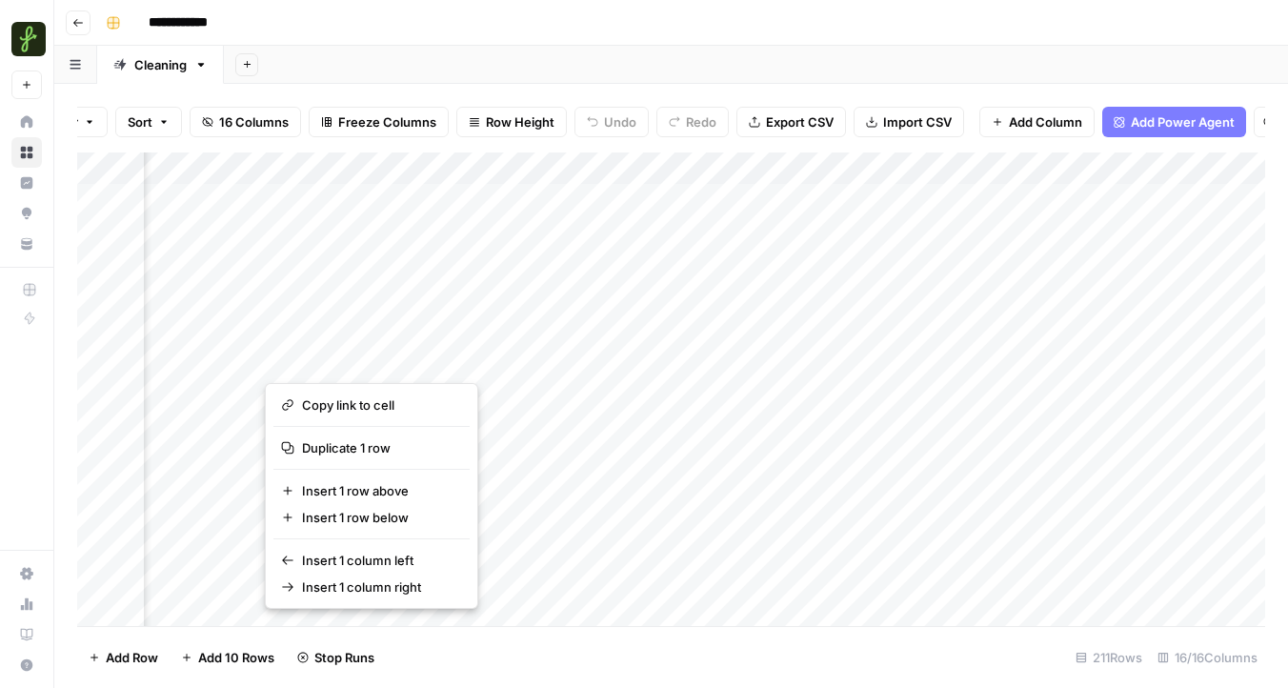
click at [372, 357] on button "button" at bounding box center [351, 358] width 172 height 33
click at [383, 357] on button "button" at bounding box center [351, 358] width 172 height 33
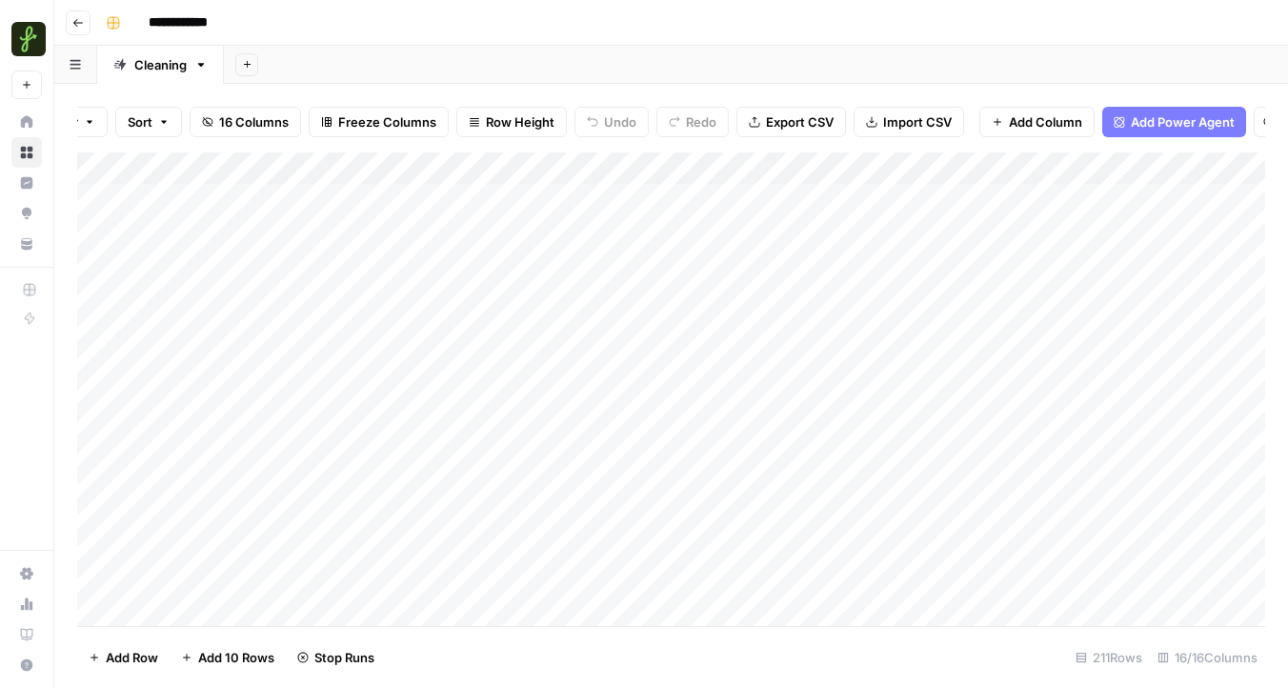
click at [228, 372] on div "Add Column" at bounding box center [671, 388] width 1188 height 473
click at [251, 367] on textarea "********" at bounding box center [295, 360] width 305 height 27
click at [316, 421] on div "Add Column" at bounding box center [671, 388] width 1188 height 473
click at [289, 355] on div "Add Column" at bounding box center [671, 388] width 1188 height 473
click at [344, 354] on div "Add Column" at bounding box center [671, 388] width 1188 height 473
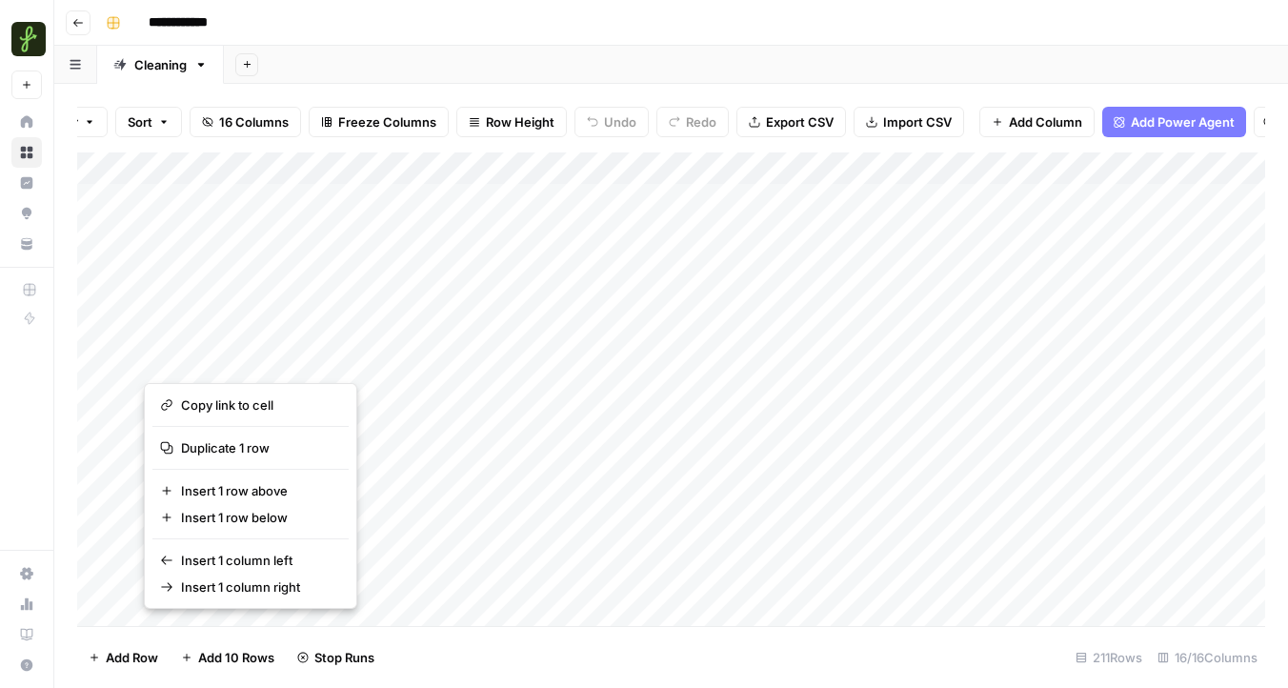
click at [320, 358] on button "button" at bounding box center [281, 358] width 275 height 33
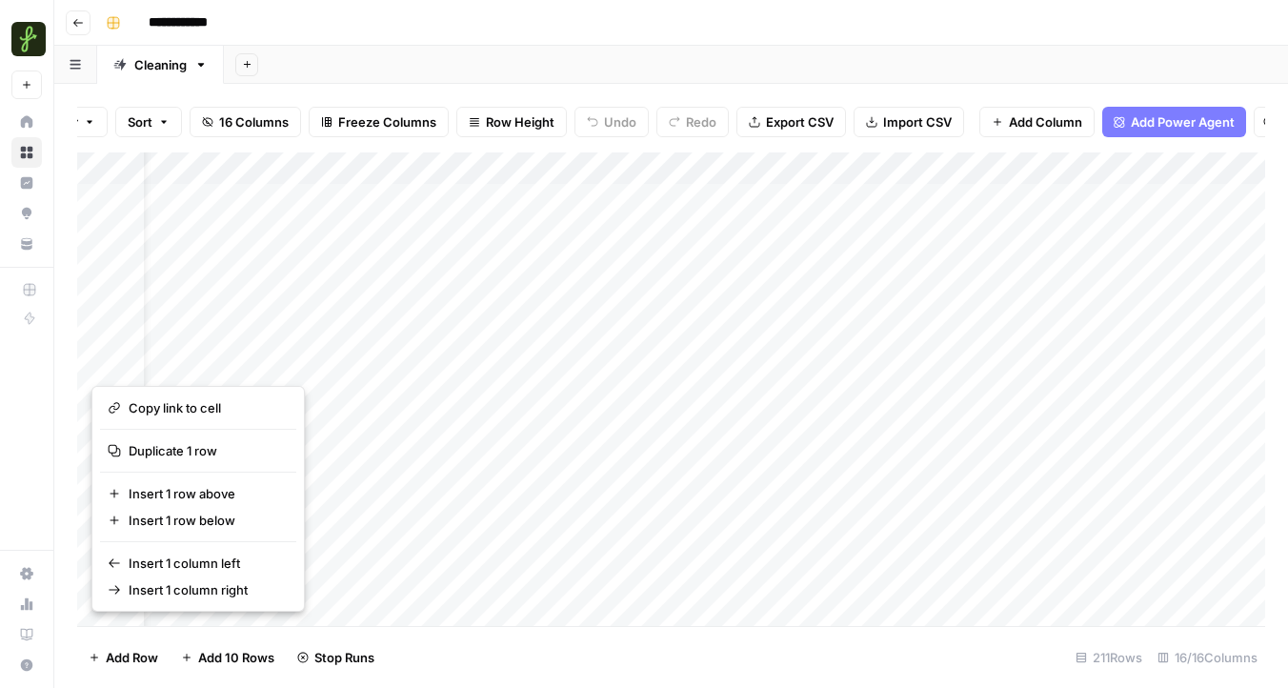
scroll to position [0, 0]
click at [740, 66] on div "Add Sheet" at bounding box center [756, 65] width 1064 height 38
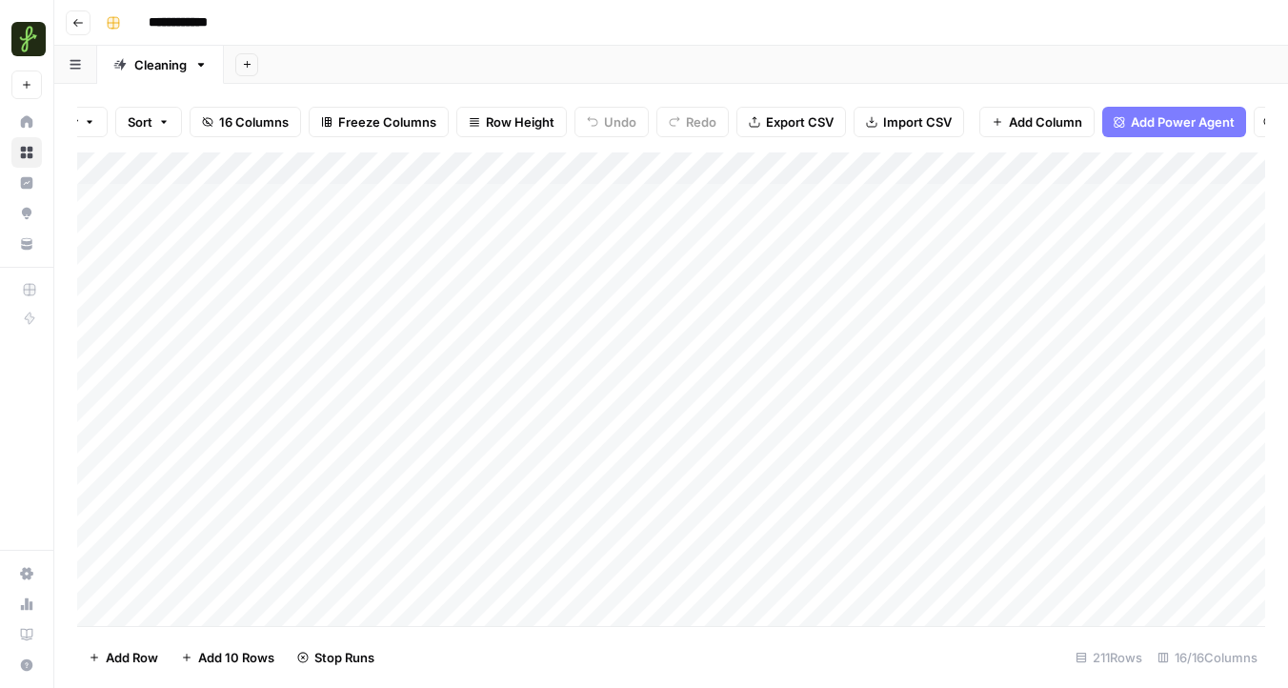
click at [83, 363] on div "Add Column" at bounding box center [671, 388] width 1188 height 473
click at [103, 359] on div "Add Column" at bounding box center [671, 388] width 1188 height 473
click at [140, 655] on span "Delete 1 Row" at bounding box center [127, 657] width 76 height 19
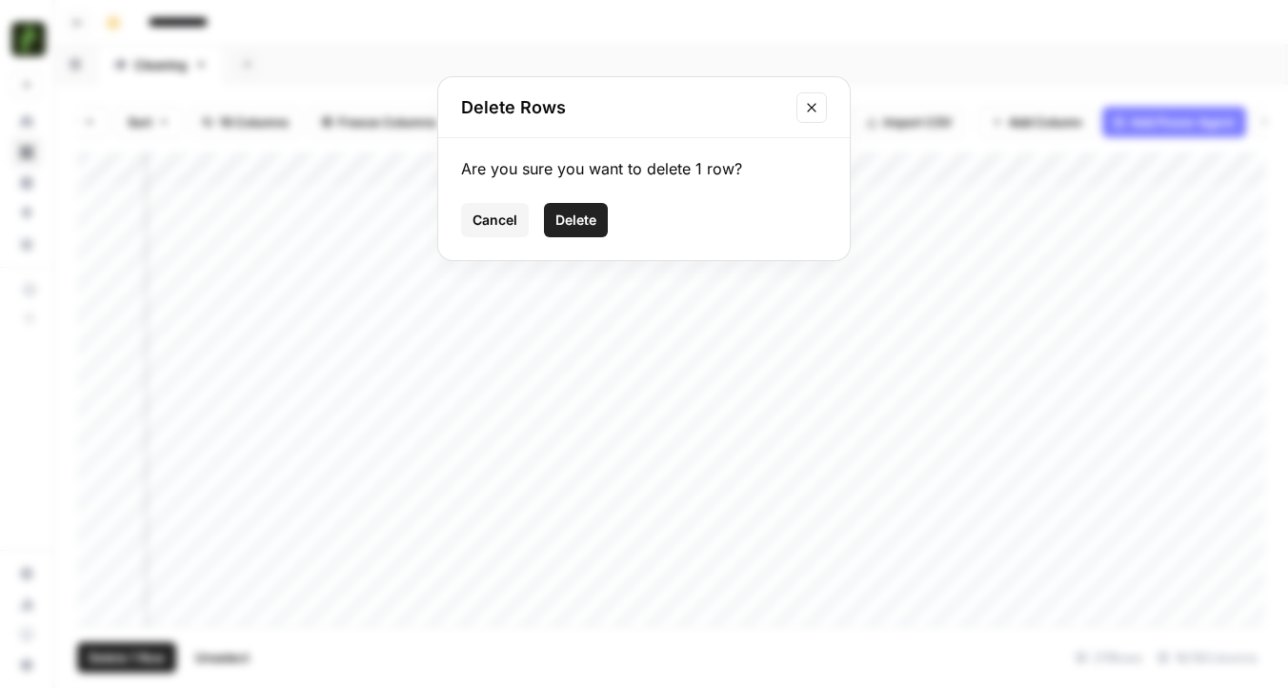
click at [586, 220] on span "Delete" at bounding box center [575, 220] width 41 height 19
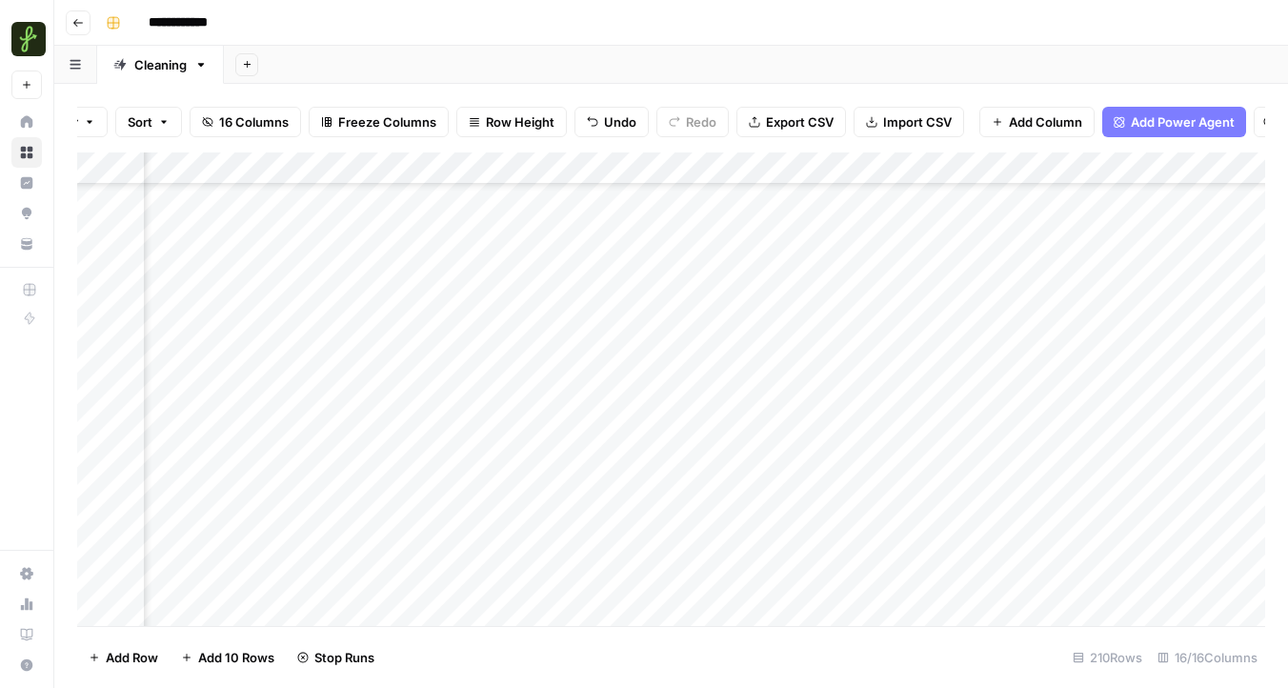
scroll to position [101, 732]
click at [96, 256] on div "Add Column" at bounding box center [671, 388] width 1188 height 473
click at [119, 657] on span "Delete 1 Row" at bounding box center [127, 657] width 76 height 19
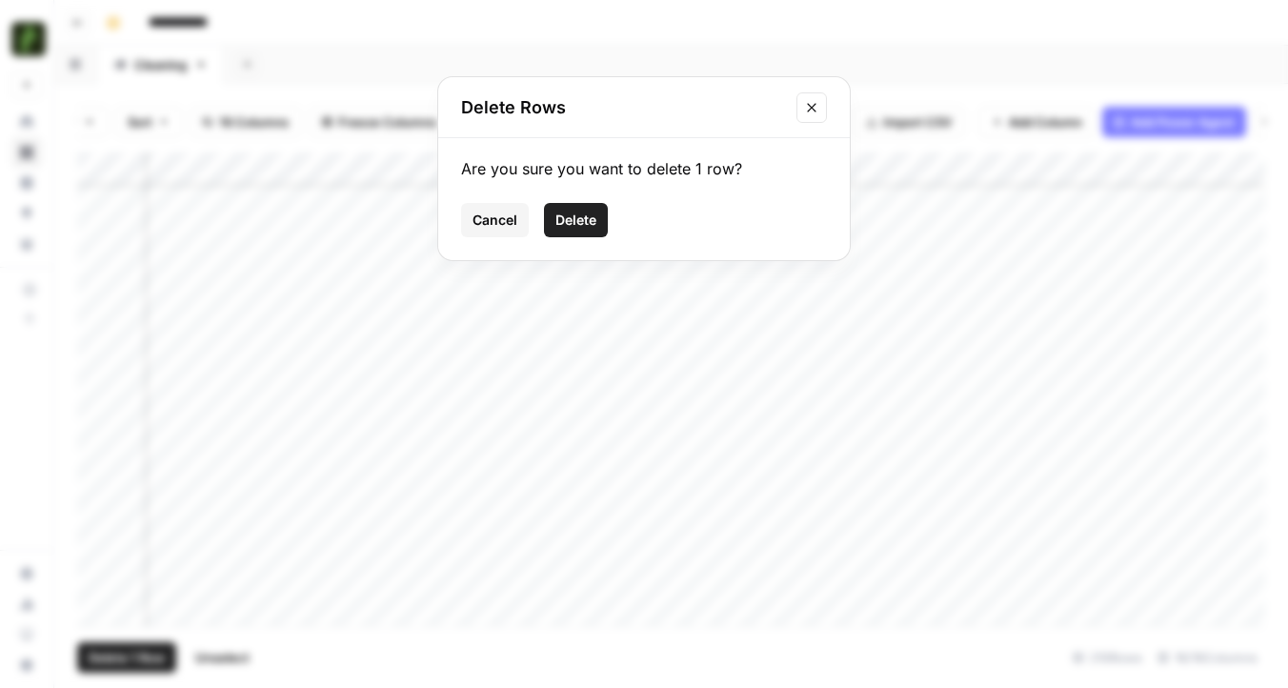
click at [575, 227] on span "Delete" at bounding box center [575, 220] width 41 height 19
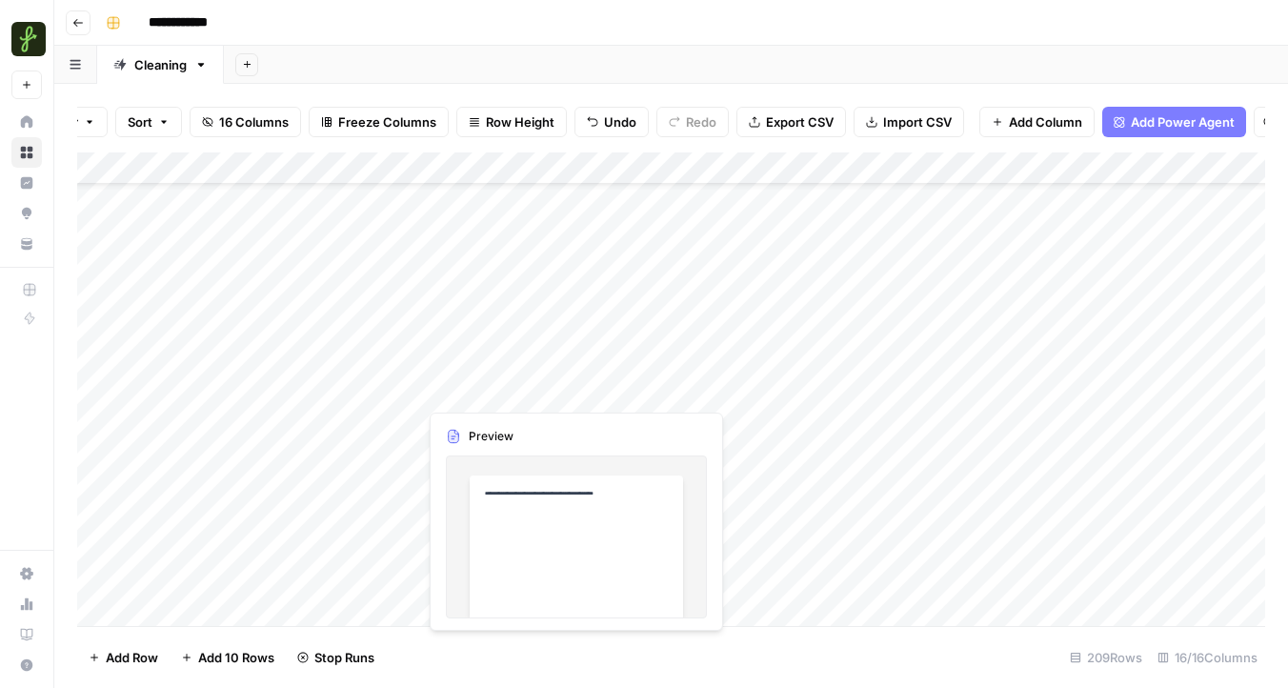
scroll to position [0, 0]
click at [102, 324] on div "Add Column" at bounding box center [671, 388] width 1188 height 473
click at [158, 653] on span "Delete 1 Row" at bounding box center [127, 657] width 76 height 19
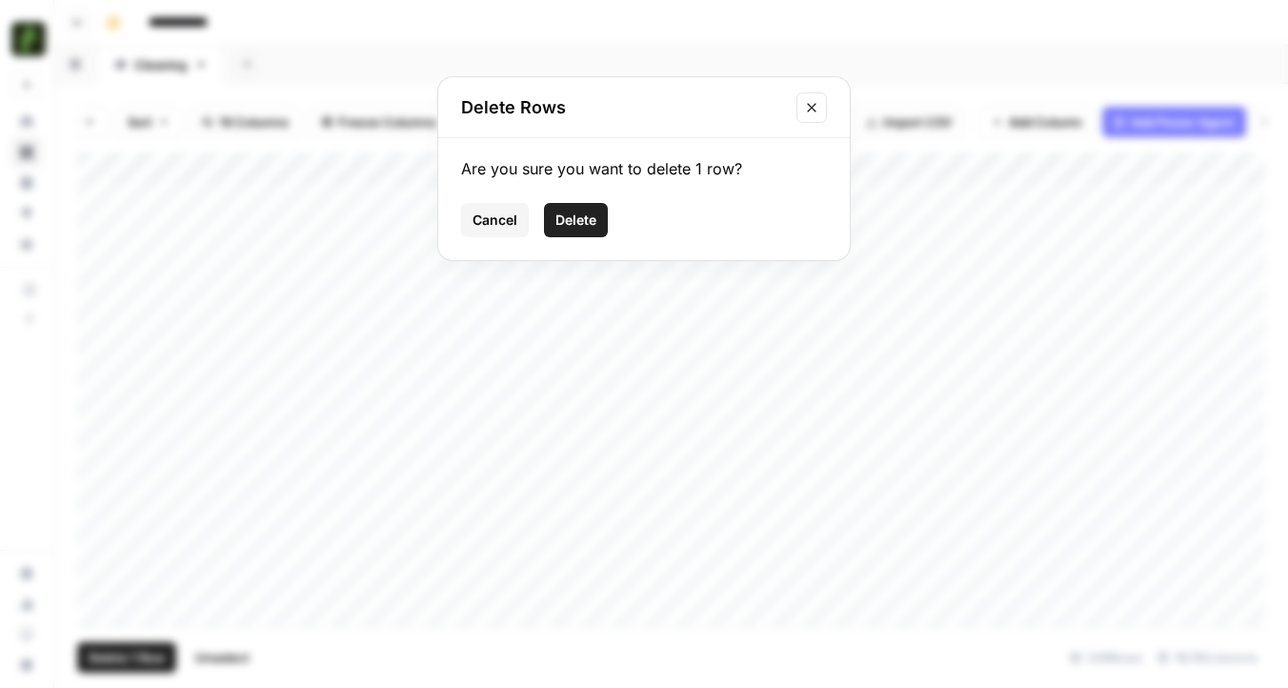
click at [588, 218] on span "Delete" at bounding box center [575, 220] width 41 height 19
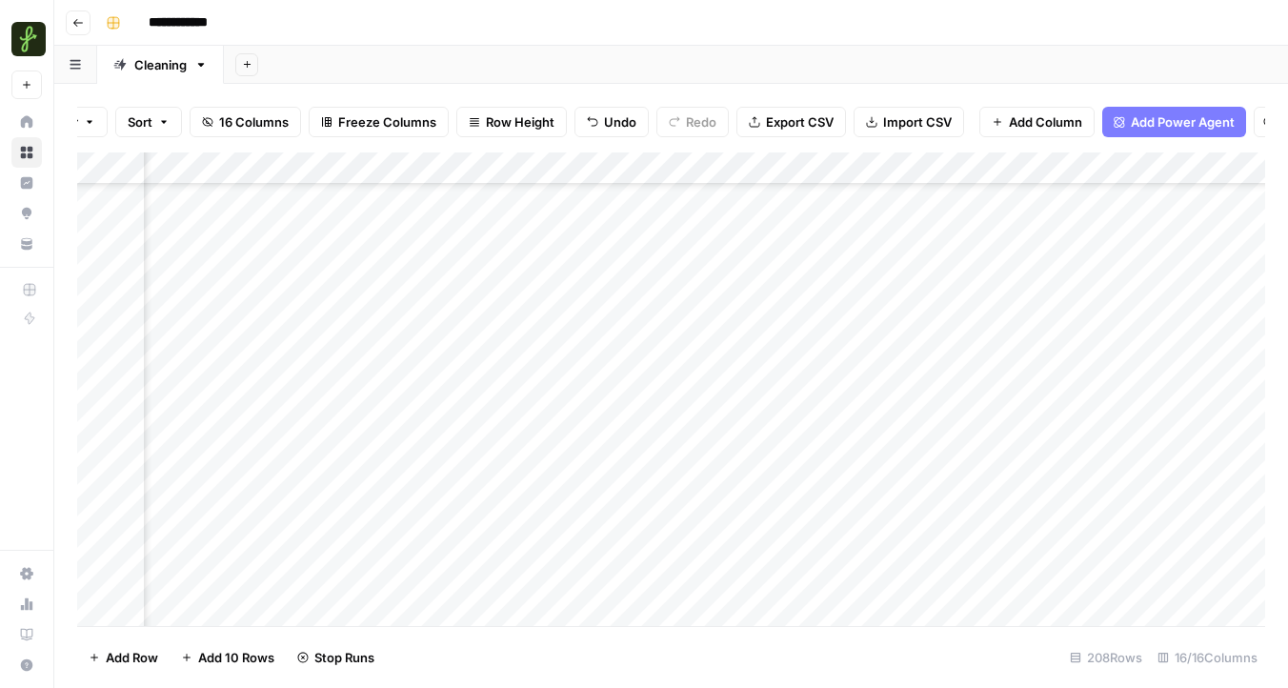
scroll to position [0, 355]
click at [90, 352] on div "Add Column" at bounding box center [671, 388] width 1188 height 473
click at [106, 654] on span "Delete 1 Row" at bounding box center [127, 657] width 76 height 19
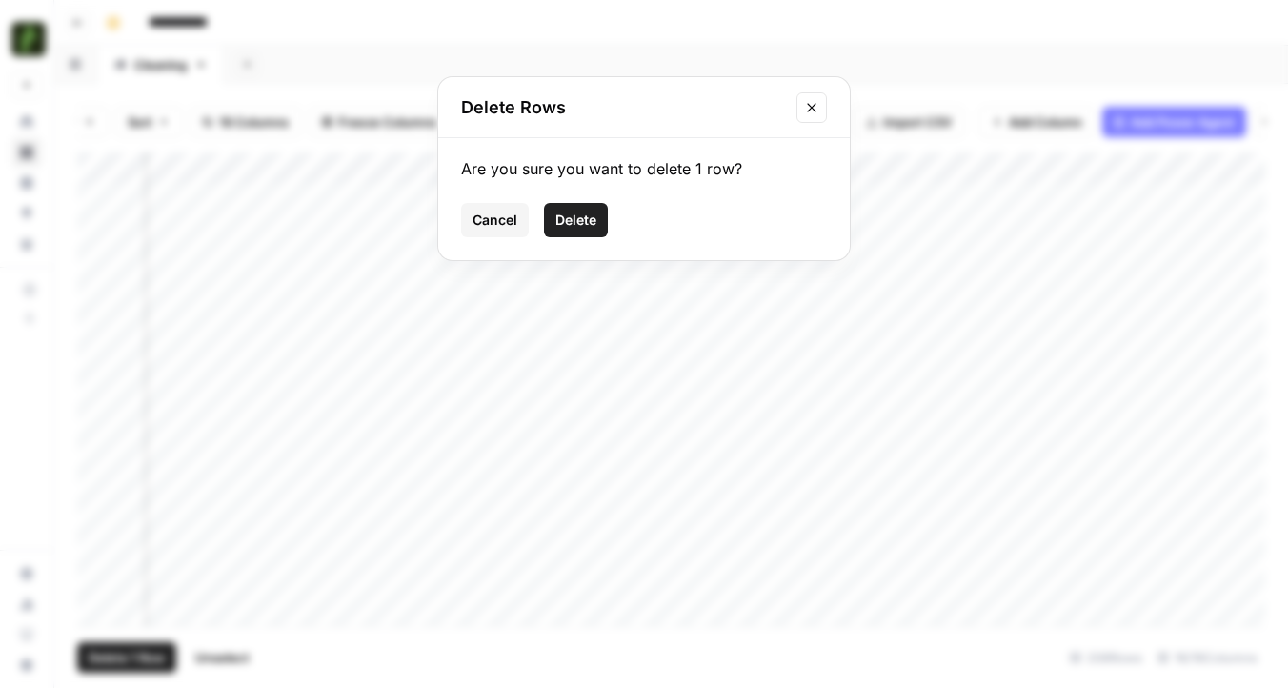
click at [582, 223] on span "Delete" at bounding box center [575, 220] width 41 height 19
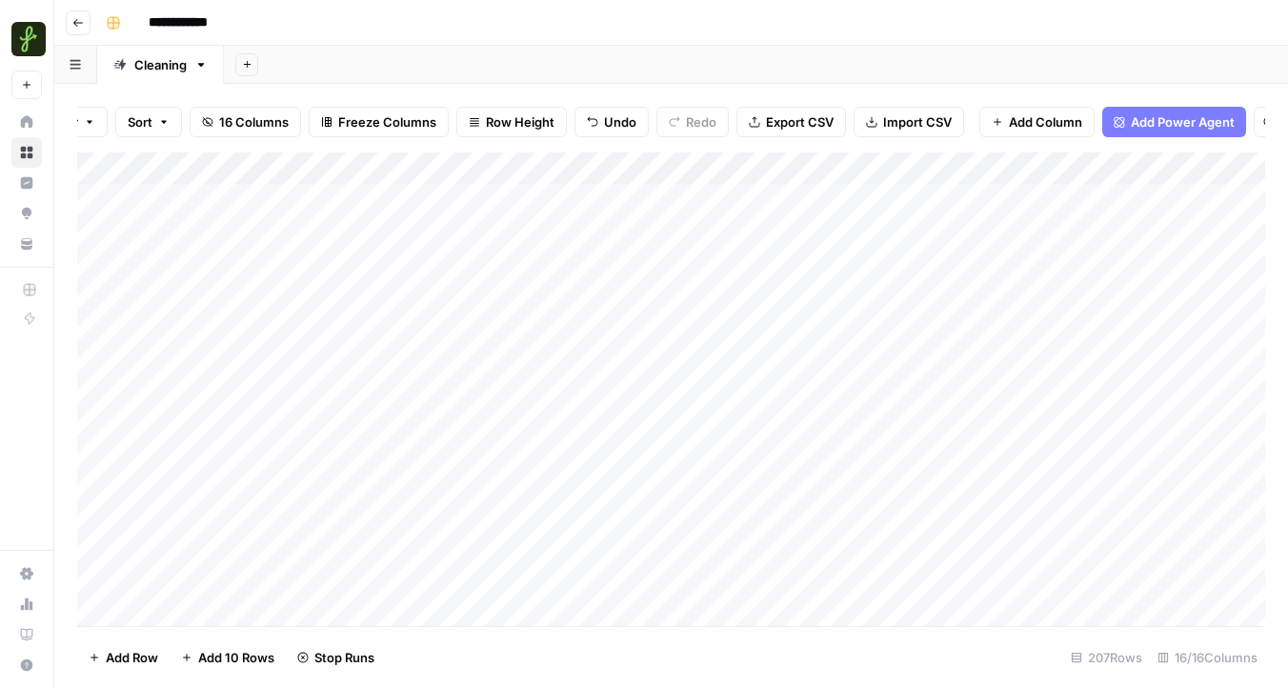
scroll to position [1, 0]
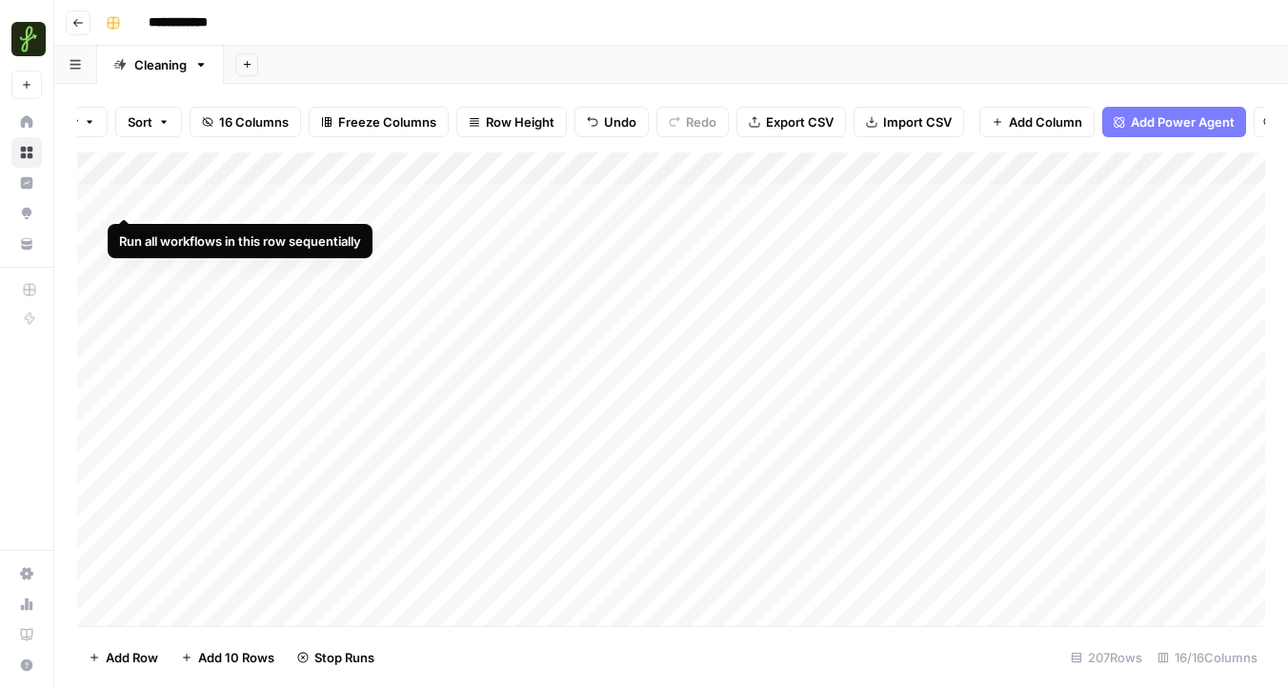
click at [105, 199] on div "Add Column" at bounding box center [671, 388] width 1188 height 473
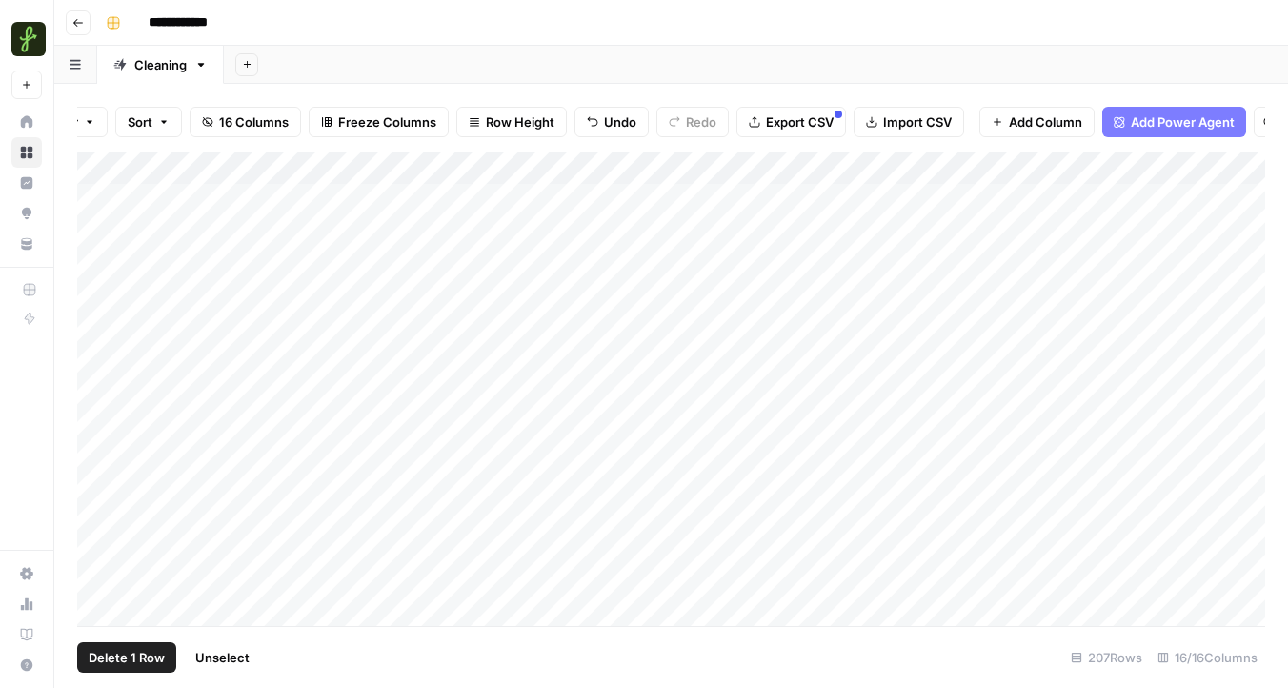
click at [104, 234] on div "Add Column" at bounding box center [671, 388] width 1188 height 473
click at [101, 272] on div "Add Column" at bounding box center [671, 388] width 1188 height 473
click at [102, 294] on div "Add Column" at bounding box center [671, 388] width 1188 height 473
click at [97, 321] on div "Add Column" at bounding box center [671, 388] width 1188 height 473
click at [97, 353] on div "Add Column" at bounding box center [671, 388] width 1188 height 473
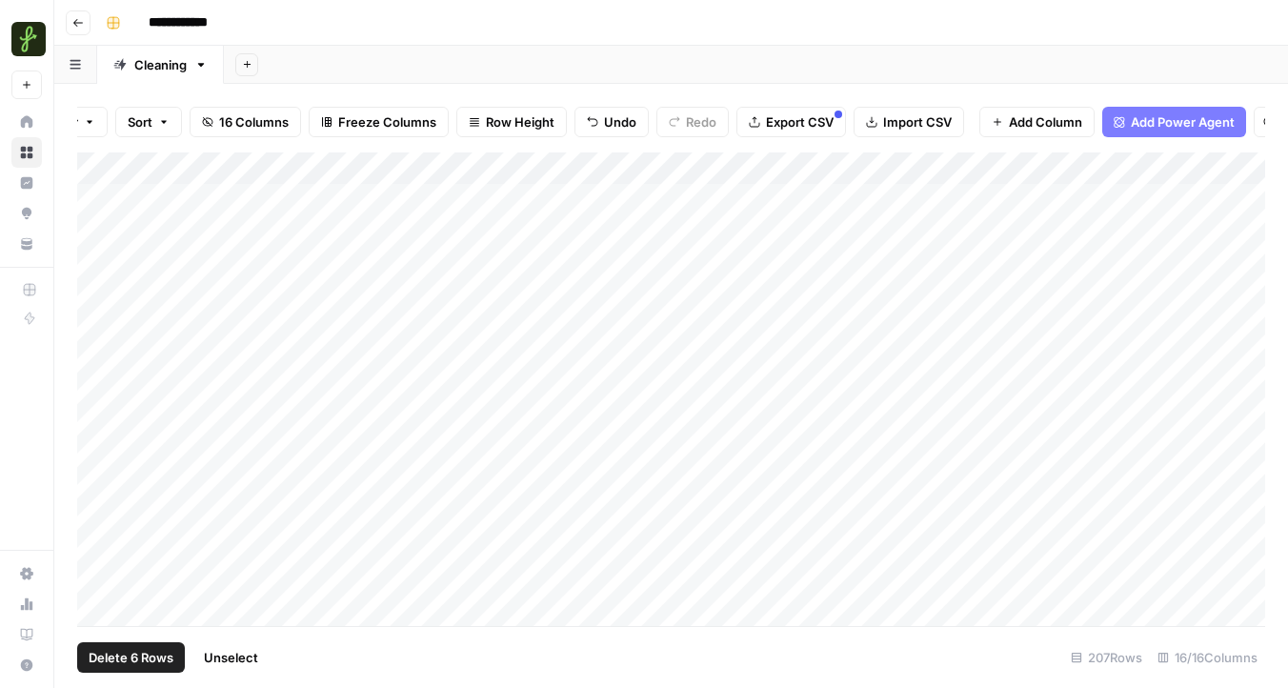
click at [97, 403] on div "Add Column" at bounding box center [671, 388] width 1188 height 473
click at [96, 394] on div "Add Column" at bounding box center [671, 388] width 1188 height 473
click at [96, 439] on div "Add Column" at bounding box center [671, 388] width 1188 height 473
click at [98, 437] on div "Add Column" at bounding box center [671, 388] width 1188 height 473
click at [98, 424] on div "Add Column" at bounding box center [671, 388] width 1188 height 473
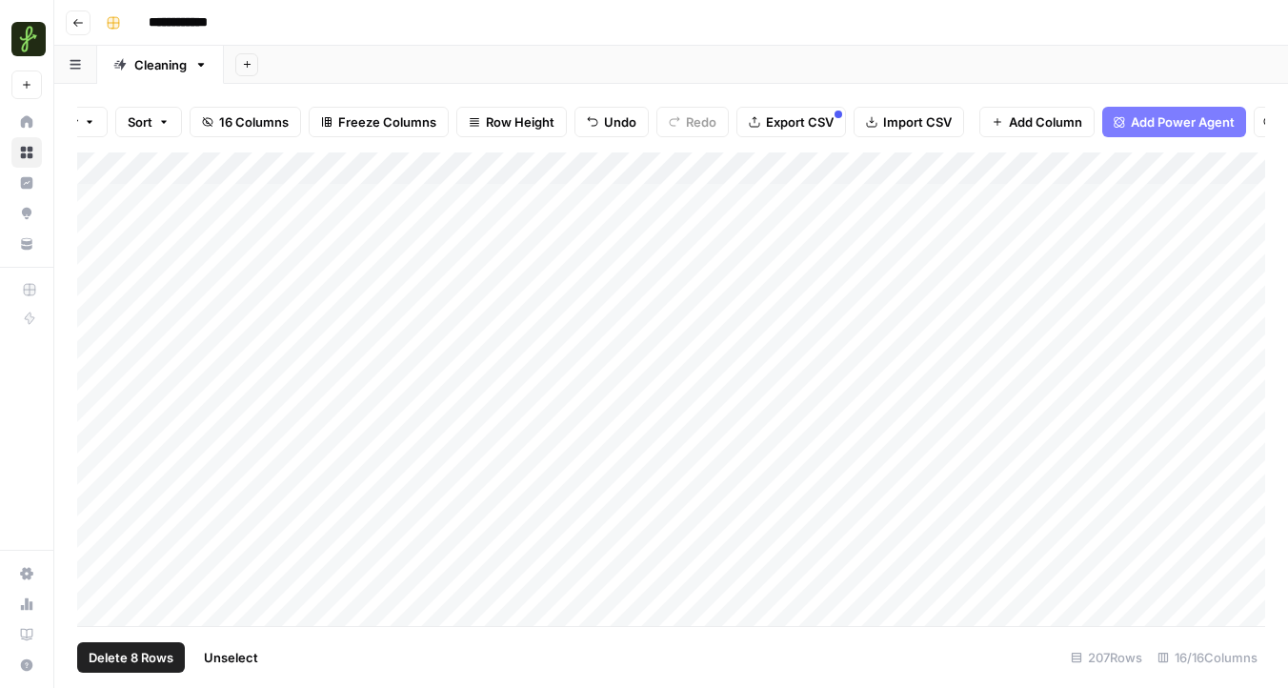
click at [123, 653] on span "Delete 8 Rows" at bounding box center [131, 657] width 85 height 19
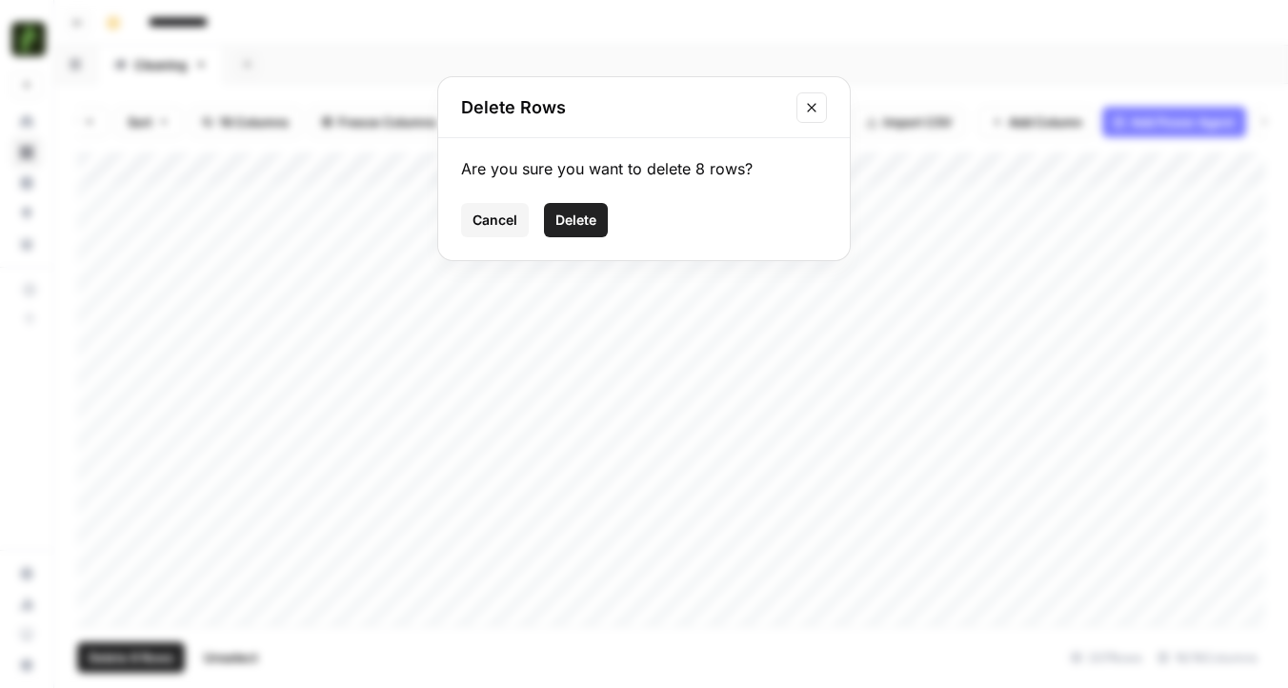
click at [577, 216] on span "Delete" at bounding box center [575, 220] width 41 height 19
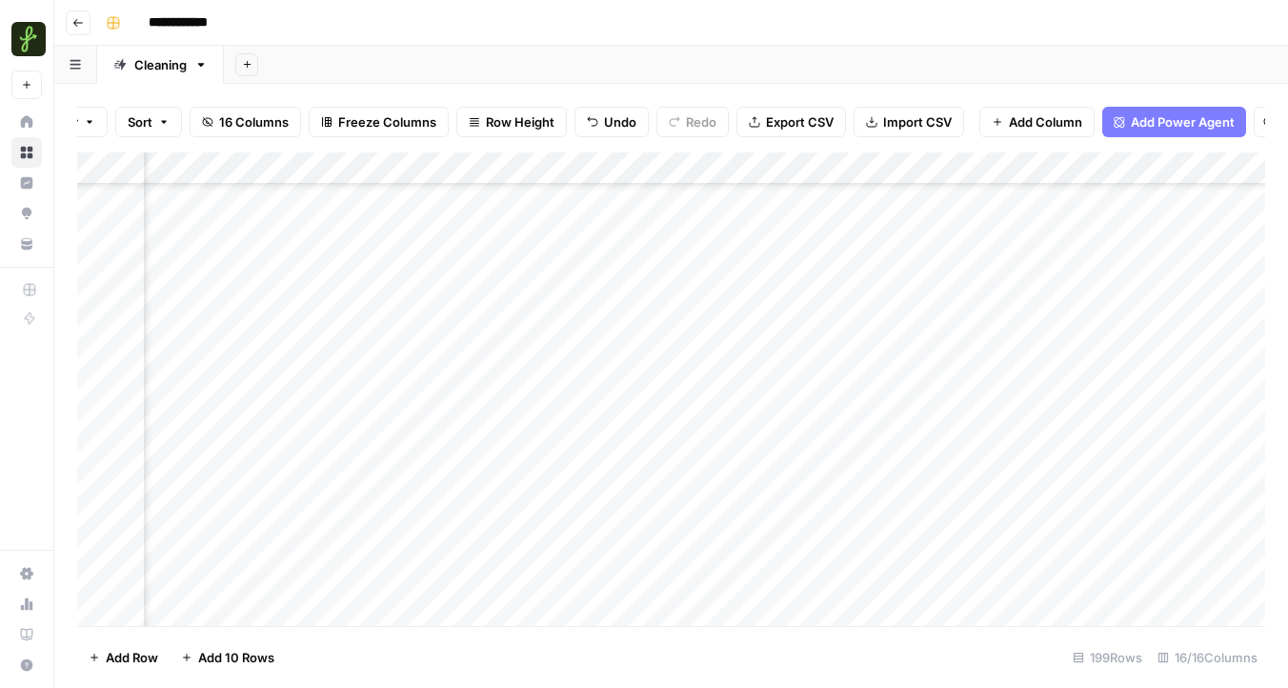
scroll to position [0, 806]
click at [1020, 163] on div "Add Column" at bounding box center [671, 388] width 1188 height 473
click at [1048, 210] on span "All Rows" at bounding box center [1088, 212] width 120 height 19
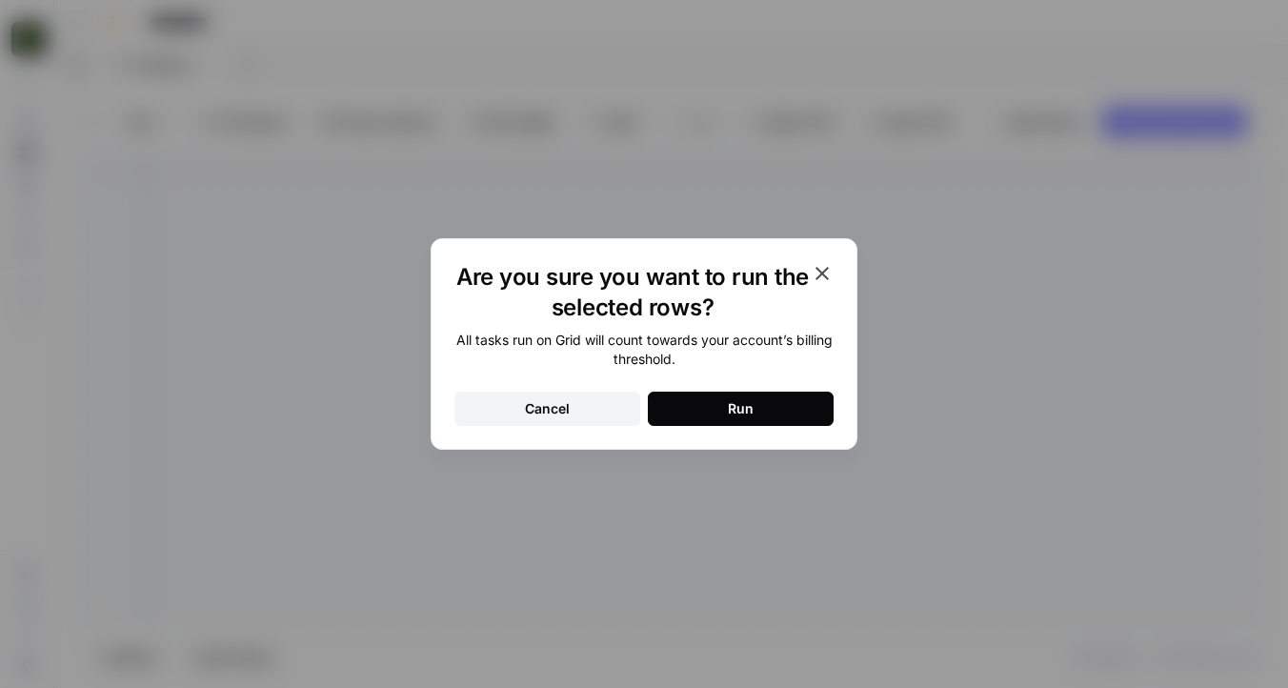
click at [740, 412] on div "Run" at bounding box center [741, 408] width 26 height 19
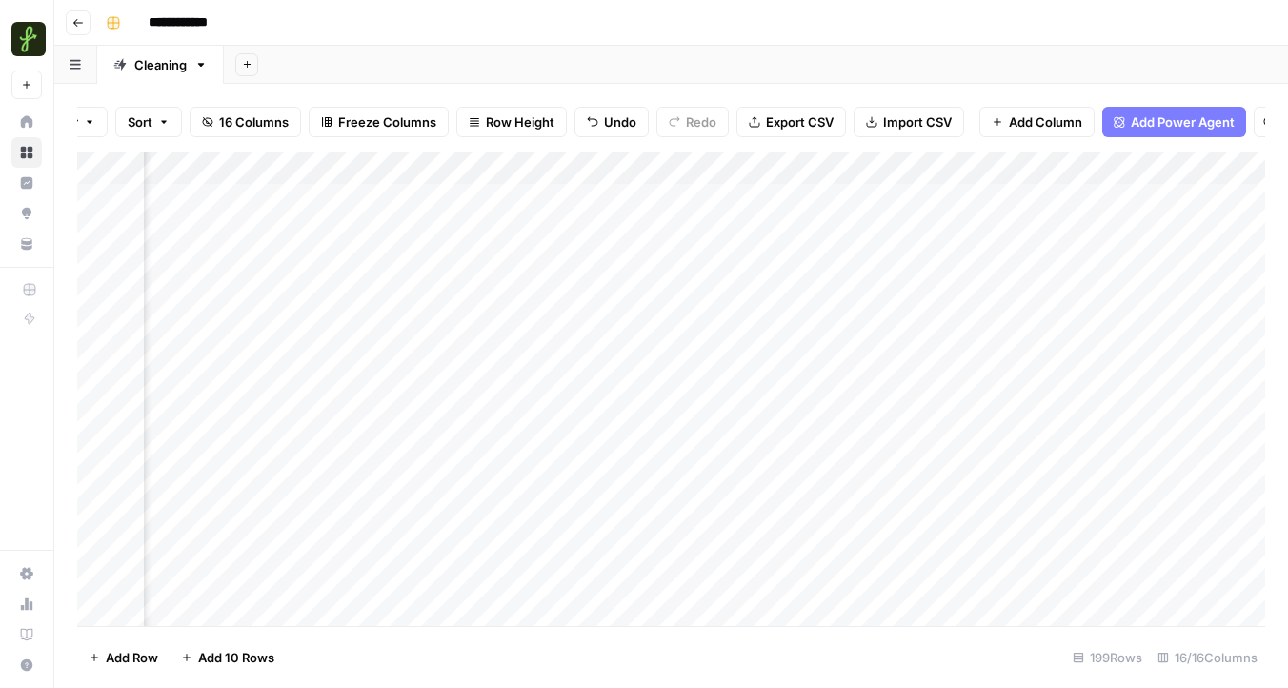
scroll to position [0, 1086]
click at [1113, 171] on div "Add Column" at bounding box center [671, 388] width 1188 height 473
click at [842, 166] on div "Add Column" at bounding box center [671, 388] width 1188 height 473
click at [923, 208] on span "All Rows" at bounding box center [907, 212] width 120 height 19
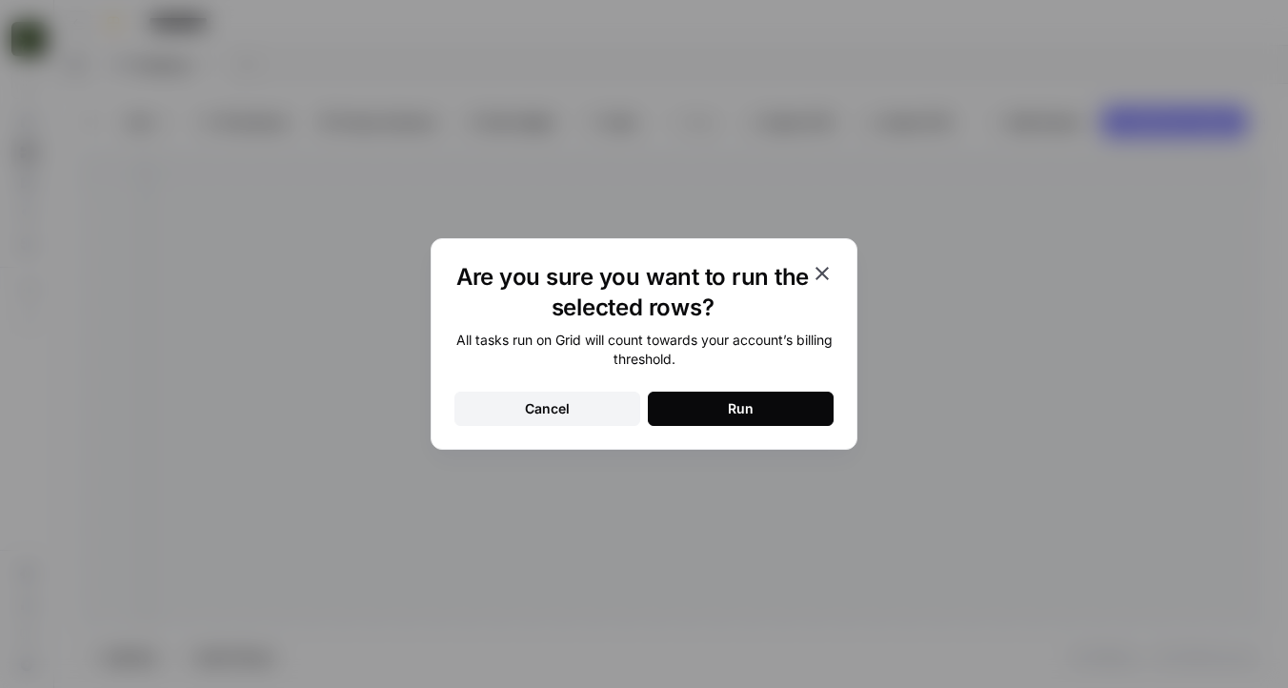
click at [712, 402] on button "Run" at bounding box center [741, 409] width 186 height 34
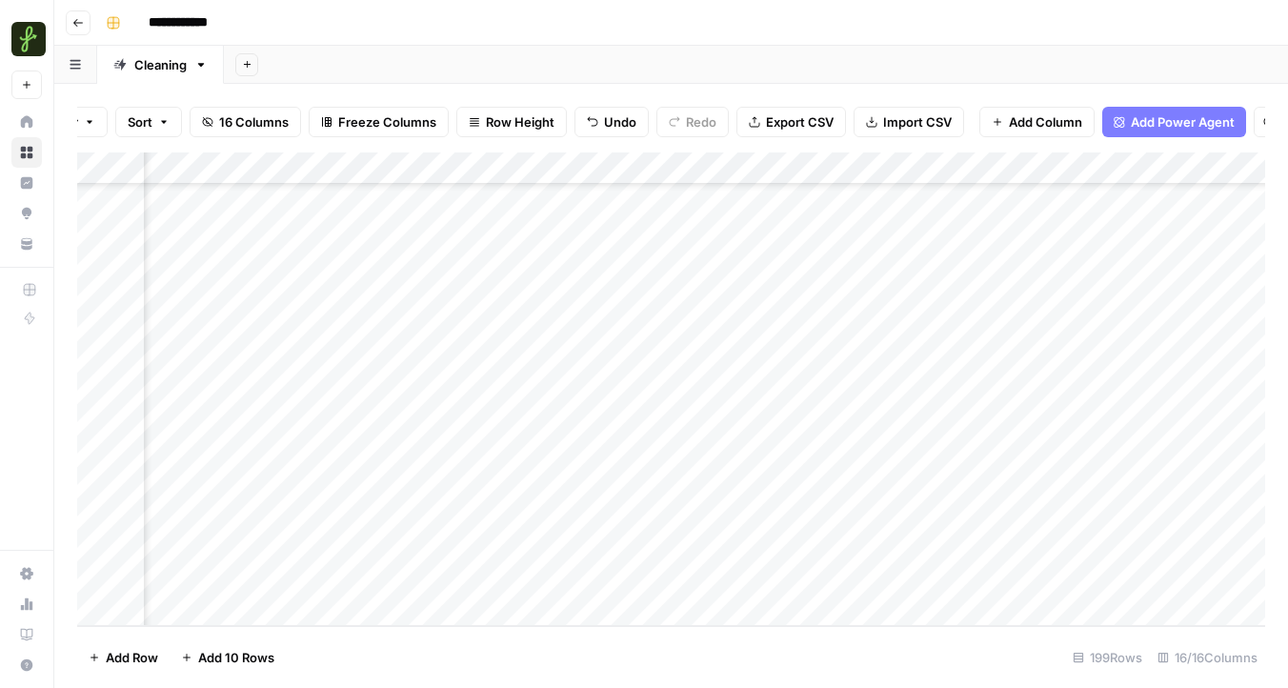
scroll to position [6035, 2109]
click at [970, 171] on div "Add Column" at bounding box center [671, 388] width 1188 height 473
click at [981, 209] on span "All Rows" at bounding box center [1038, 212] width 120 height 19
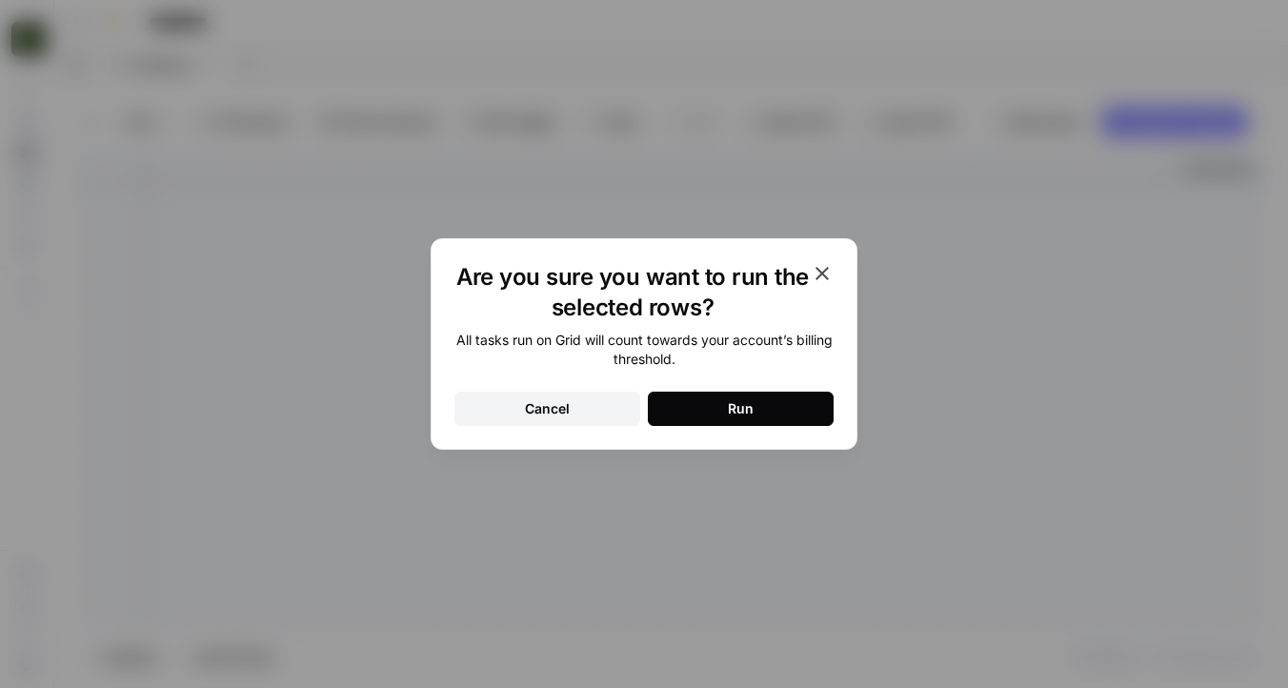
click at [706, 407] on button "Run" at bounding box center [741, 409] width 186 height 34
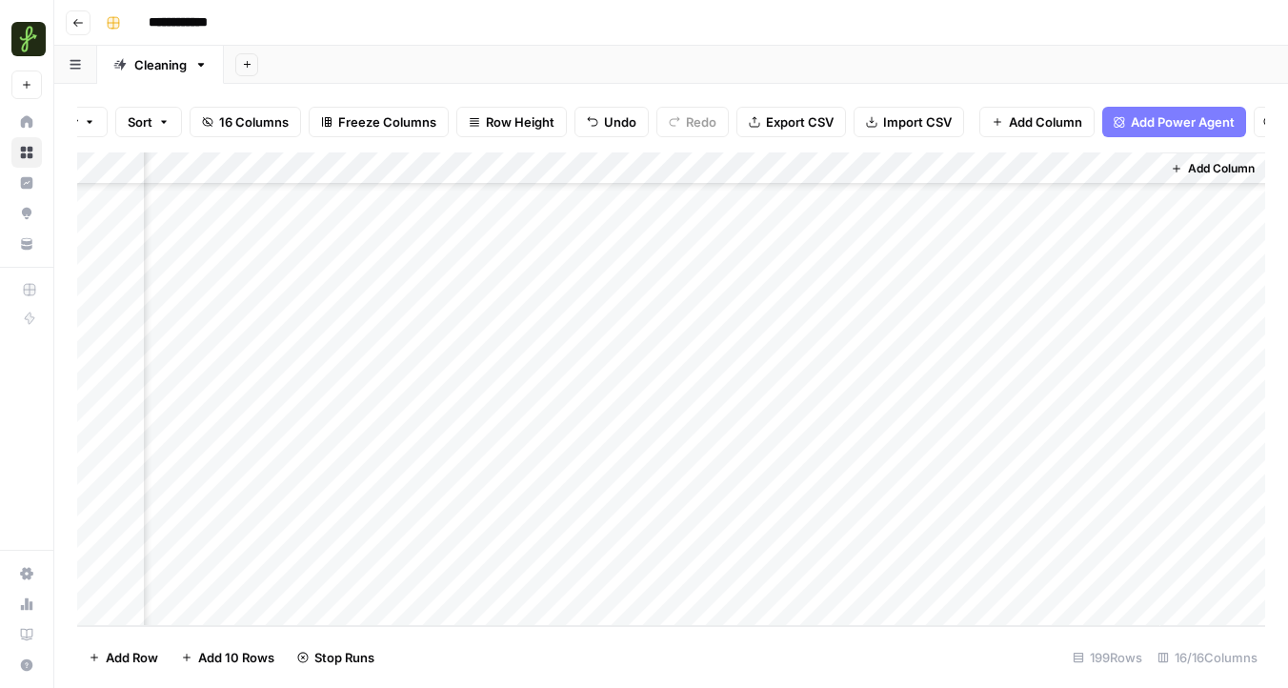
click at [1036, 171] on div "Add Column" at bounding box center [671, 388] width 1188 height 473
click at [1033, 208] on input "Output" at bounding box center [1100, 214] width 193 height 19
type input "Phone"
click at [168, 598] on div "Add Column" at bounding box center [671, 388] width 1188 height 473
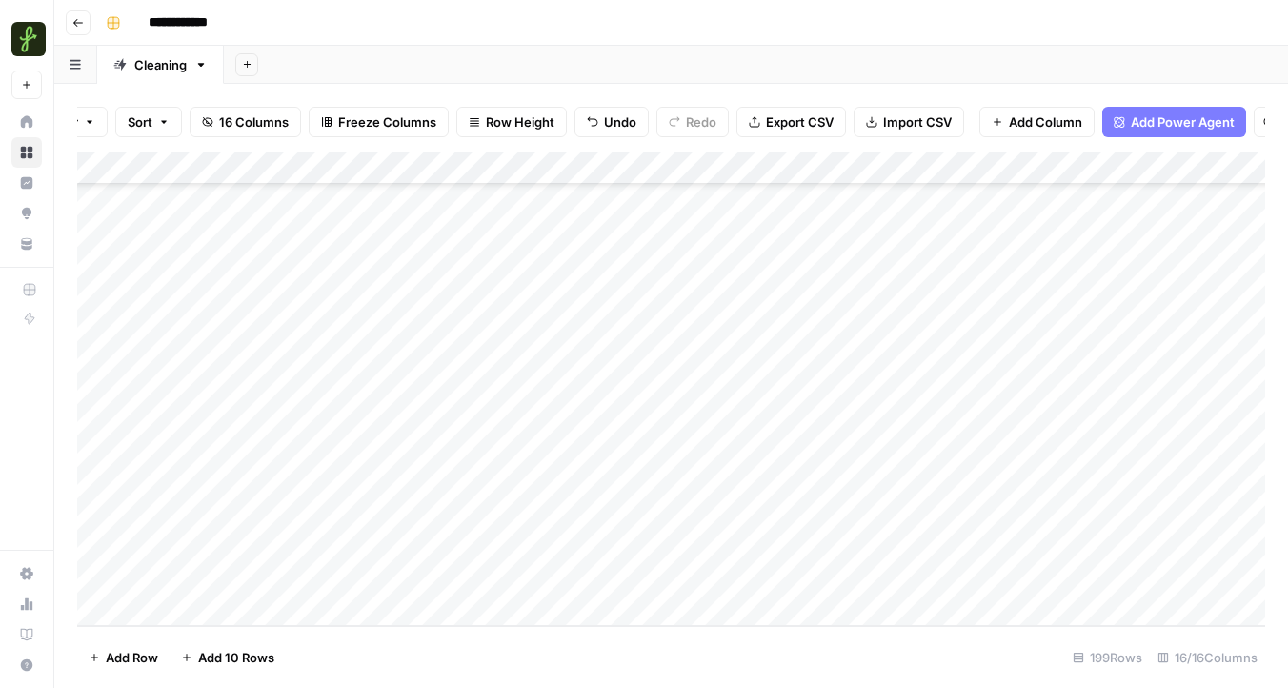
scroll to position [6067, 0]
type textarea "**********"
click at [393, 593] on div at bounding box center [295, 577] width 305 height 35
click at [471, 593] on div "Add Column" at bounding box center [671, 388] width 1188 height 473
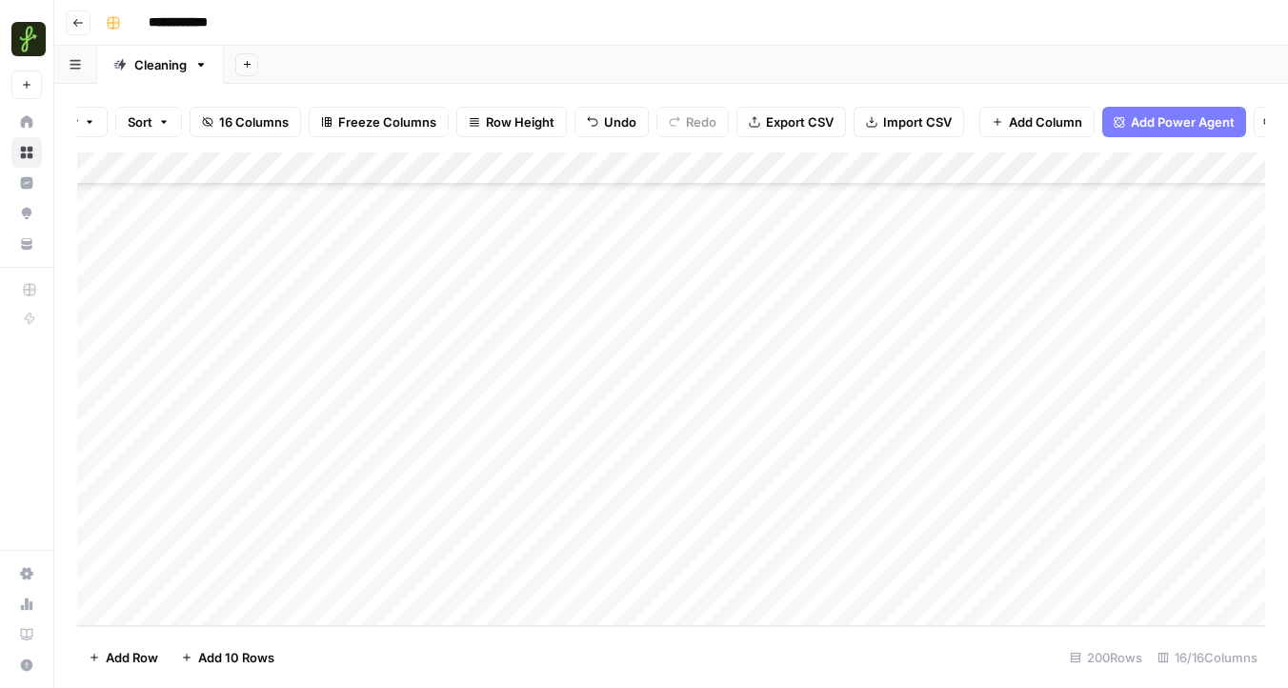
click at [255, 591] on div "Add Column" at bounding box center [671, 388] width 1188 height 473
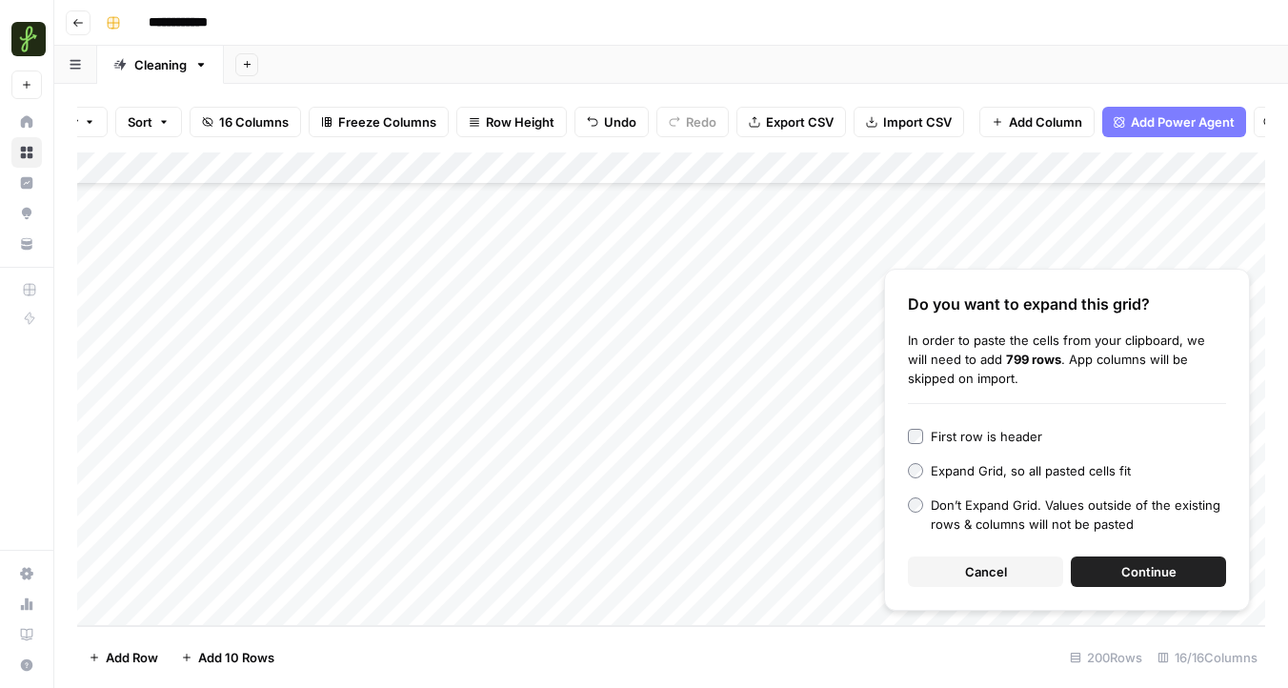
click at [1159, 564] on span "Continue" at bounding box center [1148, 571] width 55 height 19
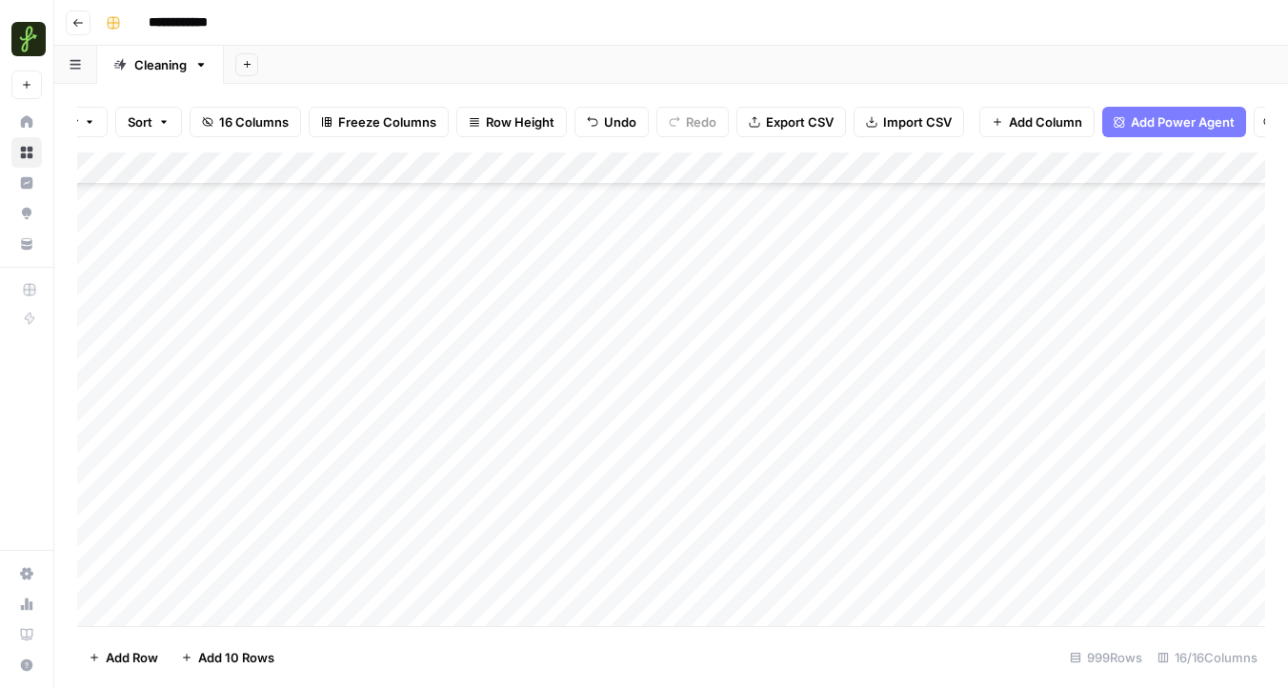
scroll to position [31711, 0]
click at [1038, 171] on div "Add Column" at bounding box center [671, 388] width 1188 height 473
click at [1061, 271] on span "Remaining Rows" at bounding box center [1107, 280] width 120 height 19
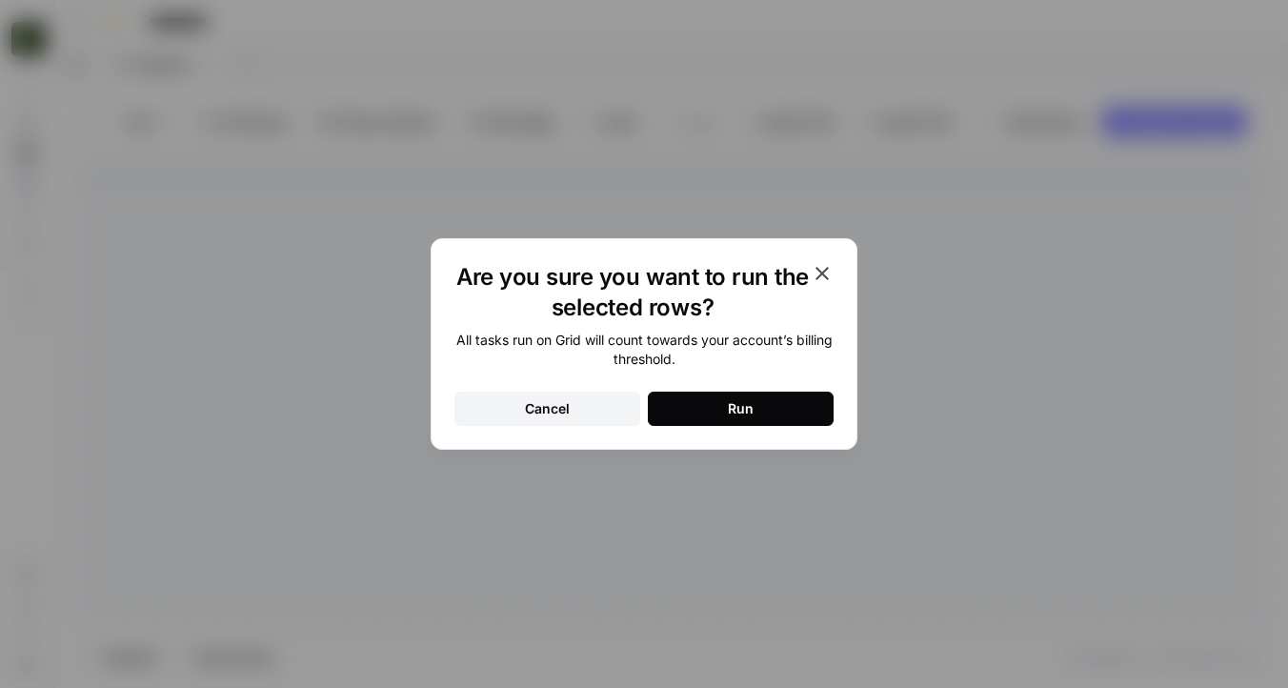
click at [722, 412] on button "Run" at bounding box center [741, 409] width 186 height 34
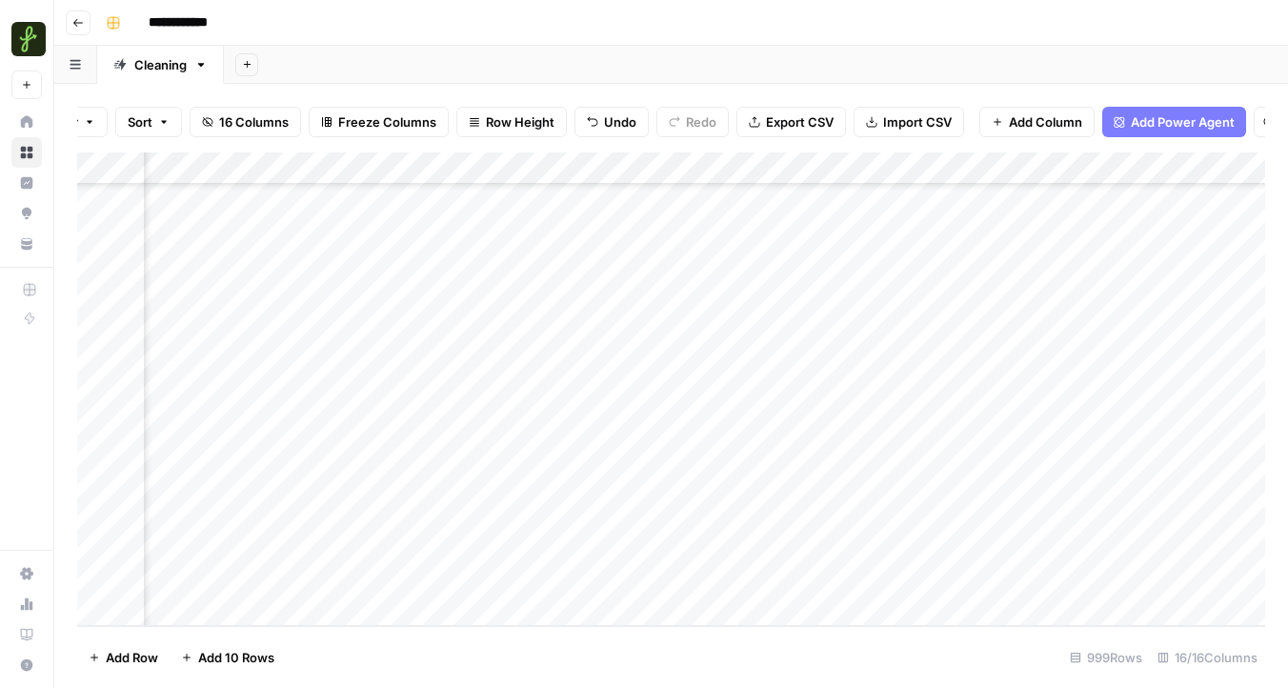
scroll to position [31946, 673]
click at [781, 165] on div "Add Column" at bounding box center [671, 388] width 1188 height 473
click at [800, 215] on span "All Rows" at bounding box center [848, 212] width 120 height 19
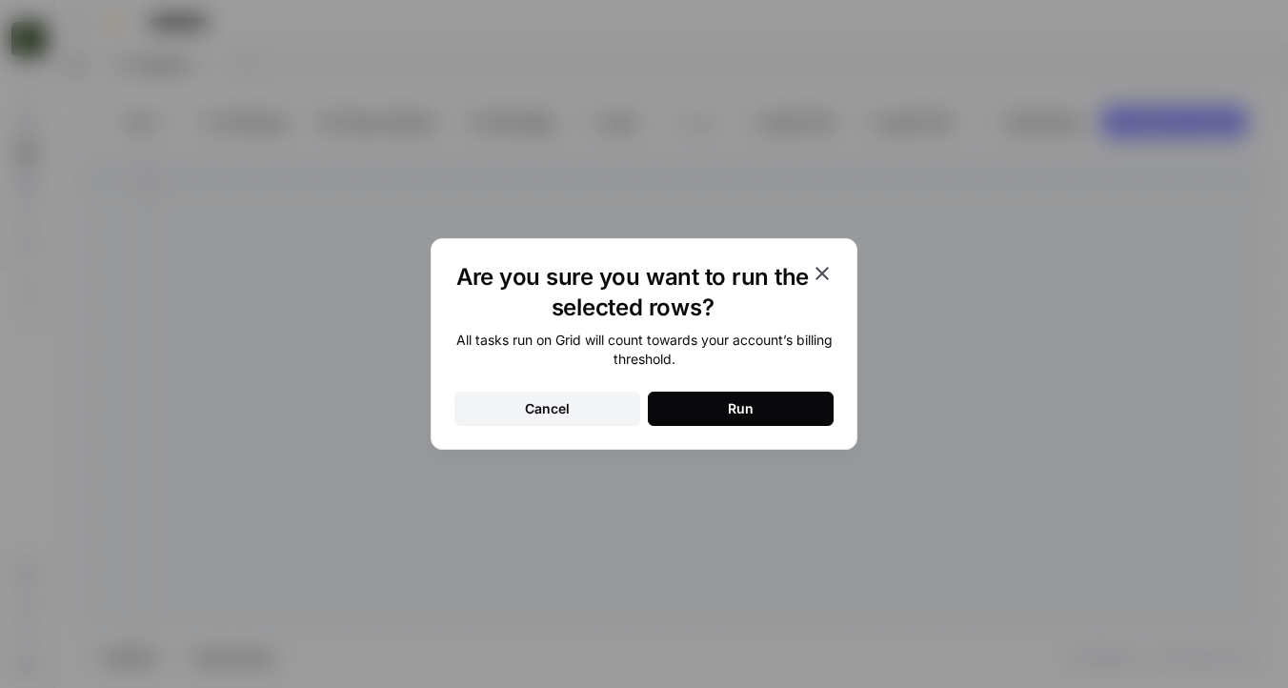
click at [552, 418] on button "Cancel" at bounding box center [547, 409] width 186 height 34
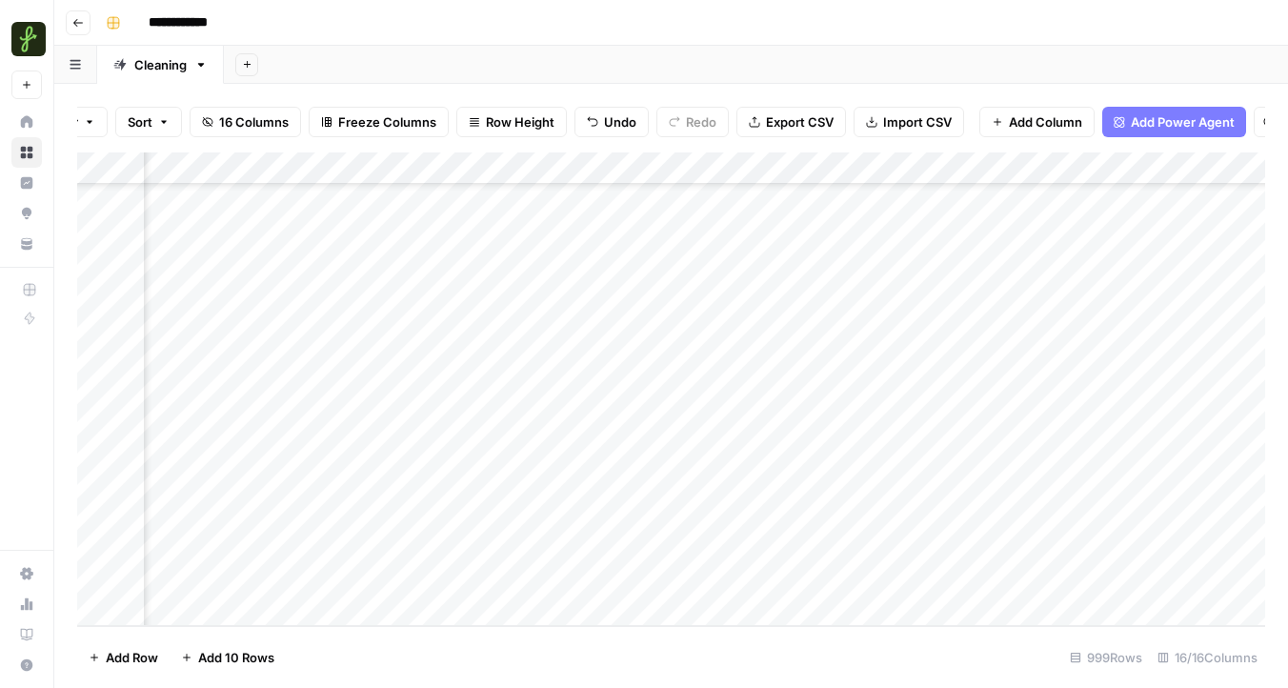
click at [780, 169] on div "Add Column" at bounding box center [671, 388] width 1188 height 473
click at [814, 284] on span "Remaining Rows" at bounding box center [848, 280] width 120 height 19
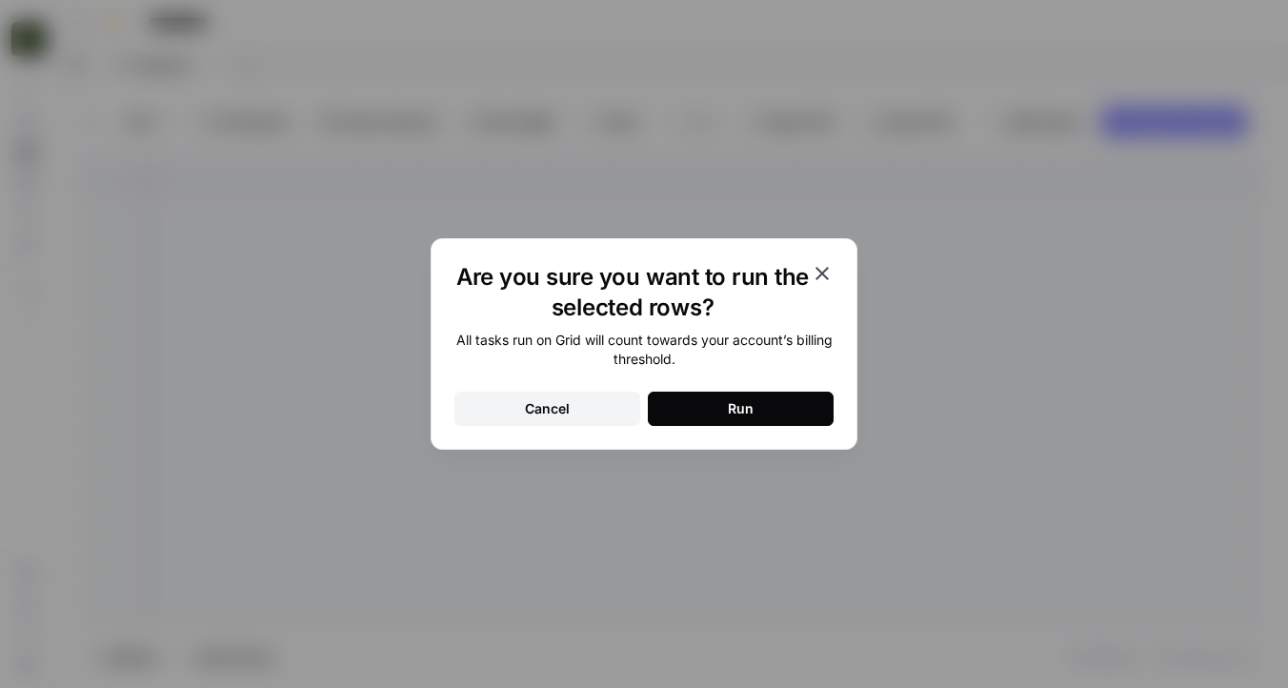
click at [730, 412] on div "Run" at bounding box center [741, 408] width 26 height 19
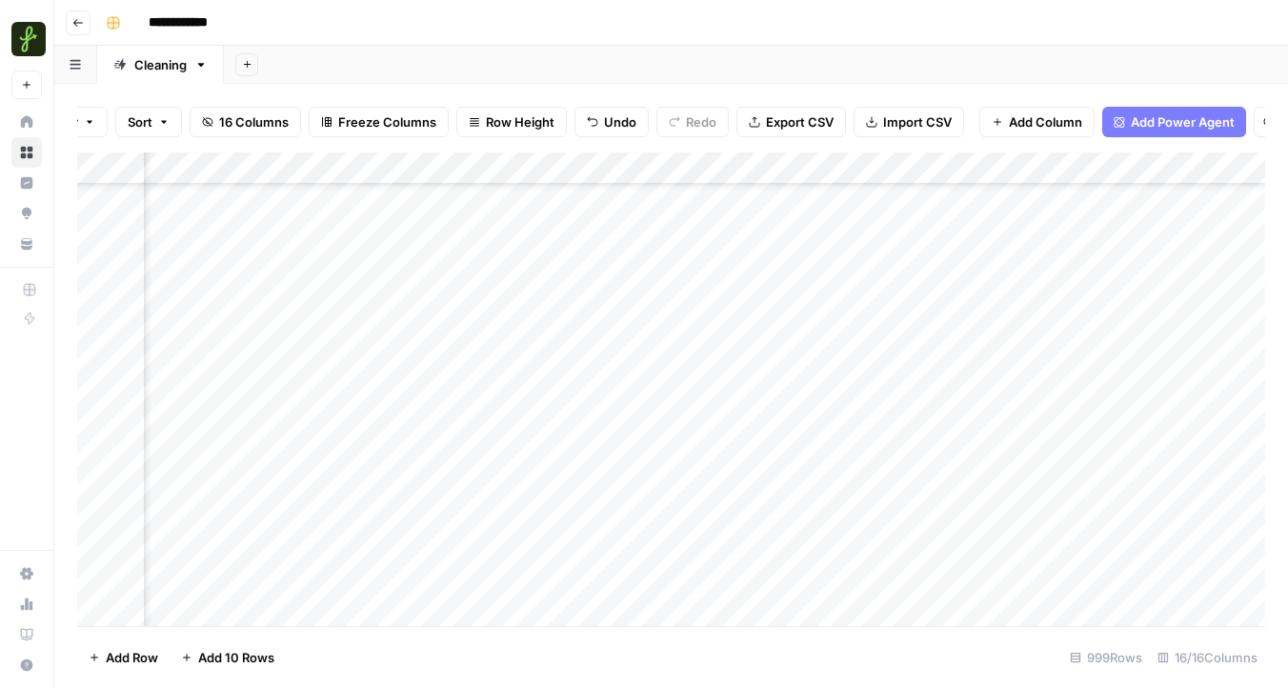
scroll to position [31946, 655]
click at [1170, 170] on div "Add Column" at bounding box center [671, 388] width 1188 height 473
click at [1175, 281] on span "Remaining Rows" at bounding box center [1205, 280] width 120 height 19
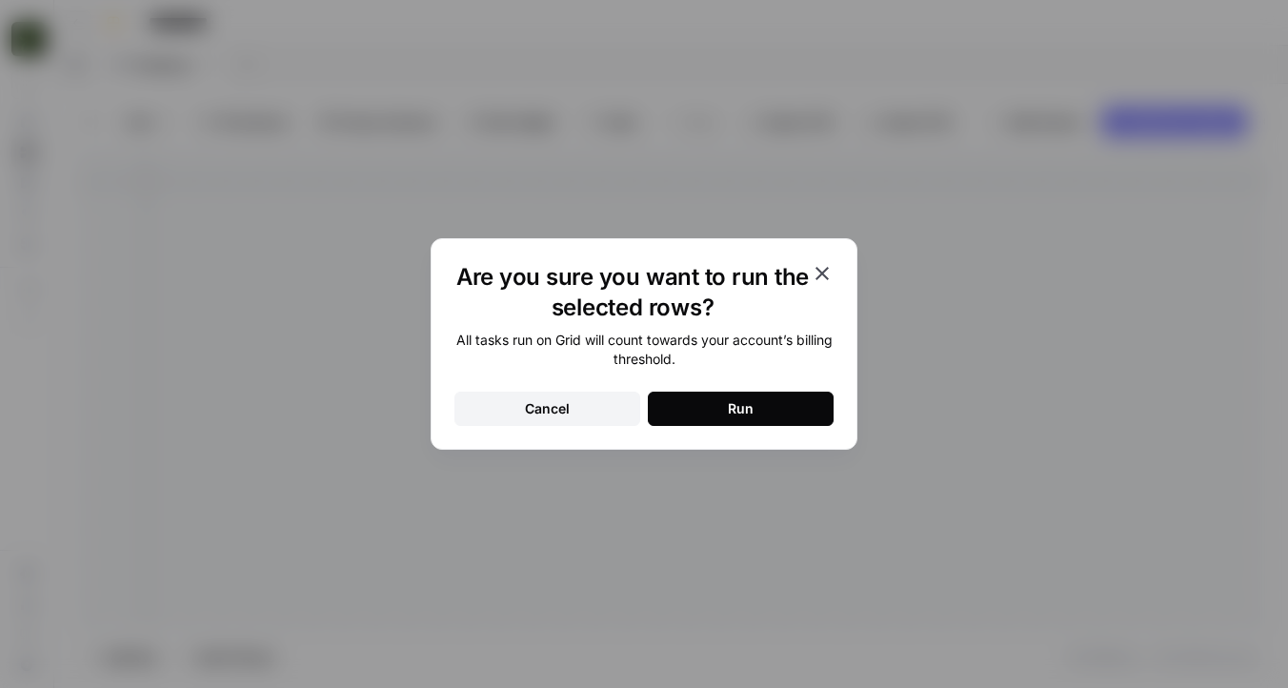
click at [792, 411] on button "Run" at bounding box center [741, 409] width 186 height 34
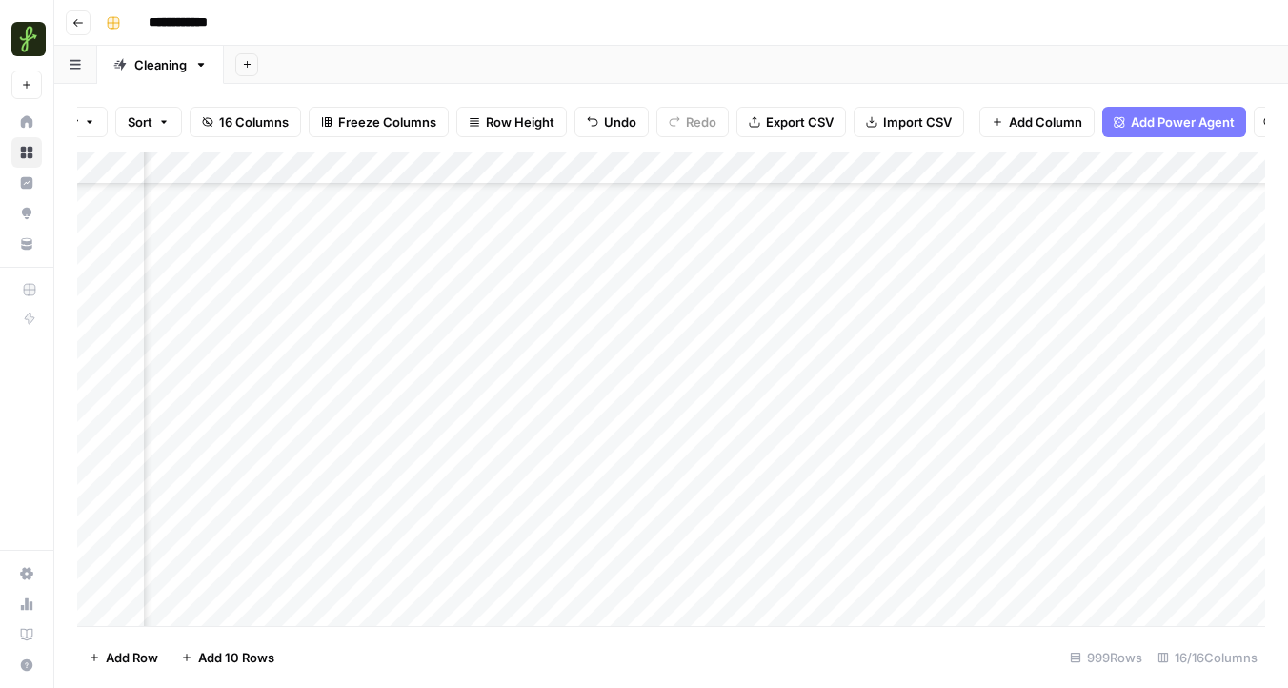
scroll to position [5387, 1493]
click at [707, 169] on div "Add Column" at bounding box center [671, 388] width 1188 height 473
click at [743, 285] on span "Remaining Rows" at bounding box center [776, 280] width 120 height 19
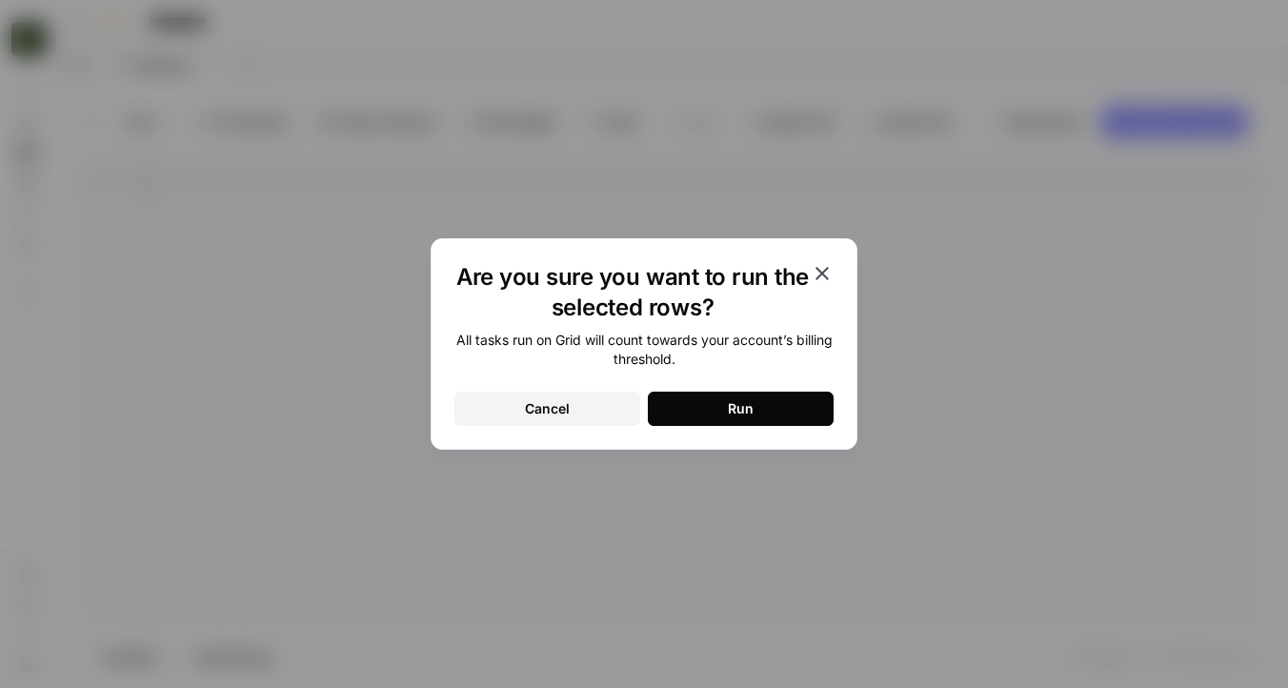
click at [762, 404] on button "Run" at bounding box center [741, 409] width 186 height 34
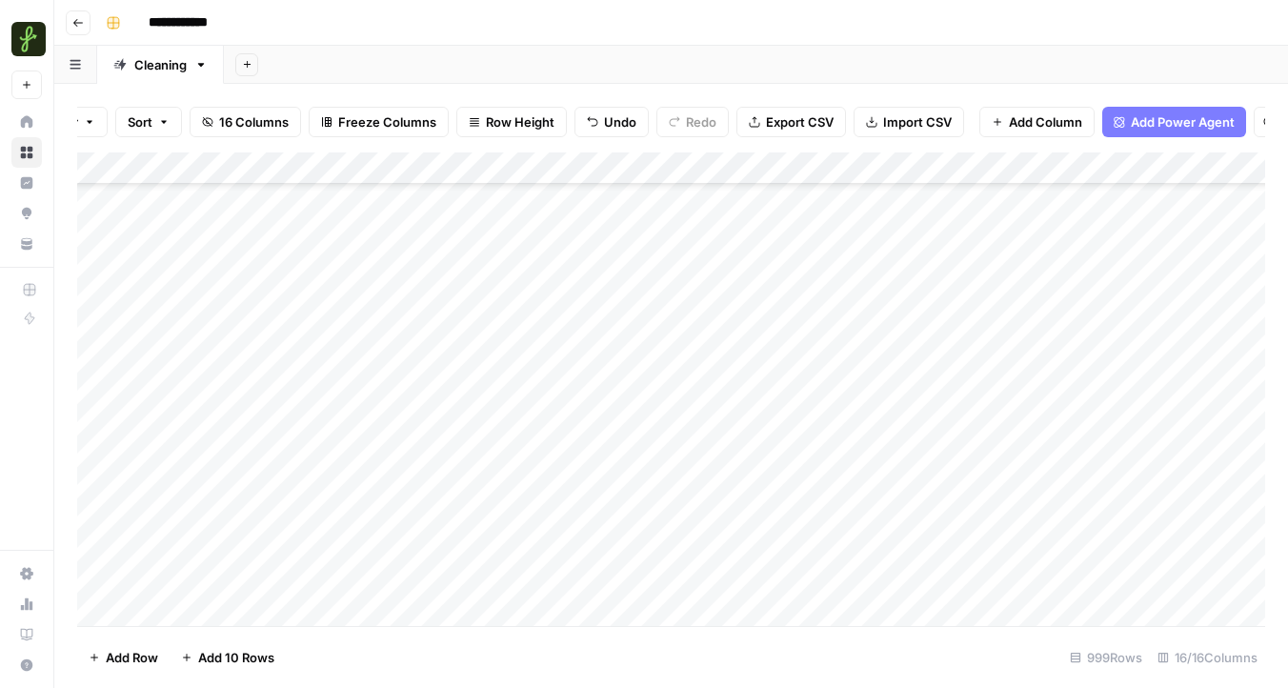
scroll to position [31946, 0]
click at [318, 599] on div "Add Column" at bounding box center [671, 388] width 1188 height 473
click at [364, 435] on div "Add Column" at bounding box center [671, 388] width 1188 height 473
click at [204, 575] on div "Add Column" at bounding box center [671, 388] width 1188 height 473
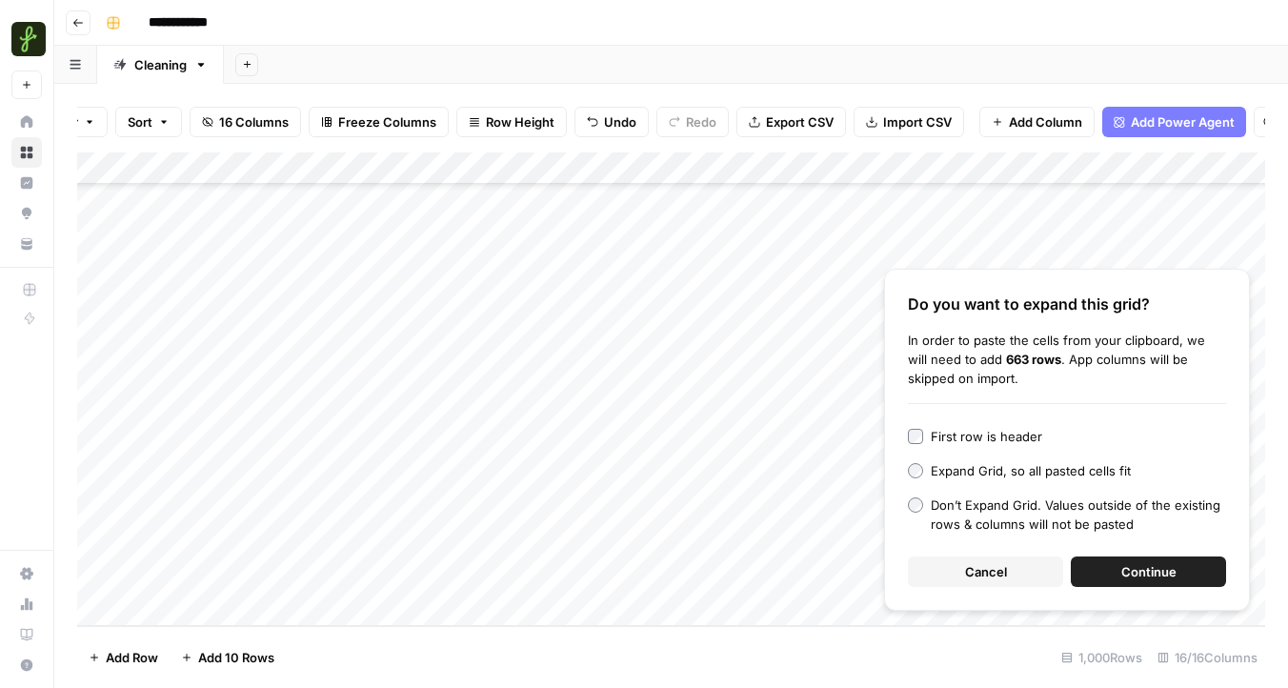
click at [1124, 567] on span "Continue" at bounding box center [1148, 571] width 55 height 19
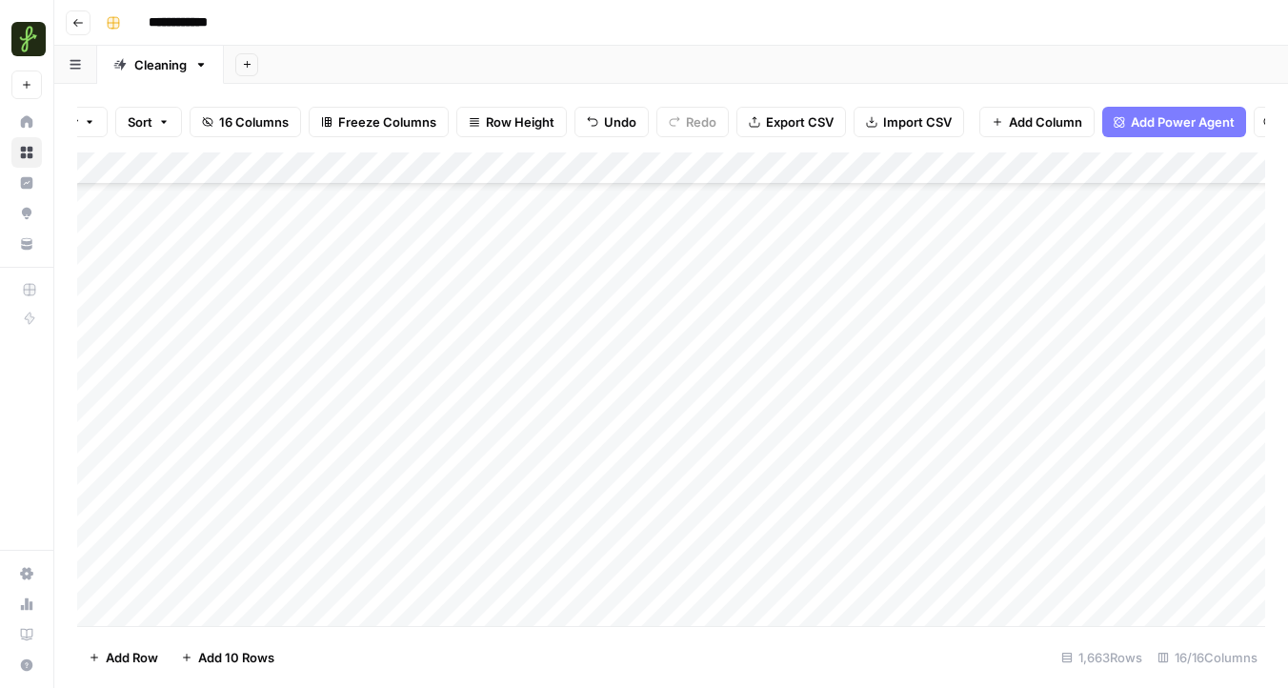
scroll to position [53453, 0]
click at [1041, 166] on div "Add Column" at bounding box center [671, 388] width 1188 height 473
click at [1099, 279] on span "Remaining Rows" at bounding box center [1107, 280] width 120 height 19
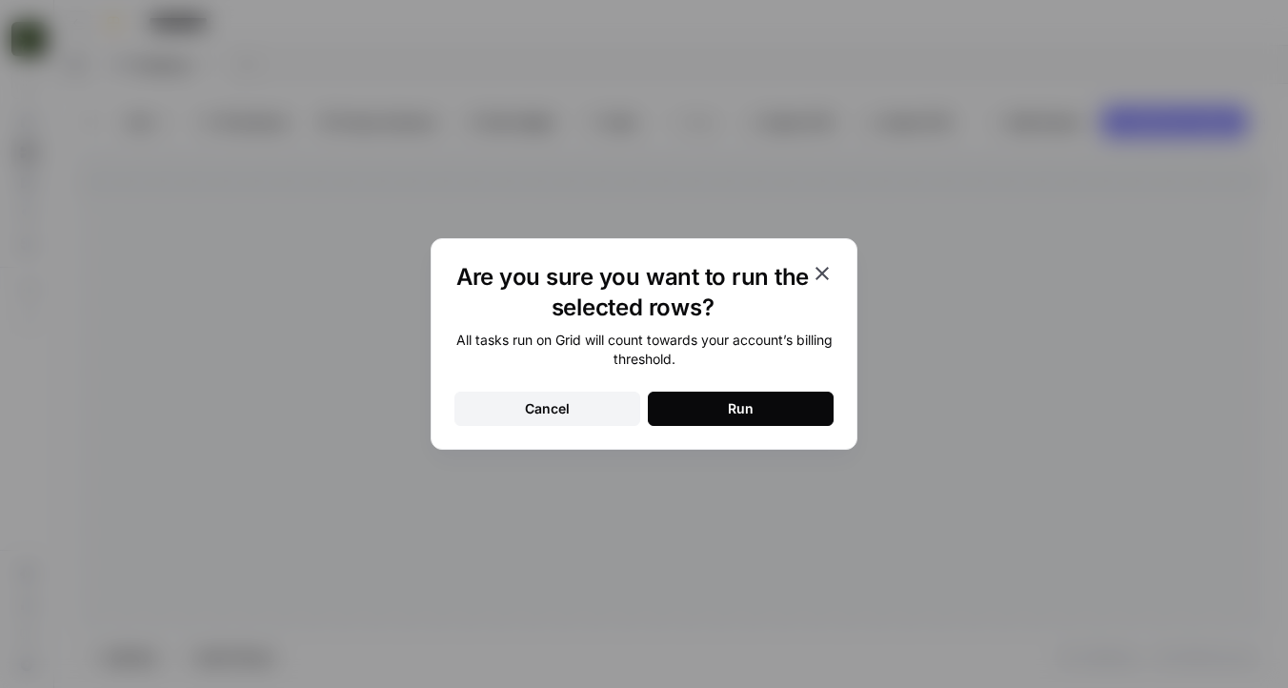
click at [709, 413] on button "Run" at bounding box center [741, 409] width 186 height 34
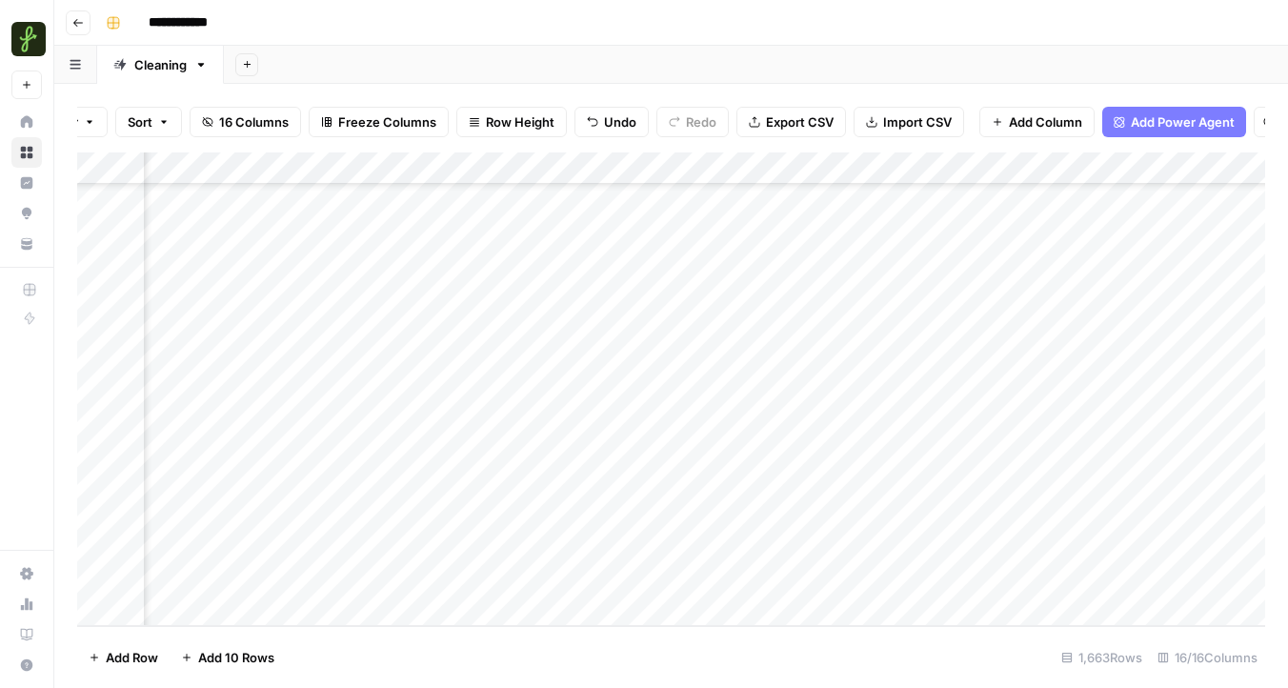
scroll to position [53451, 552]
click at [903, 170] on div "Add Column" at bounding box center [671, 388] width 1188 height 473
click at [931, 281] on span "Remaining Rows" at bounding box center [969, 280] width 120 height 19
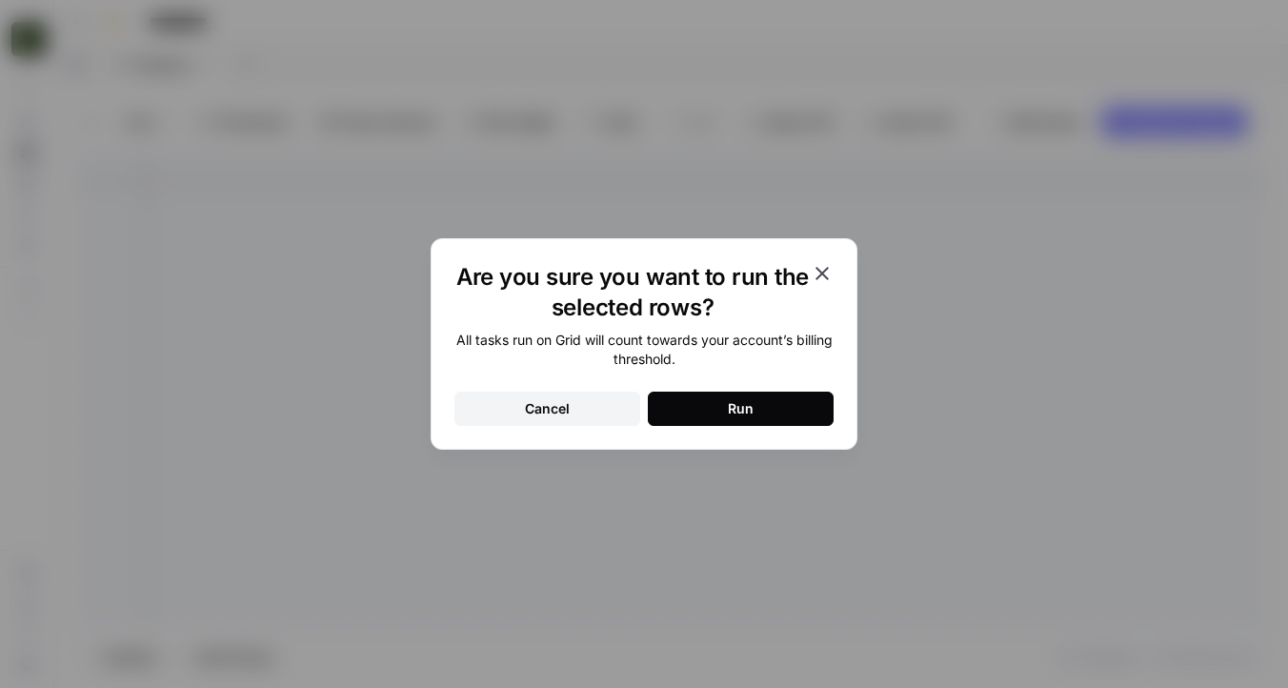
click at [714, 405] on button "Run" at bounding box center [741, 409] width 186 height 34
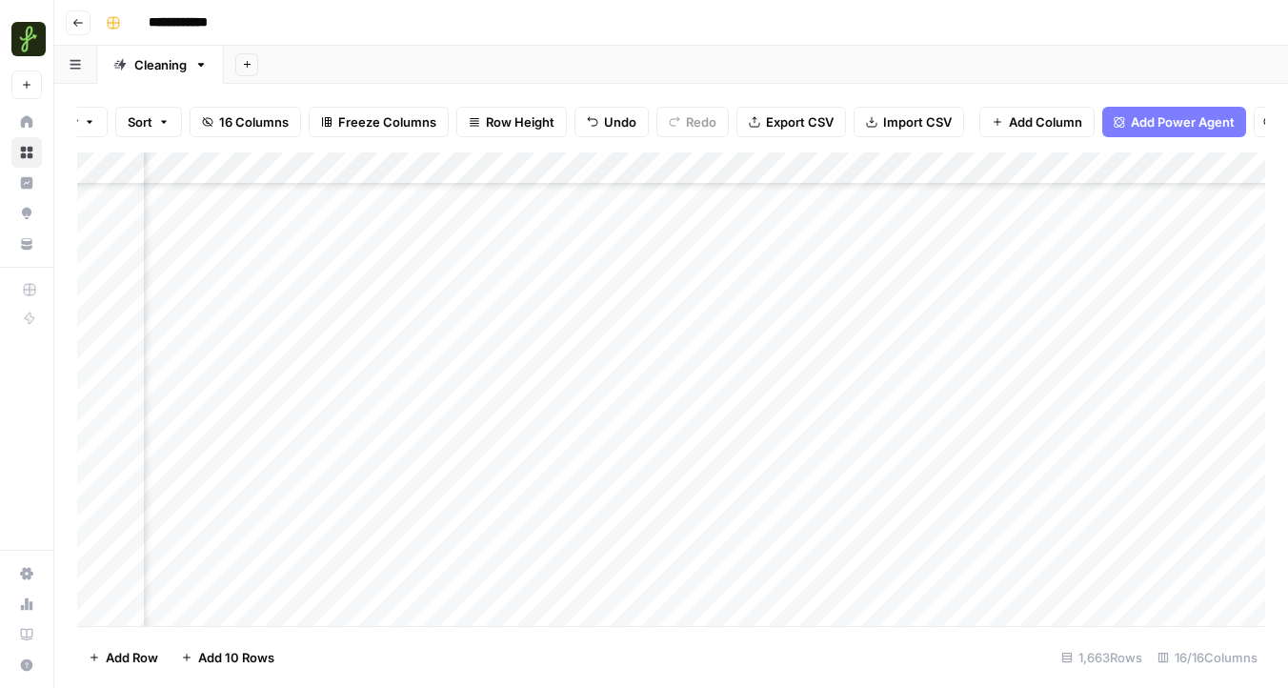
scroll to position [53452, 999]
click at [821, 169] on div "Add Column" at bounding box center [671, 388] width 1188 height 473
click at [868, 281] on span "Remaining Rows" at bounding box center [894, 280] width 120 height 19
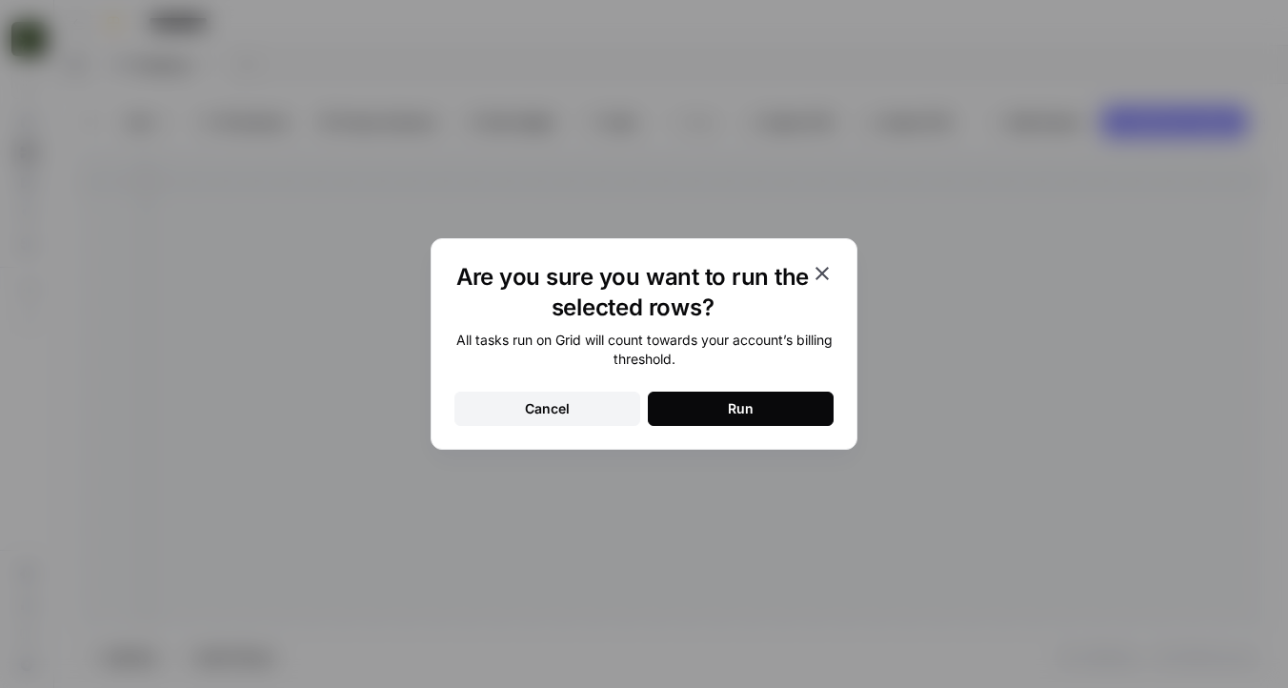
click at [722, 397] on button "Run" at bounding box center [741, 409] width 186 height 34
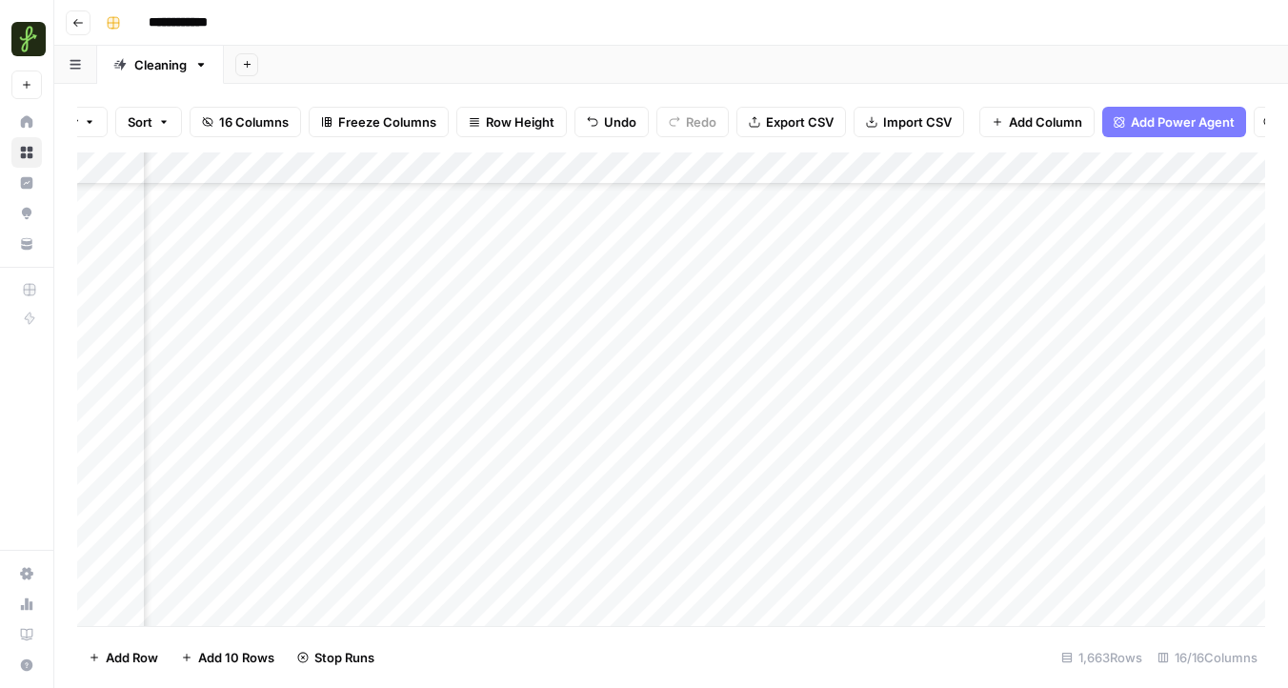
scroll to position [42549, 988]
click at [888, 436] on div "Add Column" at bounding box center [671, 388] width 1188 height 473
click at [1012, 432] on div "Add Column" at bounding box center [671, 388] width 1188 height 473
click at [552, 432] on div "Add Column" at bounding box center [671, 388] width 1188 height 473
click at [895, 427] on div "Add Column" at bounding box center [671, 388] width 1188 height 473
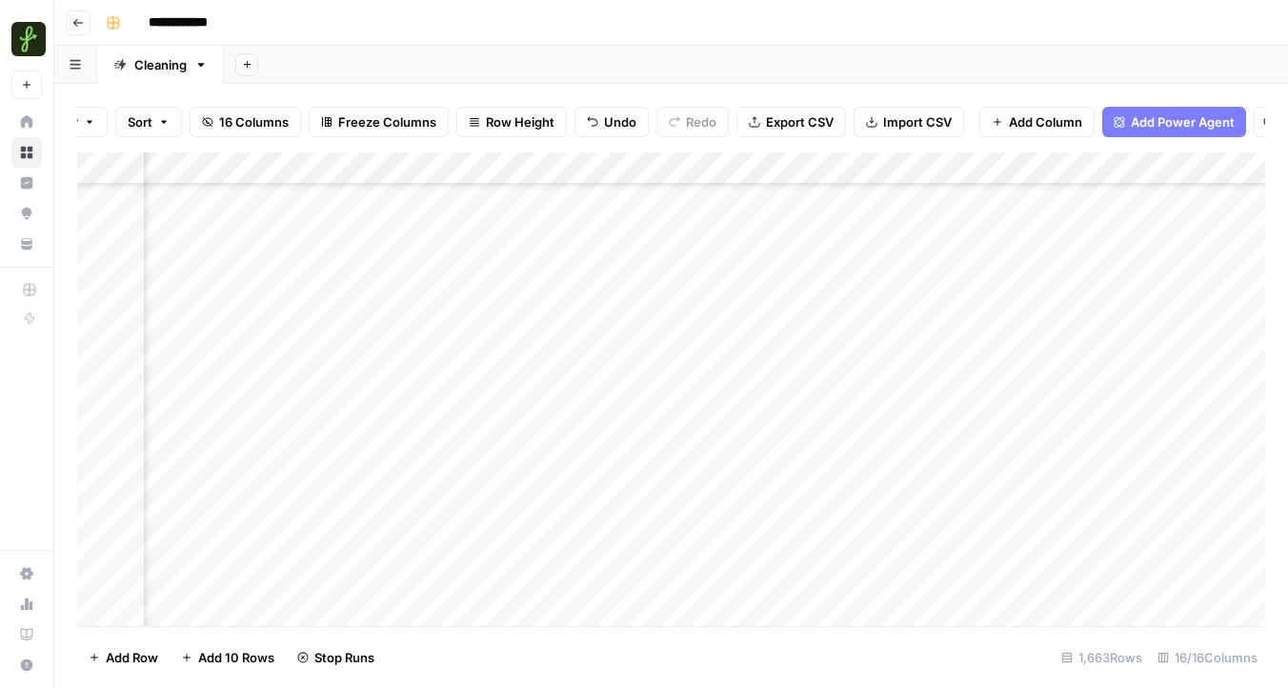
click at [1004, 434] on div "Add Column" at bounding box center [671, 388] width 1188 height 473
click at [882, 430] on div "Add Column" at bounding box center [671, 388] width 1188 height 473
click at [882, 431] on input "**********" at bounding box center [1013, 442] width 305 height 23
drag, startPoint x: 1024, startPoint y: 440, endPoint x: 985, endPoint y: 441, distance: 39.1
click at [985, 441] on input "**********" at bounding box center [1013, 442] width 305 height 23
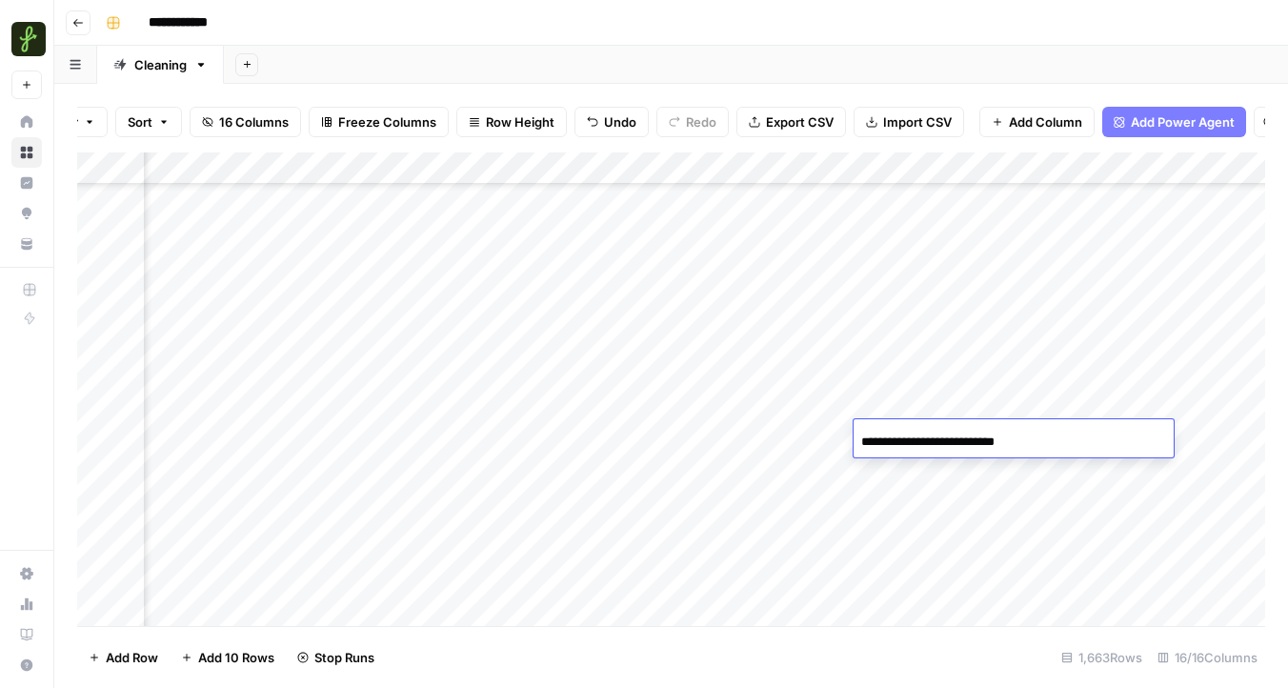
type input "**********"
click at [1050, 493] on div "Add Column" at bounding box center [671, 388] width 1188 height 473
click at [920, 467] on div "Add Column" at bounding box center [671, 388] width 1188 height 473
click at [1218, 162] on div "Add Column" at bounding box center [671, 388] width 1188 height 473
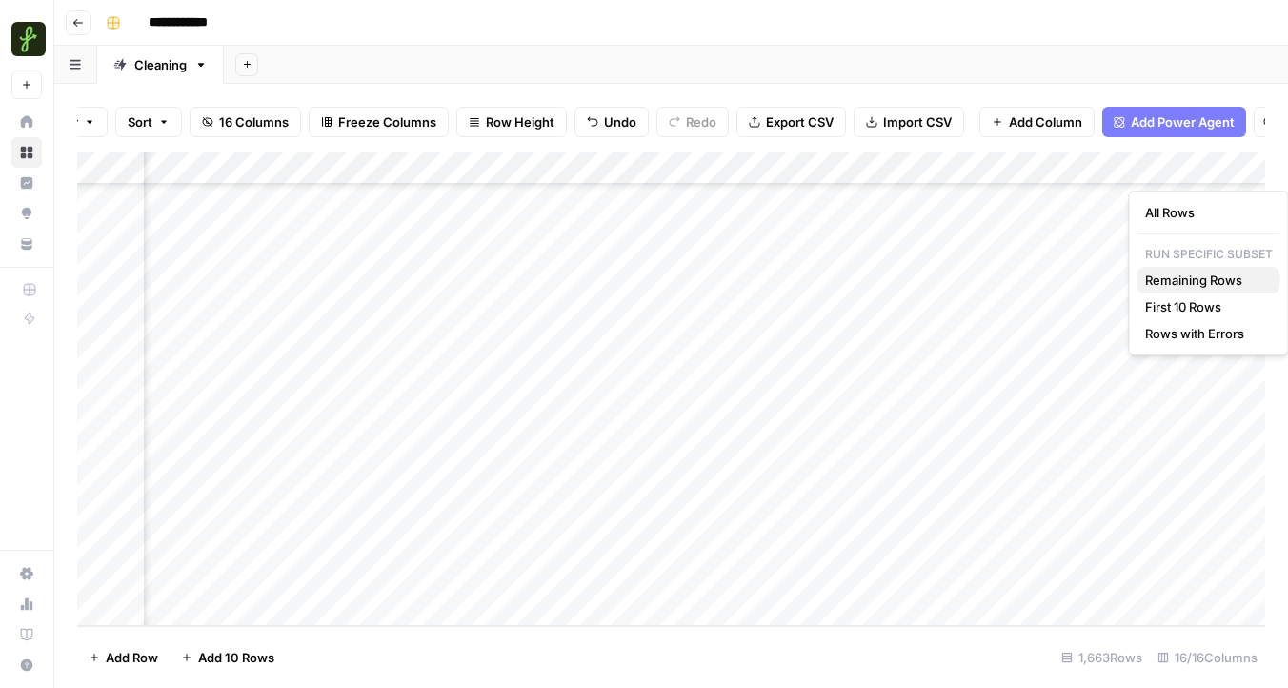
click at [1161, 287] on span "Remaining Rows" at bounding box center [1205, 280] width 120 height 19
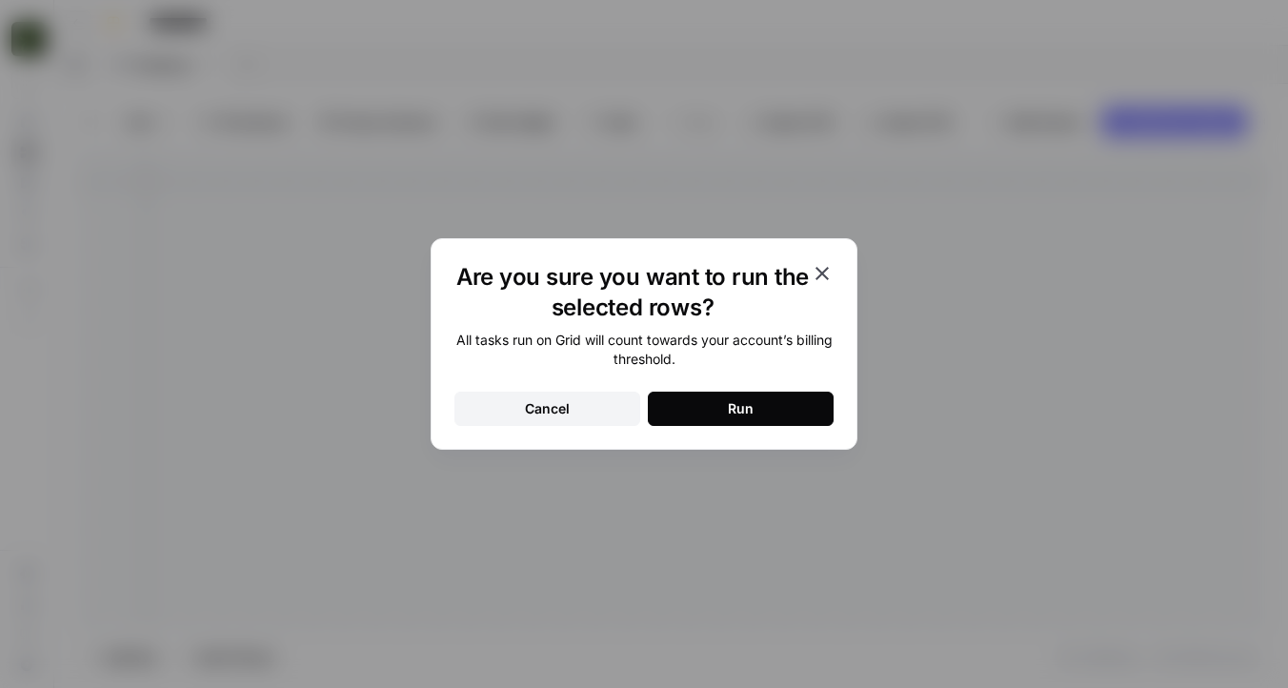
click at [767, 414] on button "Run" at bounding box center [741, 409] width 186 height 34
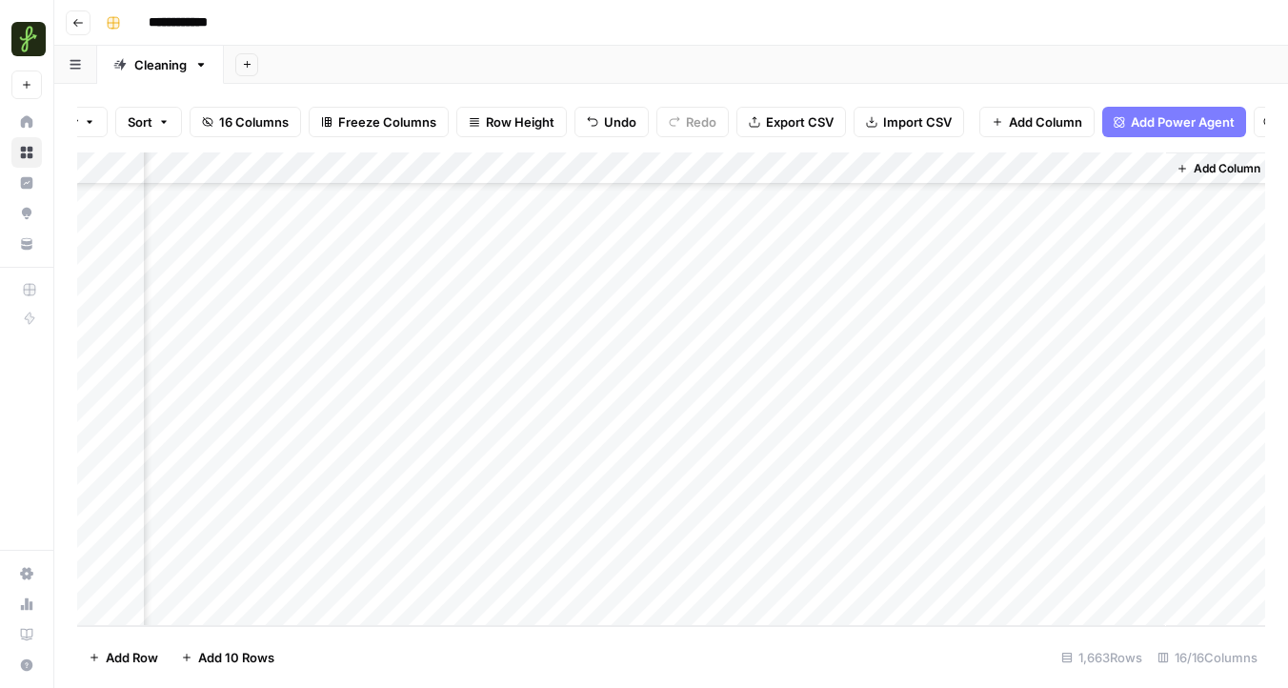
scroll to position [53453, 2109]
click at [971, 167] on div "Add Column" at bounding box center [671, 388] width 1188 height 473
click at [1022, 271] on span "Remaining Rows" at bounding box center [1038, 280] width 120 height 19
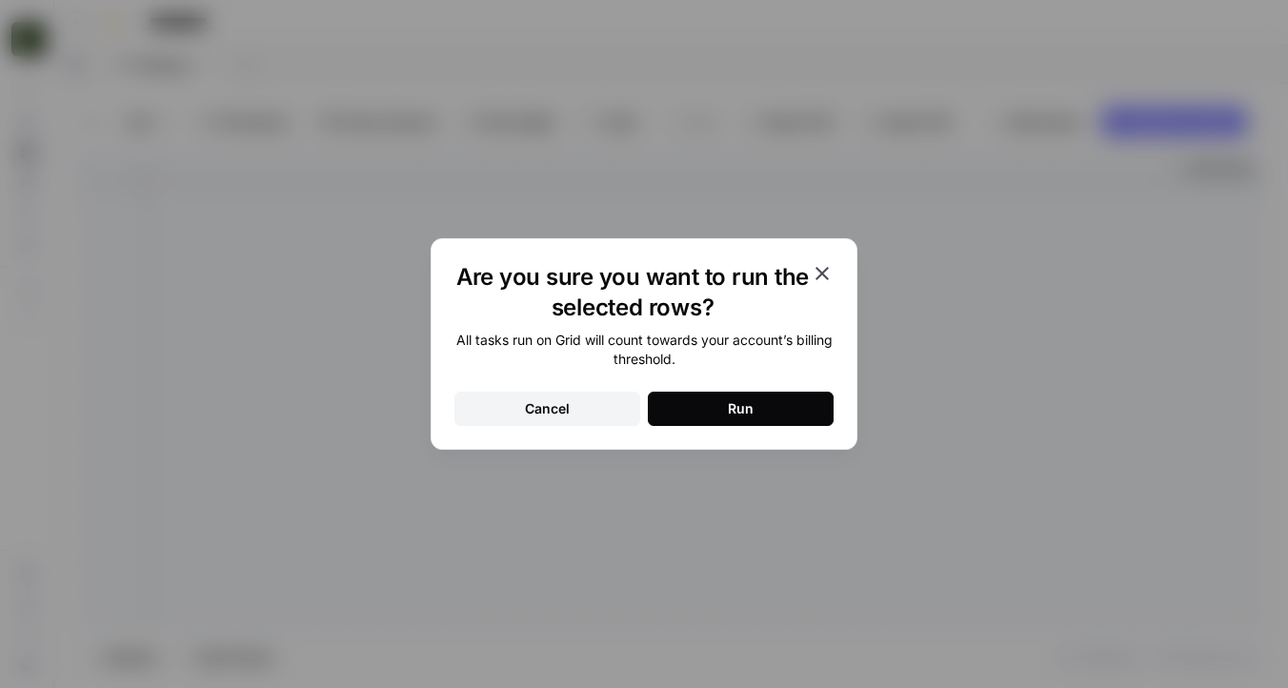
click at [727, 407] on button "Run" at bounding box center [741, 409] width 186 height 34
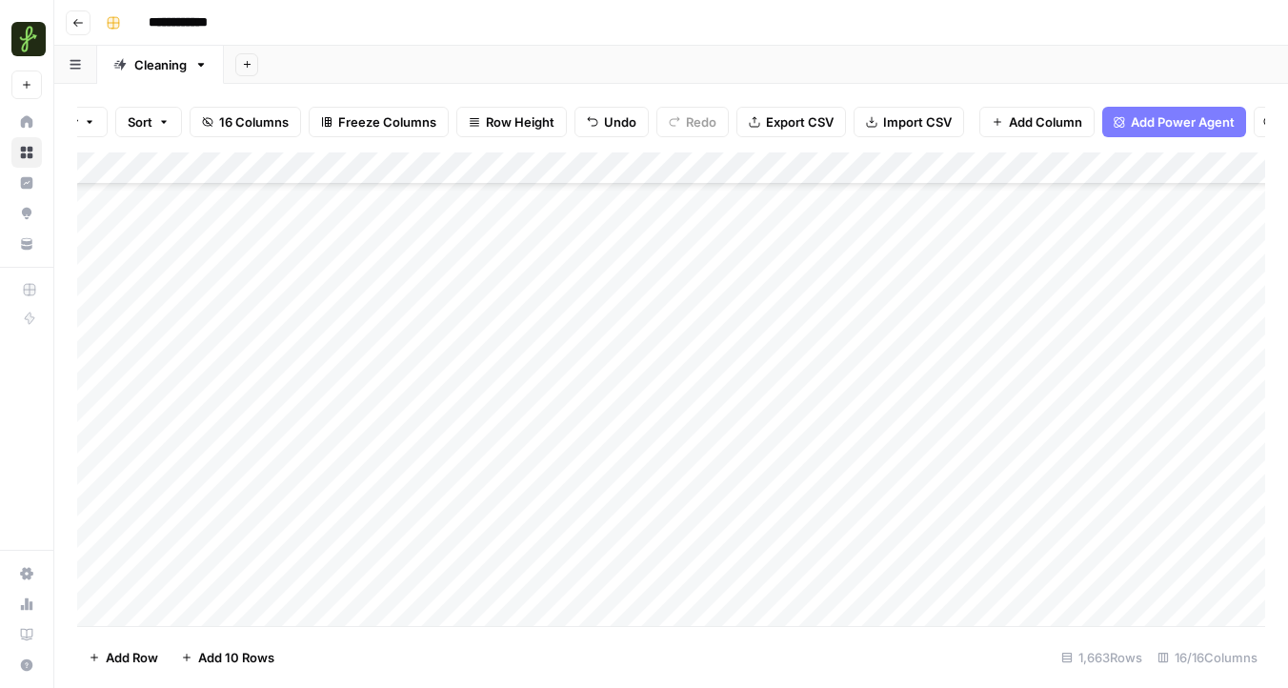
scroll to position [44019, 0]
